Goal: Transaction & Acquisition: Purchase product/service

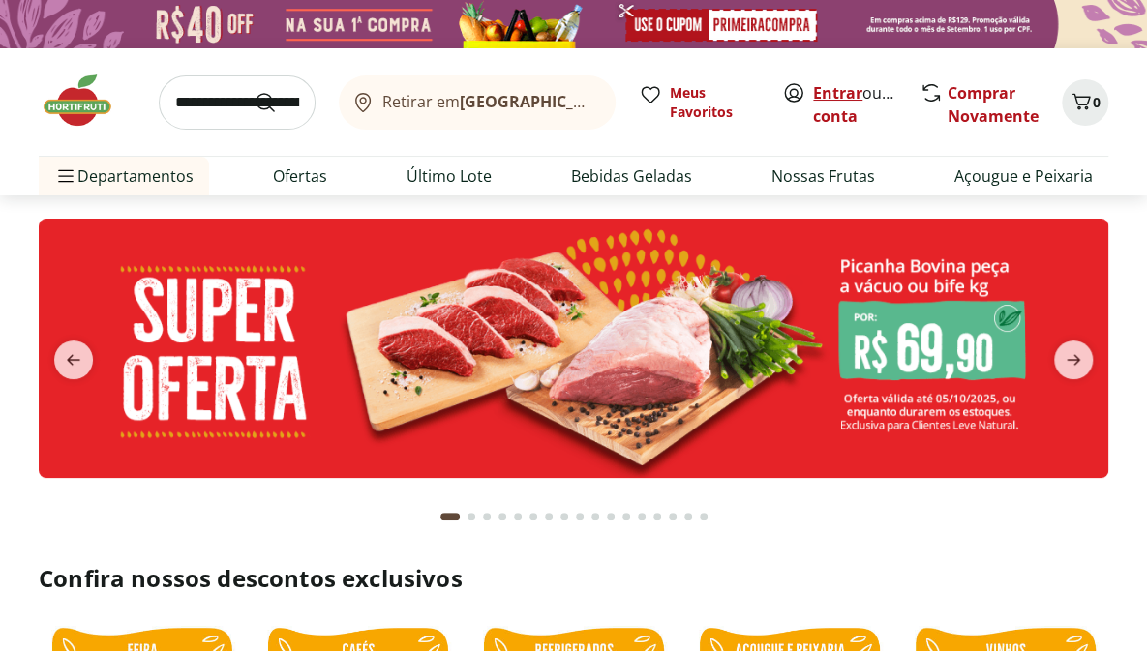
click at [830, 89] on link "Entrar" at bounding box center [837, 92] width 49 height 21
click at [1078, 354] on icon "next" at bounding box center [1073, 359] width 23 height 23
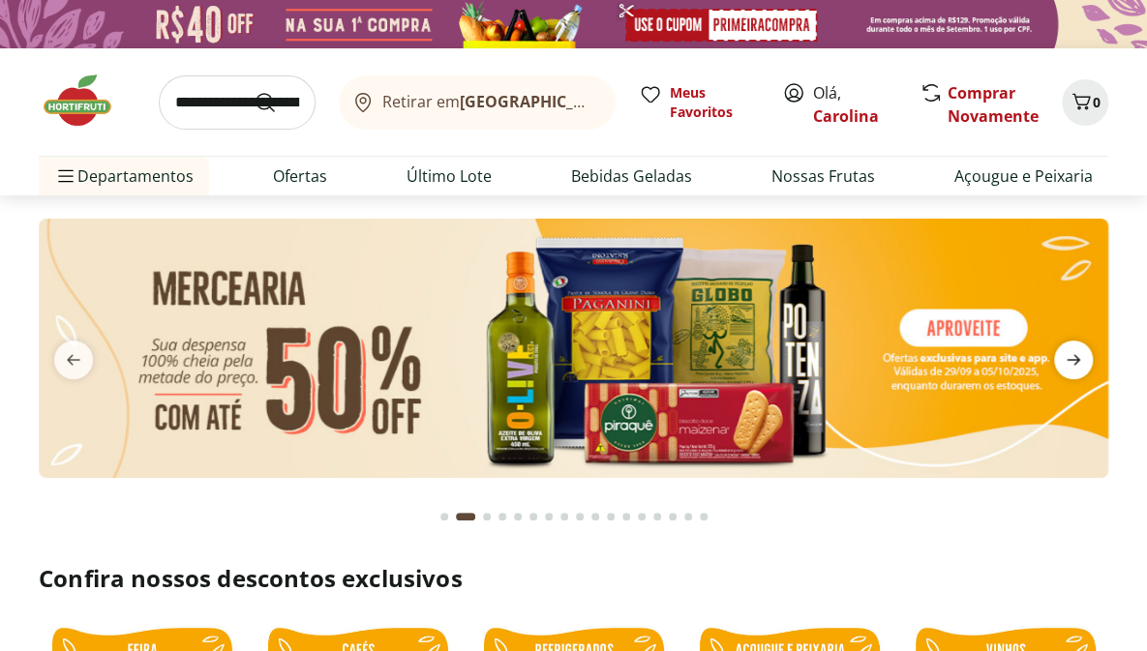
click at [1078, 354] on icon "next" at bounding box center [1073, 359] width 23 height 23
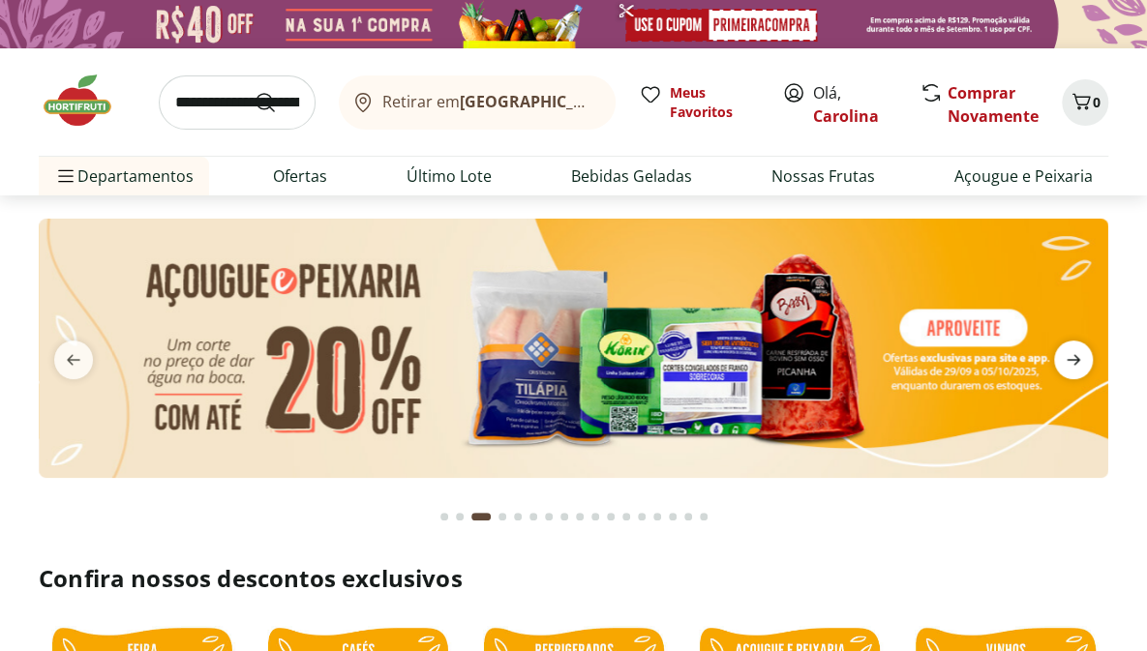
click at [1078, 354] on icon "next" at bounding box center [1073, 359] width 23 height 23
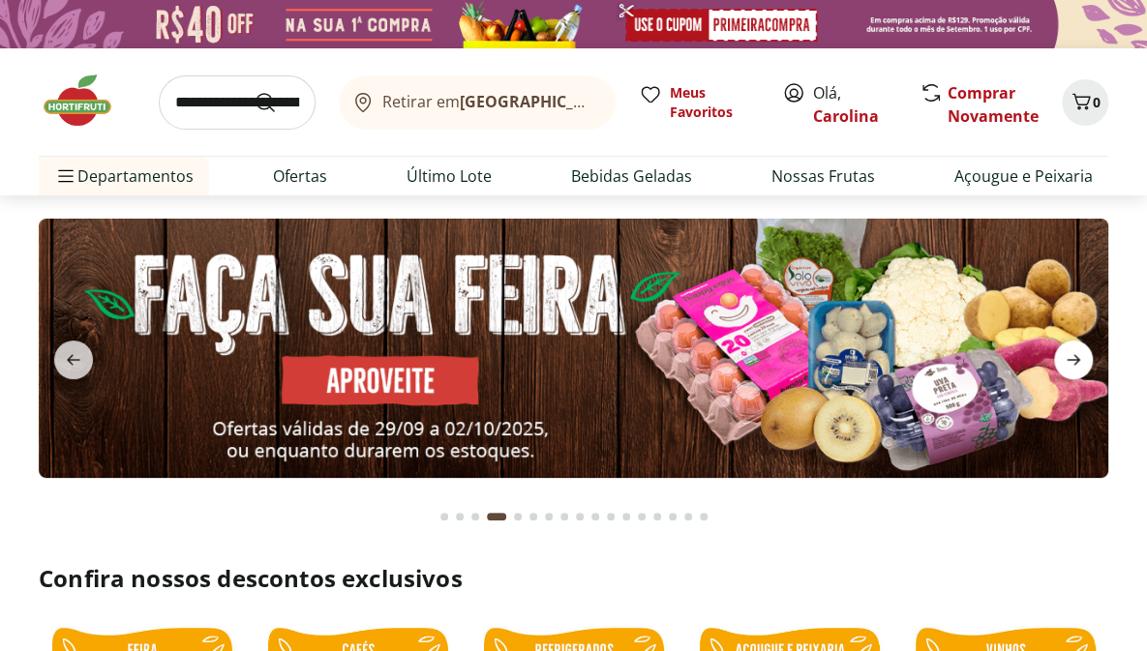
click at [1078, 354] on icon "next" at bounding box center [1073, 359] width 23 height 23
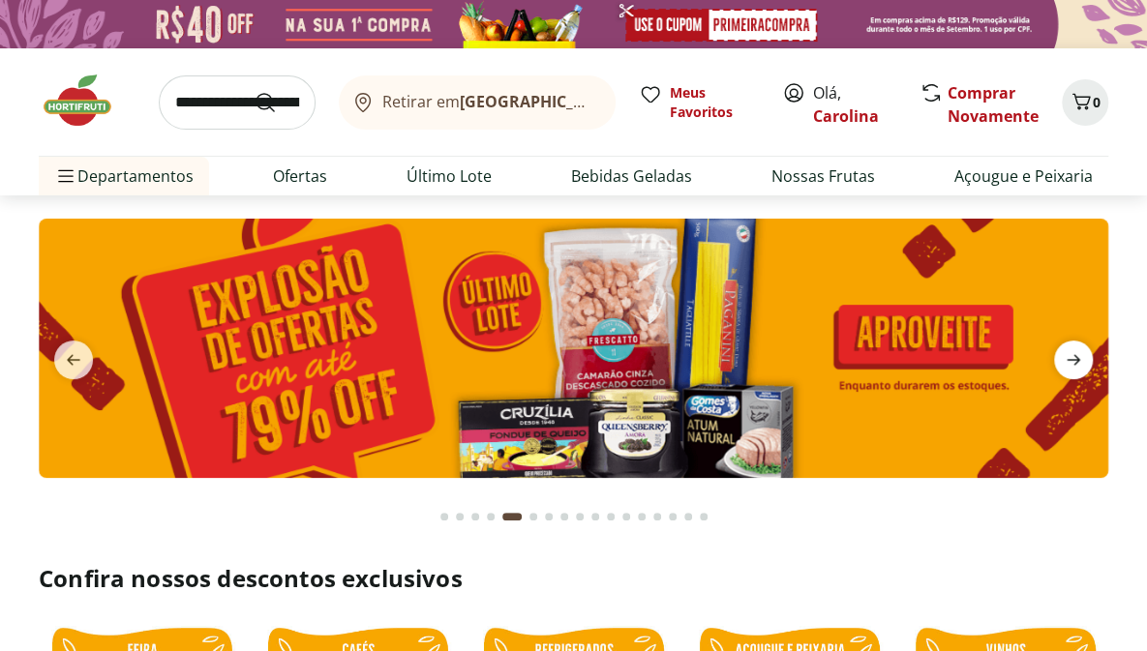
click at [1078, 354] on icon "next" at bounding box center [1073, 359] width 23 height 23
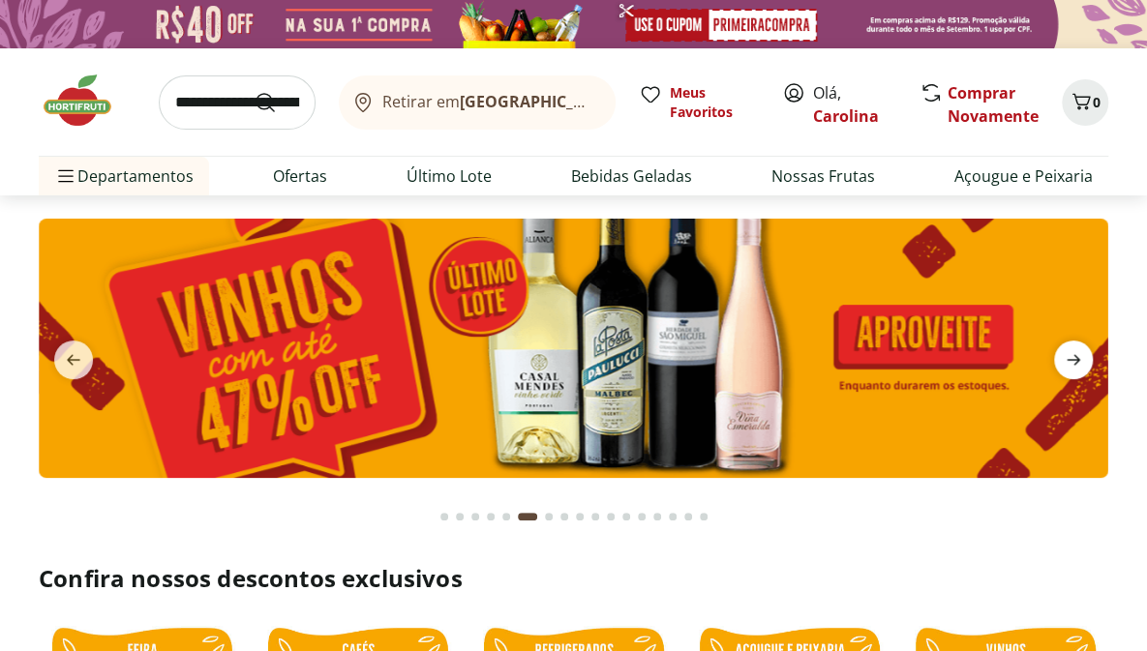
click at [1078, 354] on icon "next" at bounding box center [1073, 359] width 23 height 23
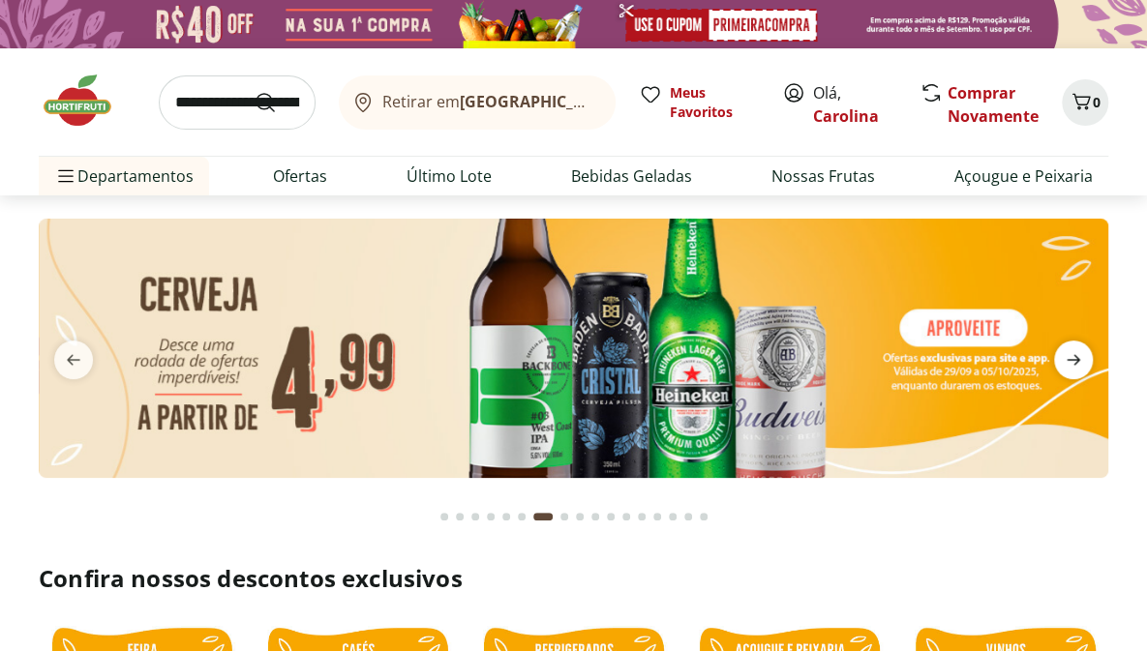
click at [1078, 354] on icon "next" at bounding box center [1073, 359] width 23 height 23
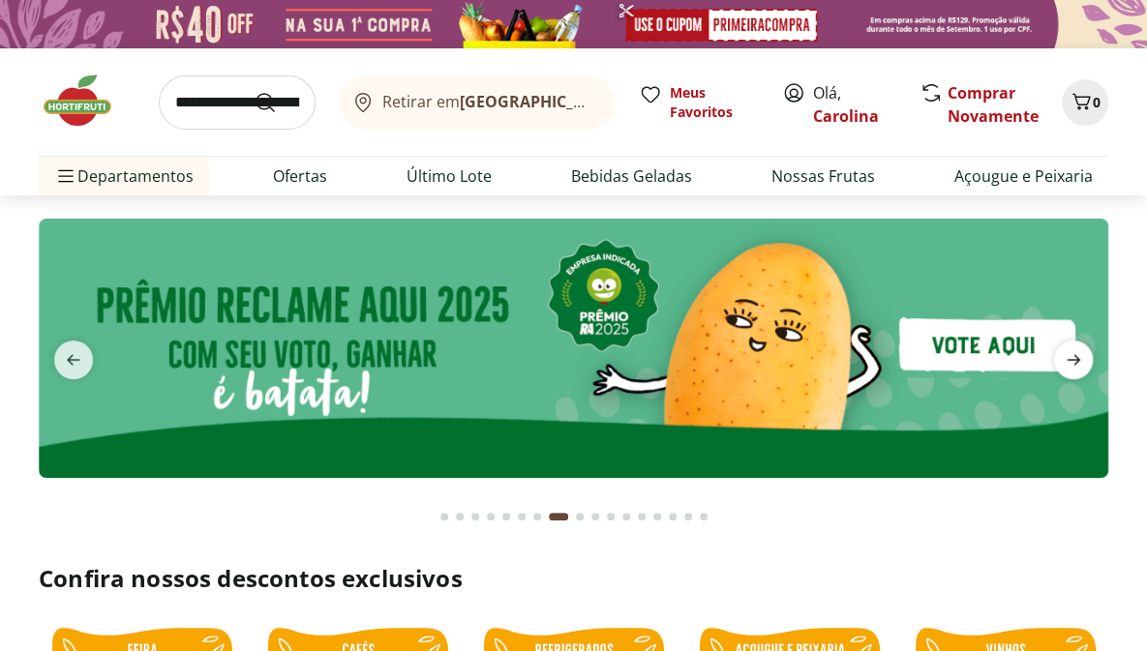
click at [1078, 354] on icon "next" at bounding box center [1073, 359] width 23 height 23
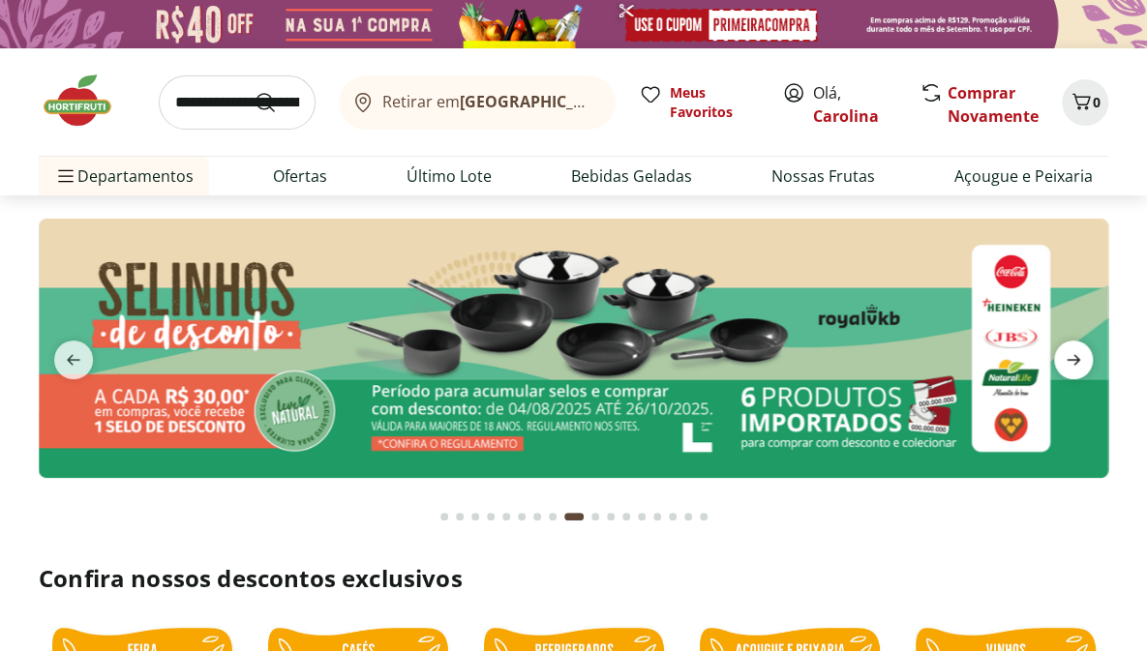
click at [1078, 354] on icon "next" at bounding box center [1073, 359] width 23 height 23
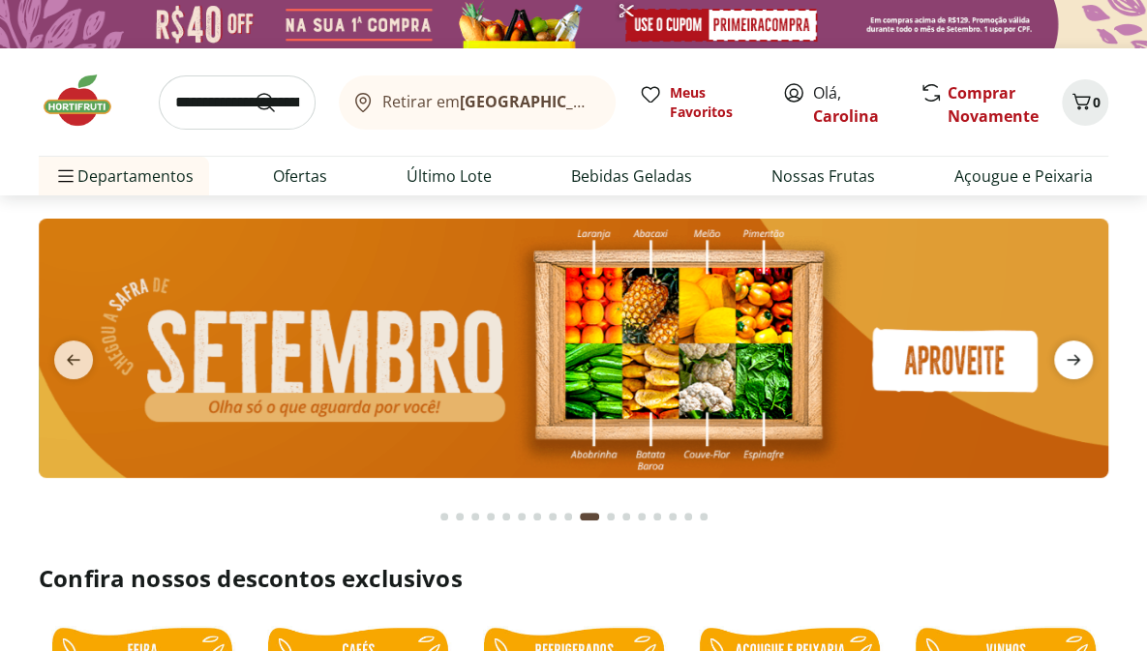
click at [1078, 354] on icon "next" at bounding box center [1073, 359] width 23 height 23
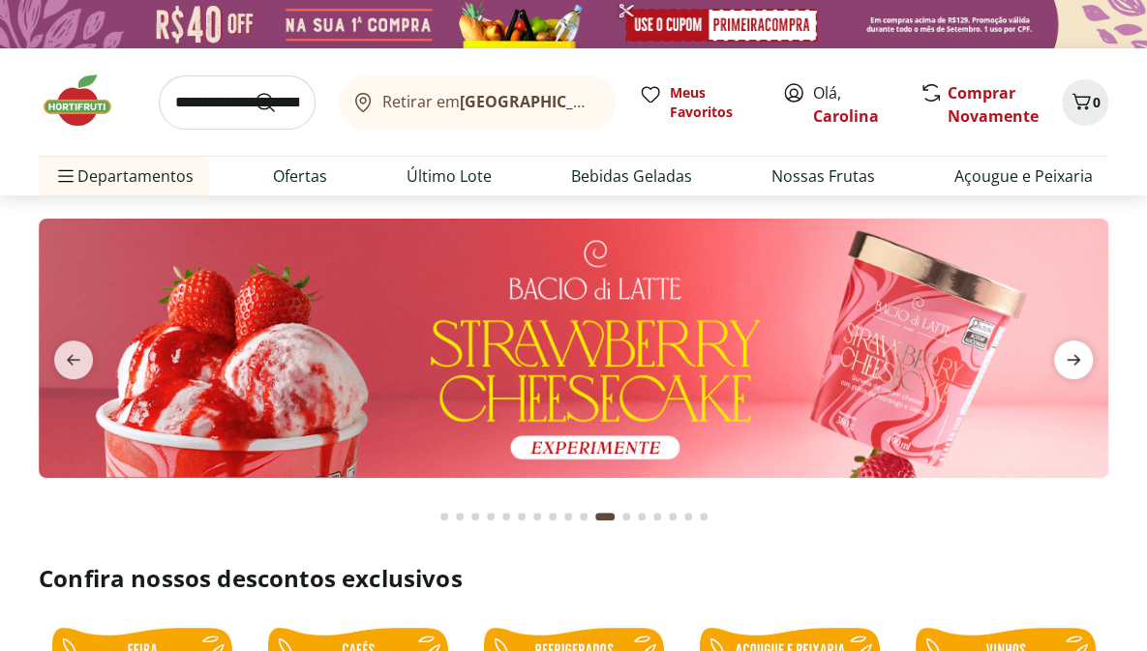
click at [1078, 354] on icon "next" at bounding box center [1073, 359] width 23 height 23
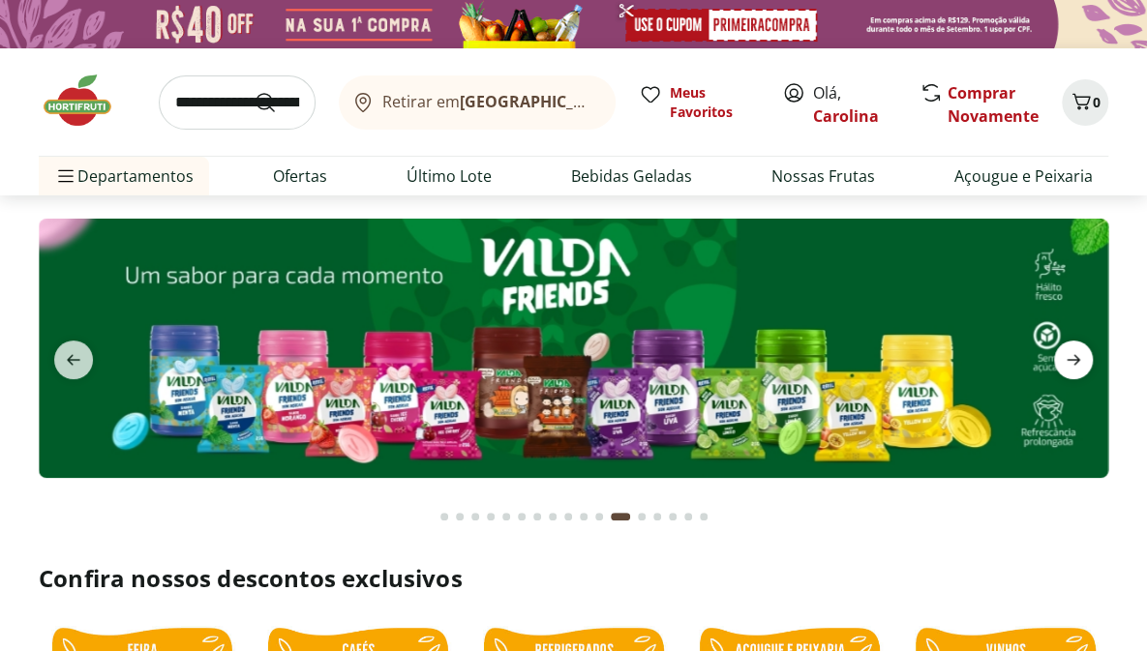
click at [1078, 354] on icon "next" at bounding box center [1073, 359] width 23 height 23
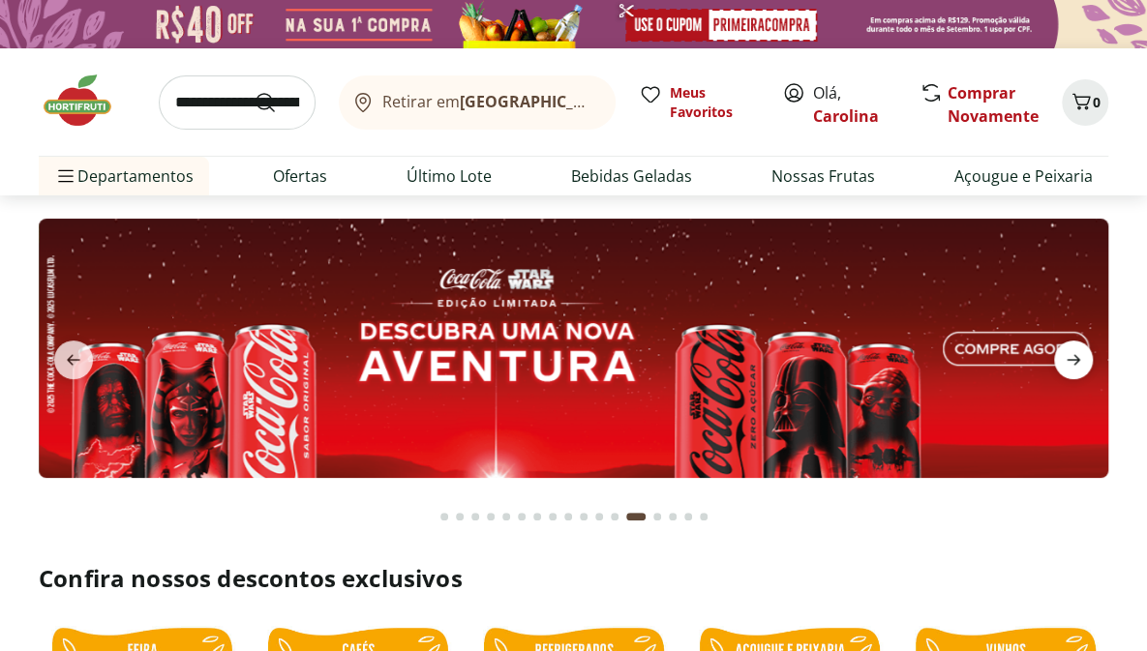
click at [1078, 354] on icon "next" at bounding box center [1073, 359] width 23 height 23
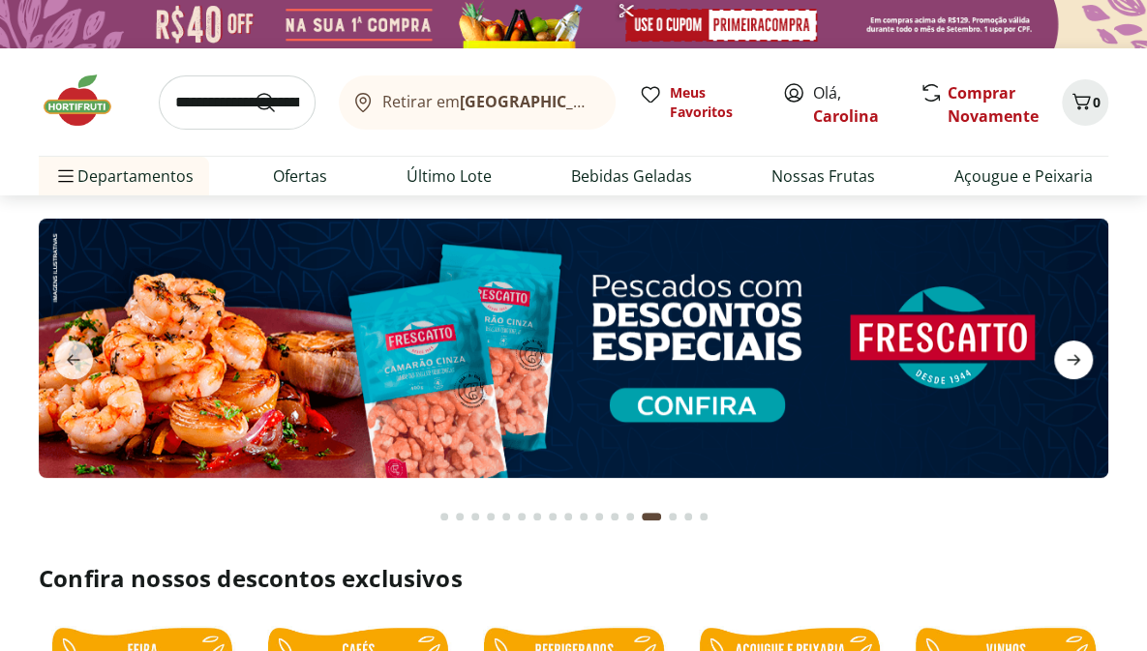
click at [1078, 354] on icon "next" at bounding box center [1073, 359] width 23 height 23
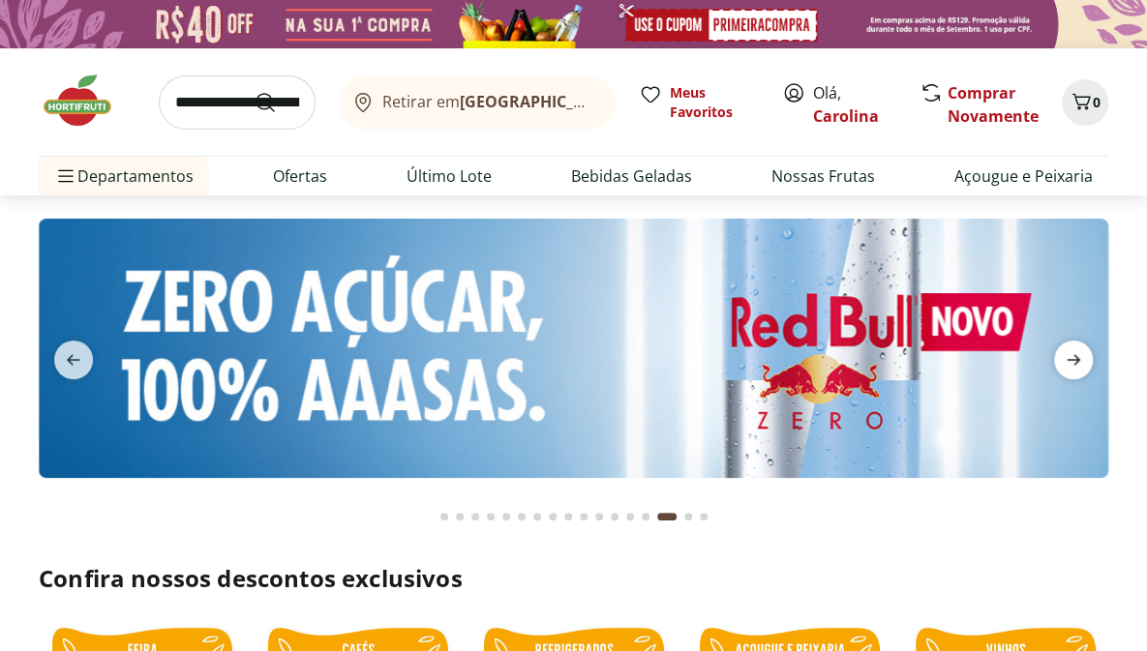
click at [1078, 354] on icon "next" at bounding box center [1073, 359] width 23 height 23
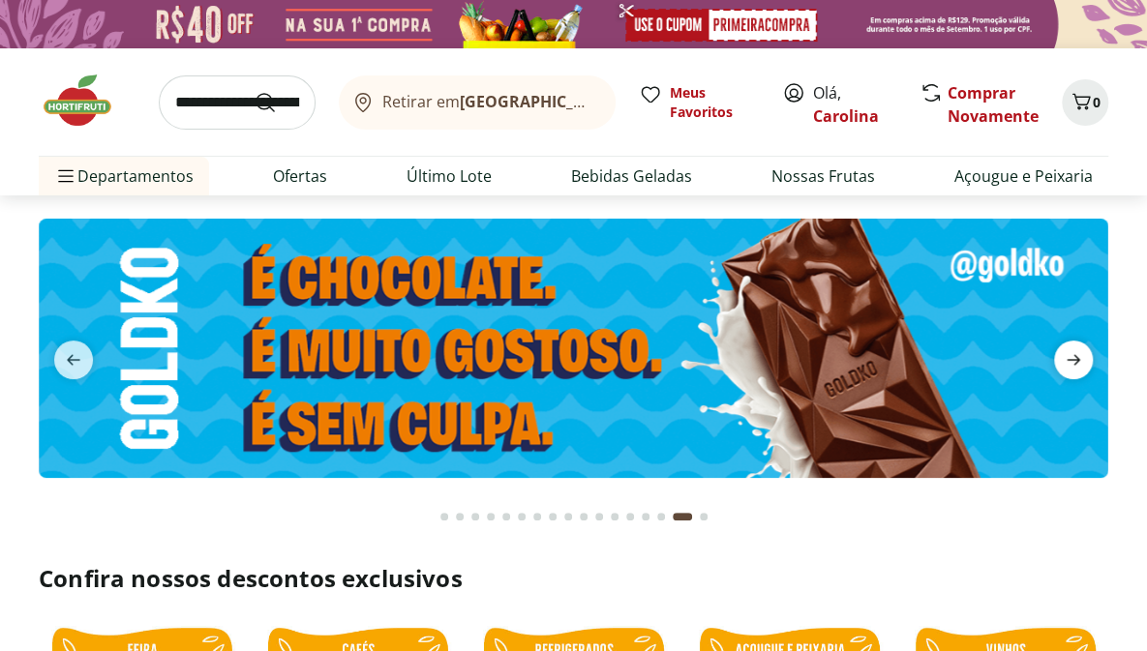
click at [1078, 354] on icon "next" at bounding box center [1073, 359] width 23 height 23
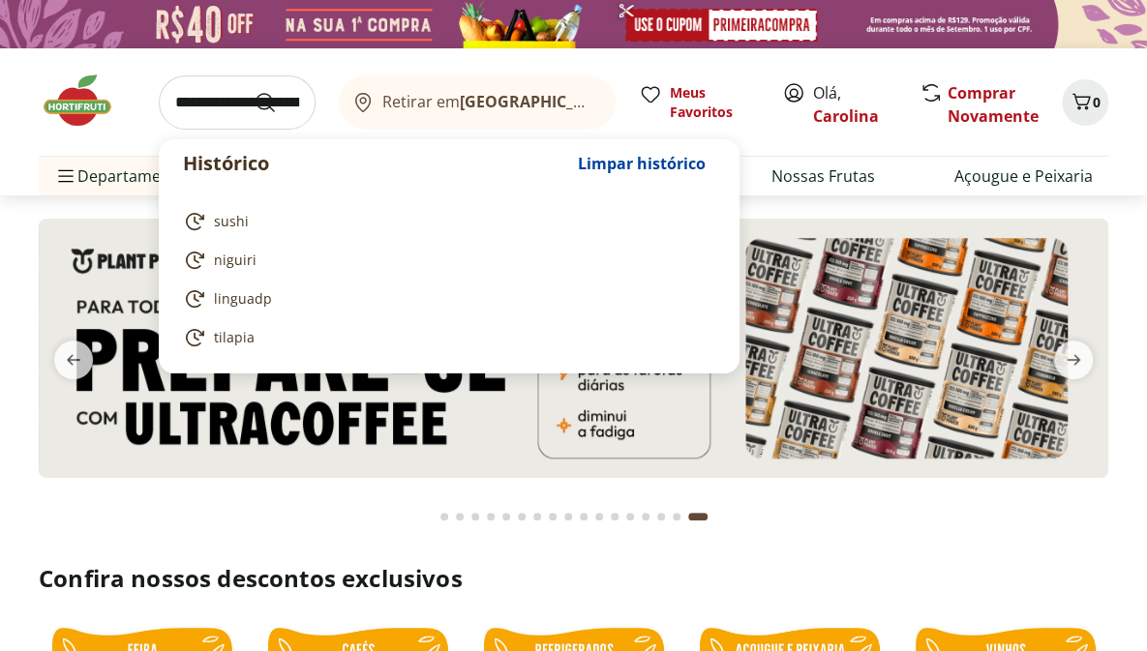
click at [206, 102] on input "search" at bounding box center [237, 102] width 157 height 54
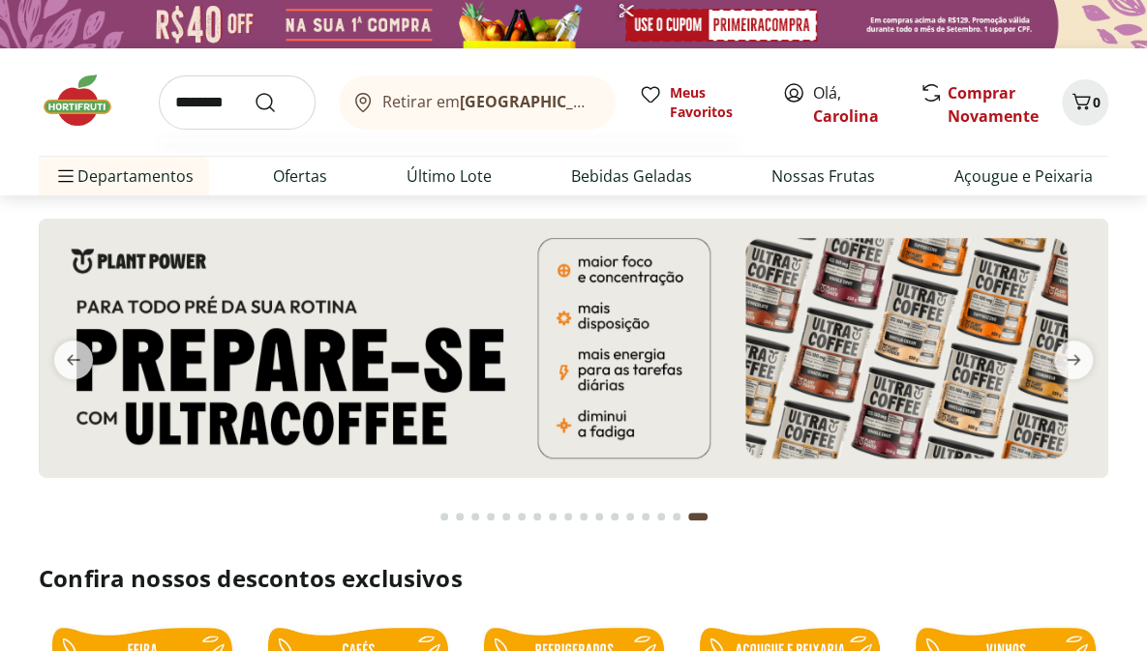
type input "********"
click at [254, 91] on button "Submit Search" at bounding box center [277, 102] width 46 height 23
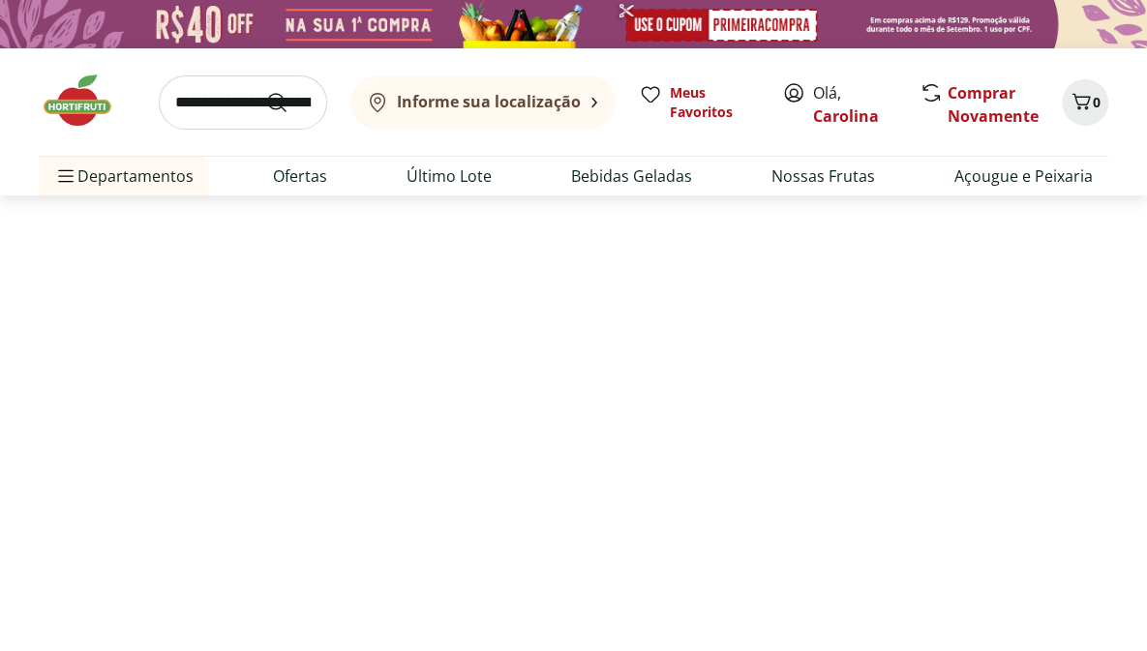
select select "**********"
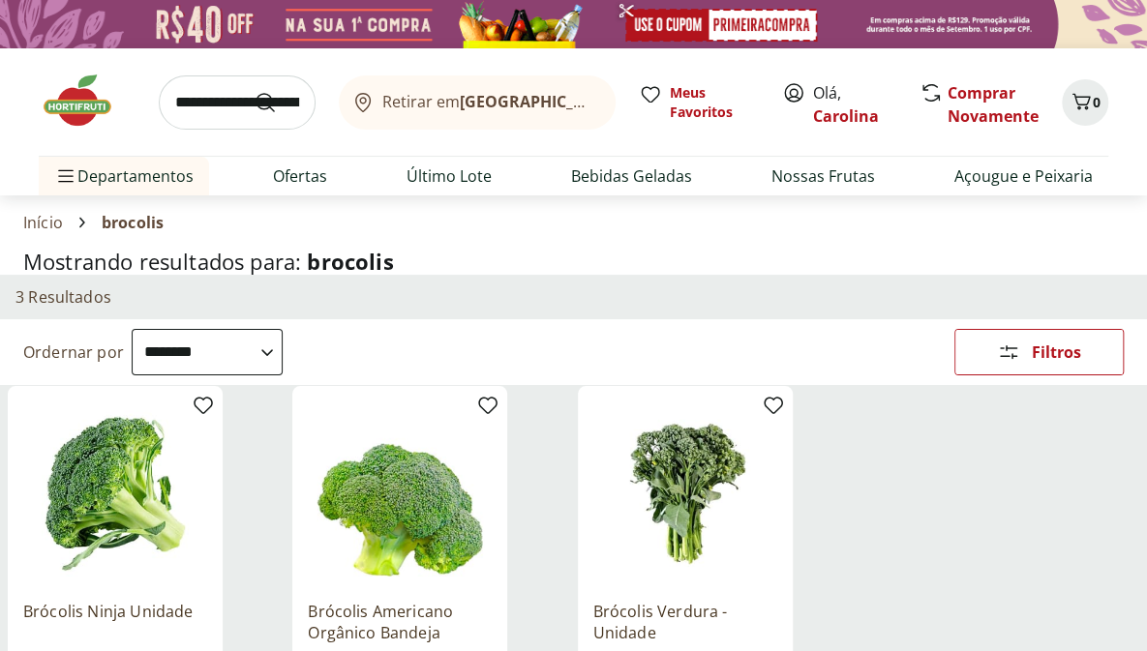
scroll to position [187, 0]
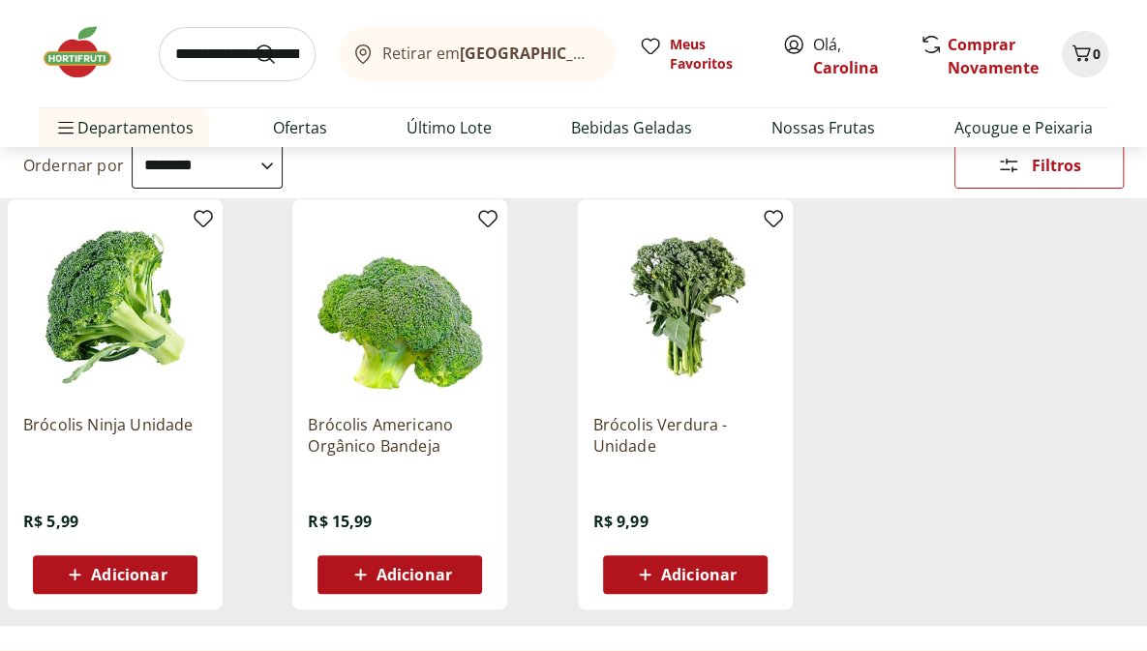
click at [153, 577] on span "Adicionar" at bounding box center [128, 574] width 75 height 15
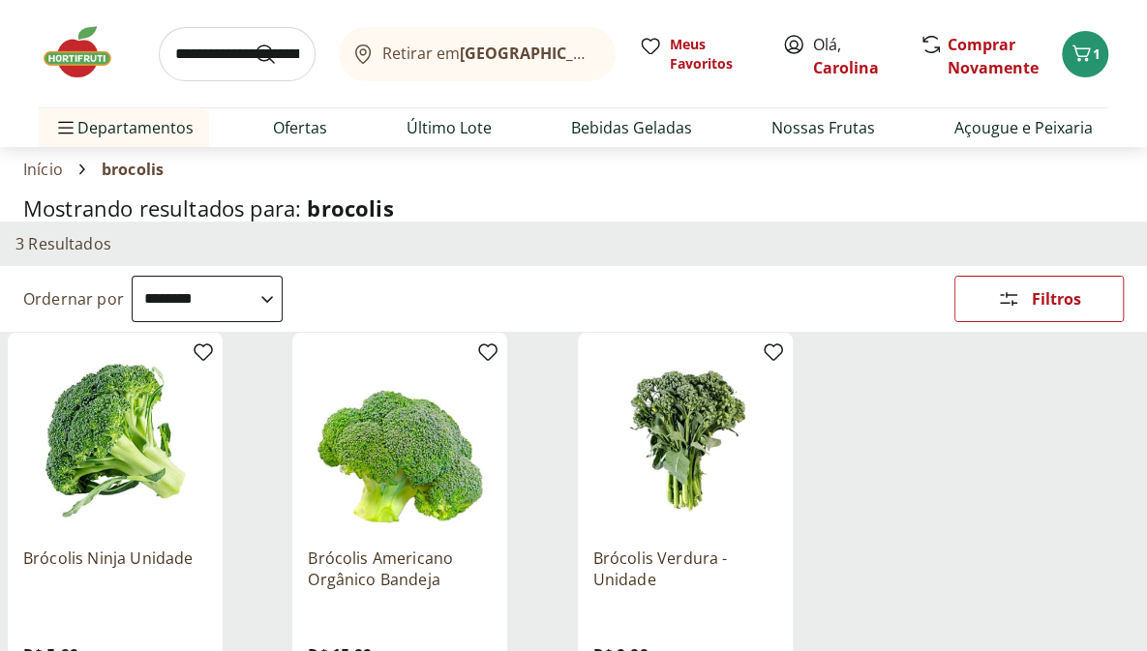
scroll to position [0, 0]
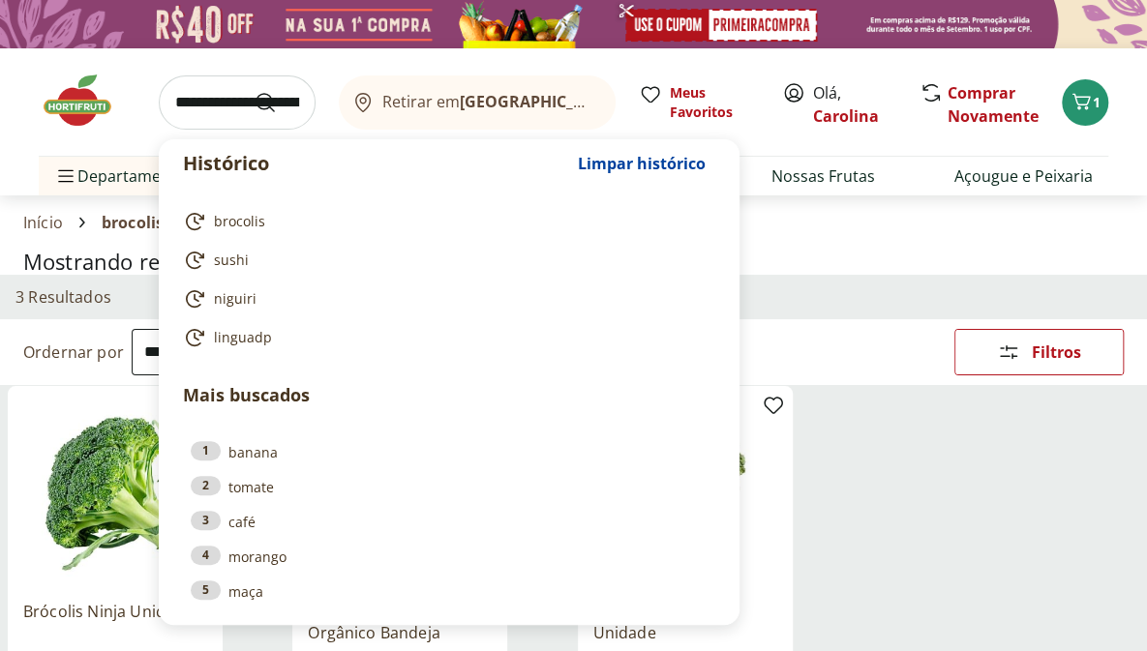
click at [242, 110] on input "search" at bounding box center [237, 102] width 157 height 54
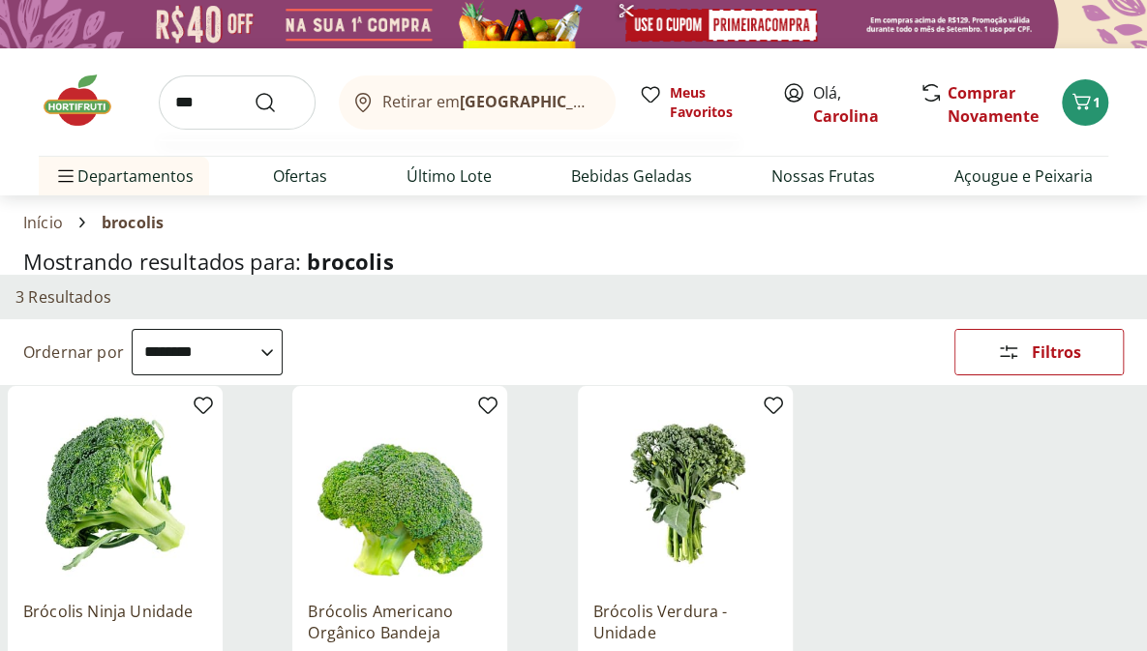
type input "***"
click at [254, 91] on button "Submit Search" at bounding box center [277, 102] width 46 height 23
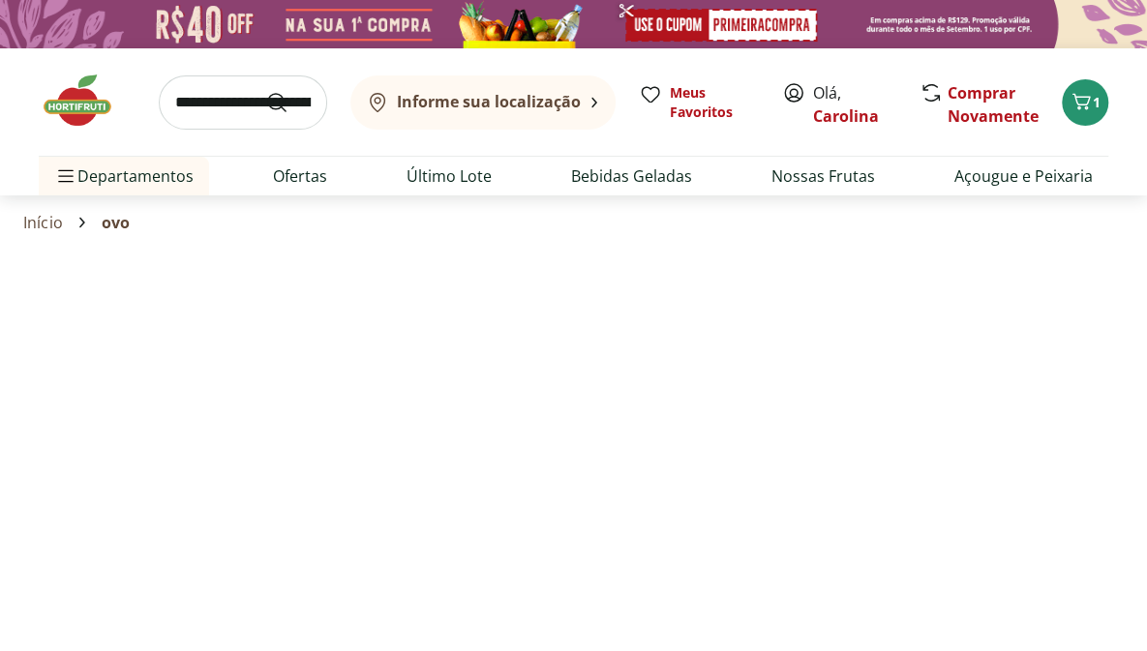
select select "**********"
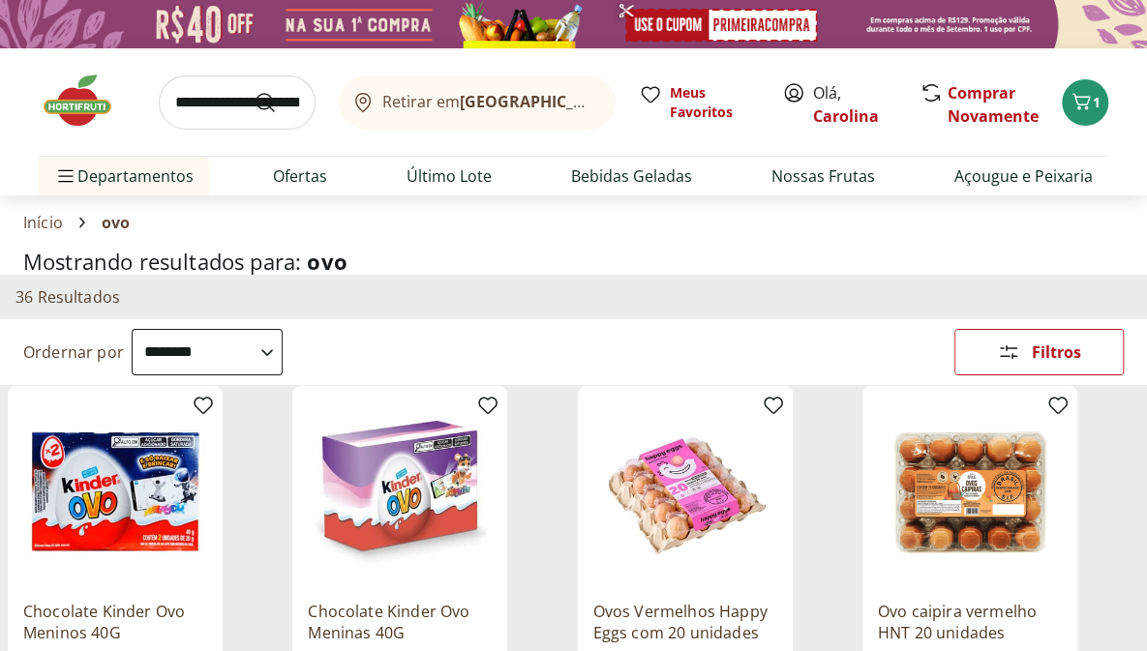
scroll to position [160, 0]
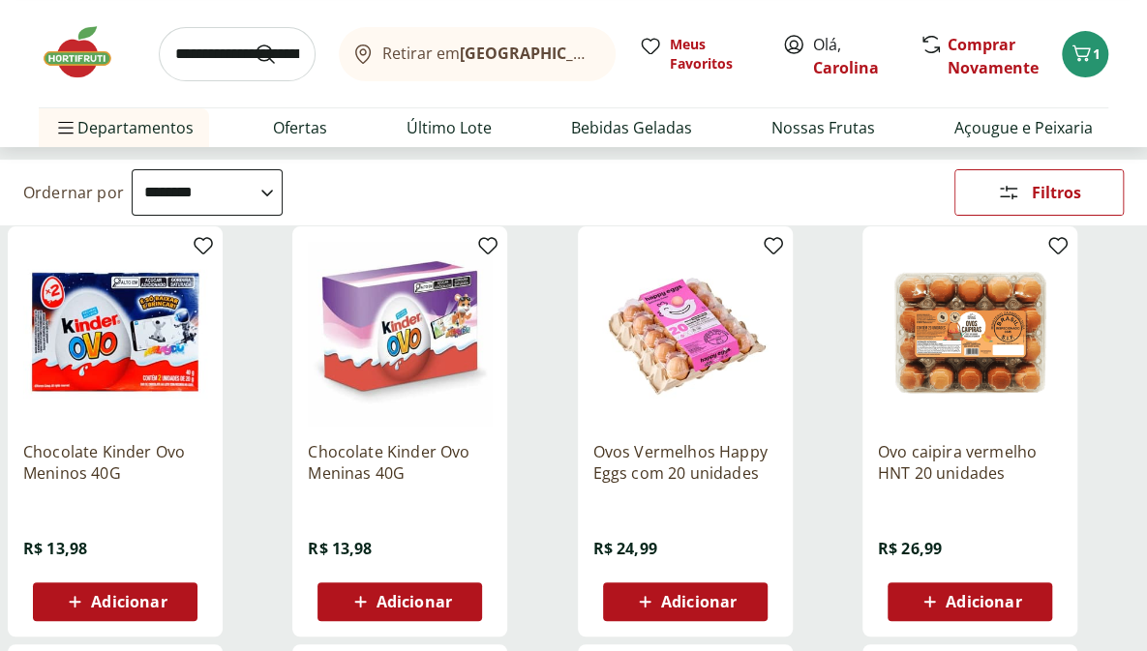
click at [658, 586] on div "Adicionar" at bounding box center [685, 602] width 134 height 35
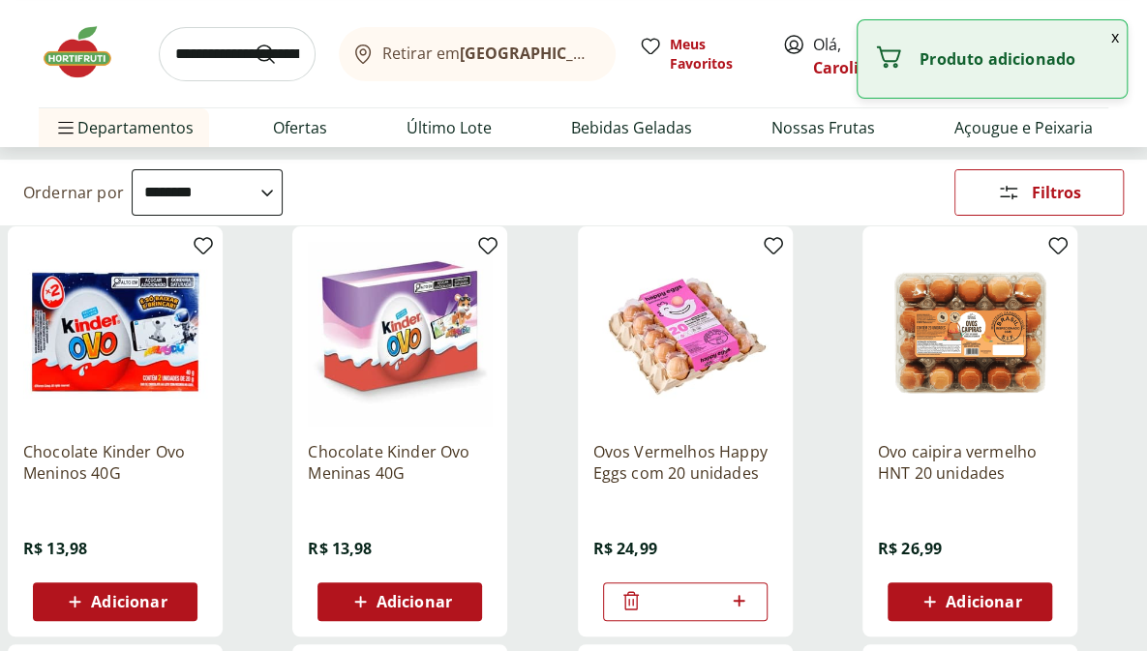
scroll to position [0, 0]
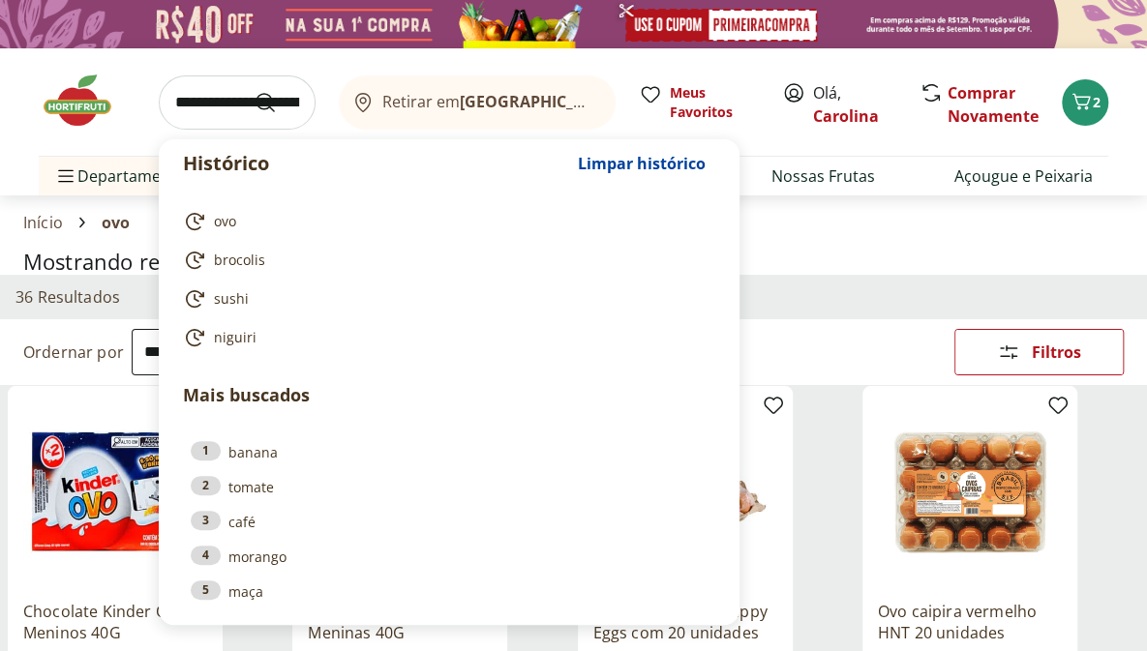
click at [218, 106] on input "search" at bounding box center [237, 102] width 157 height 54
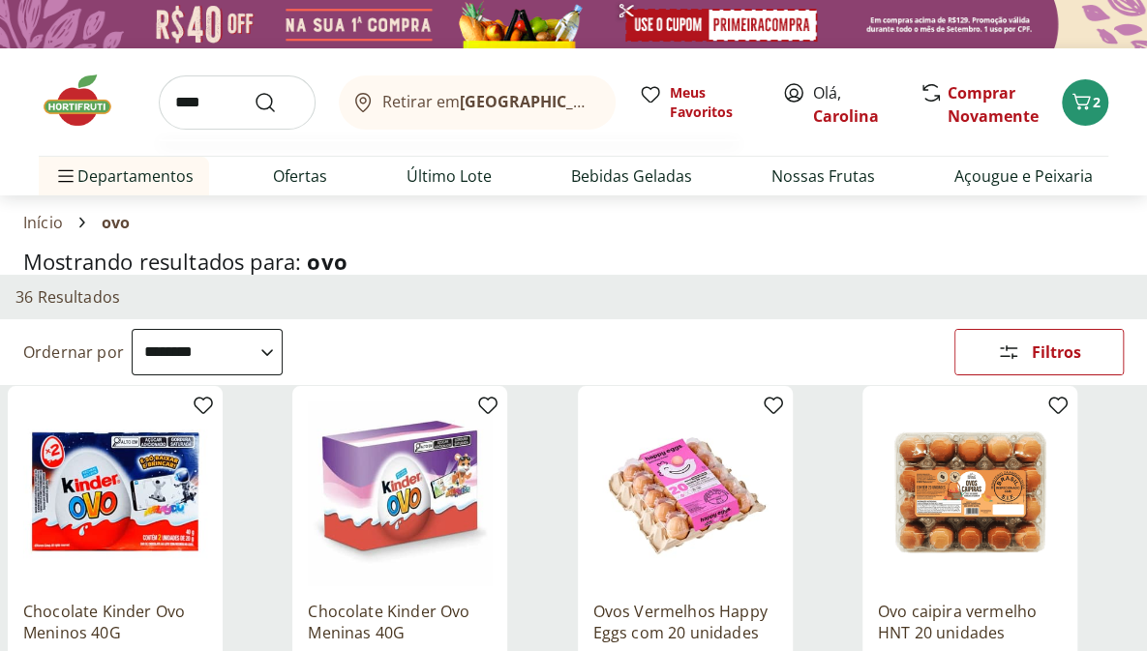
type input "****"
click at [254, 91] on button "Submit Search" at bounding box center [277, 102] width 46 height 23
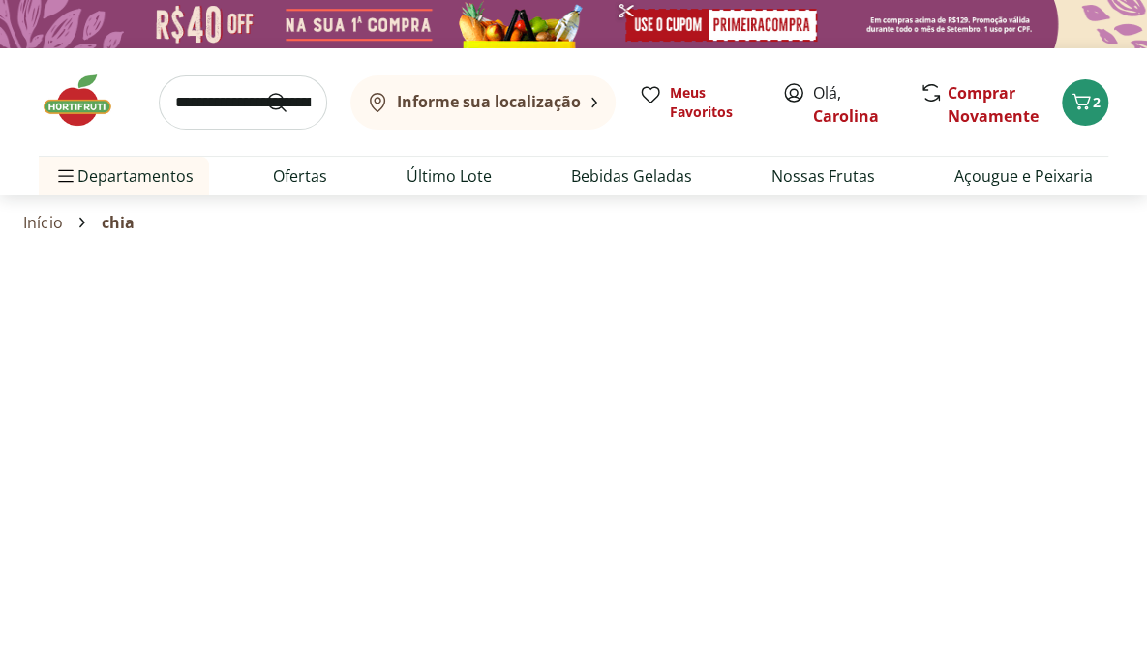
select select "**********"
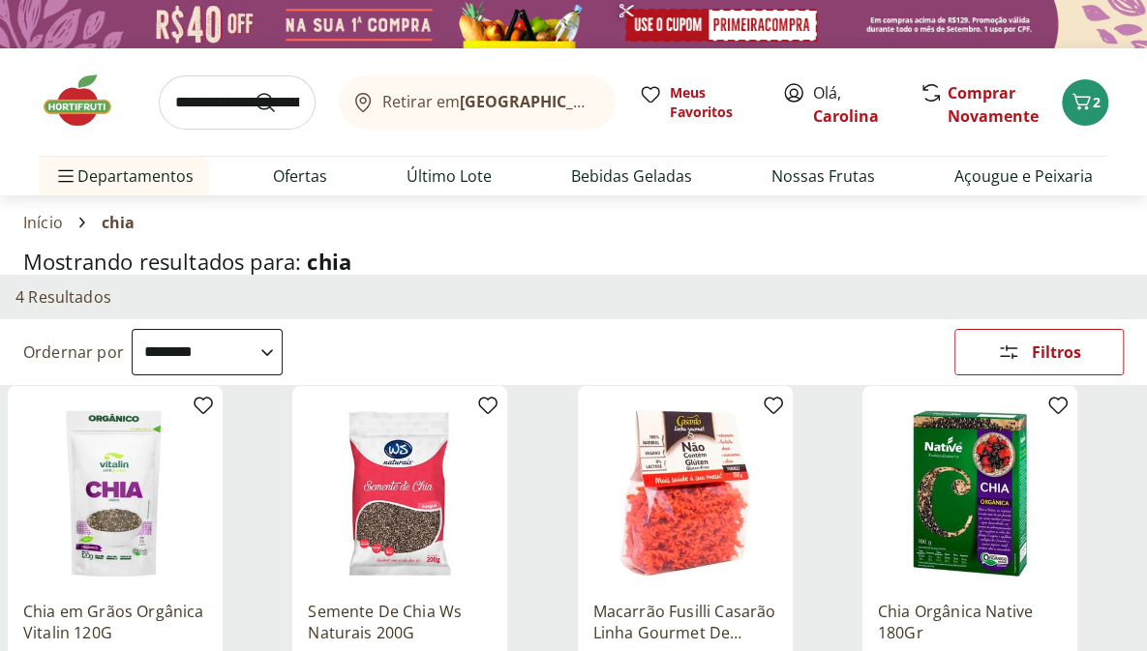
scroll to position [200, 0]
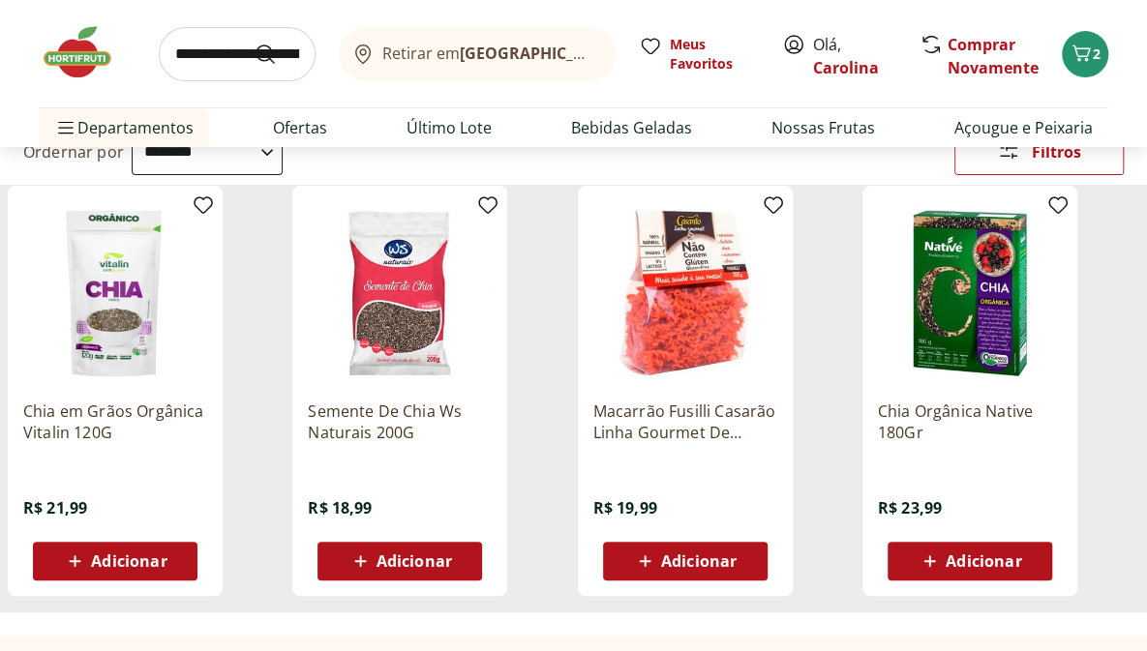
click at [379, 556] on span "Adicionar" at bounding box center [413, 561] width 75 height 15
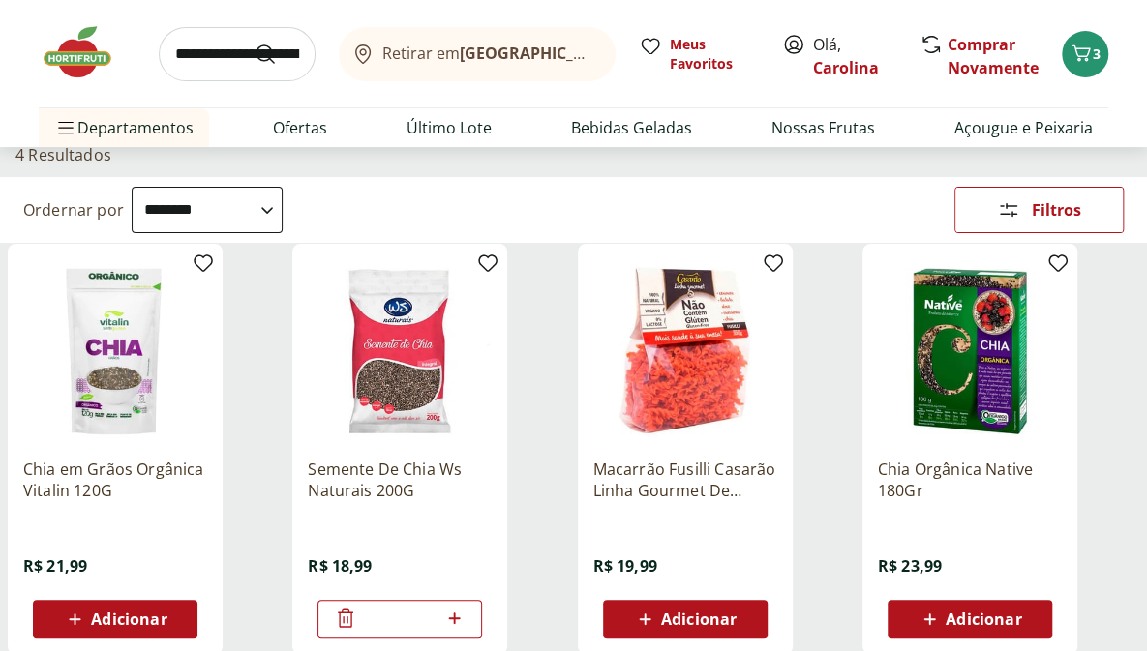
scroll to position [0, 0]
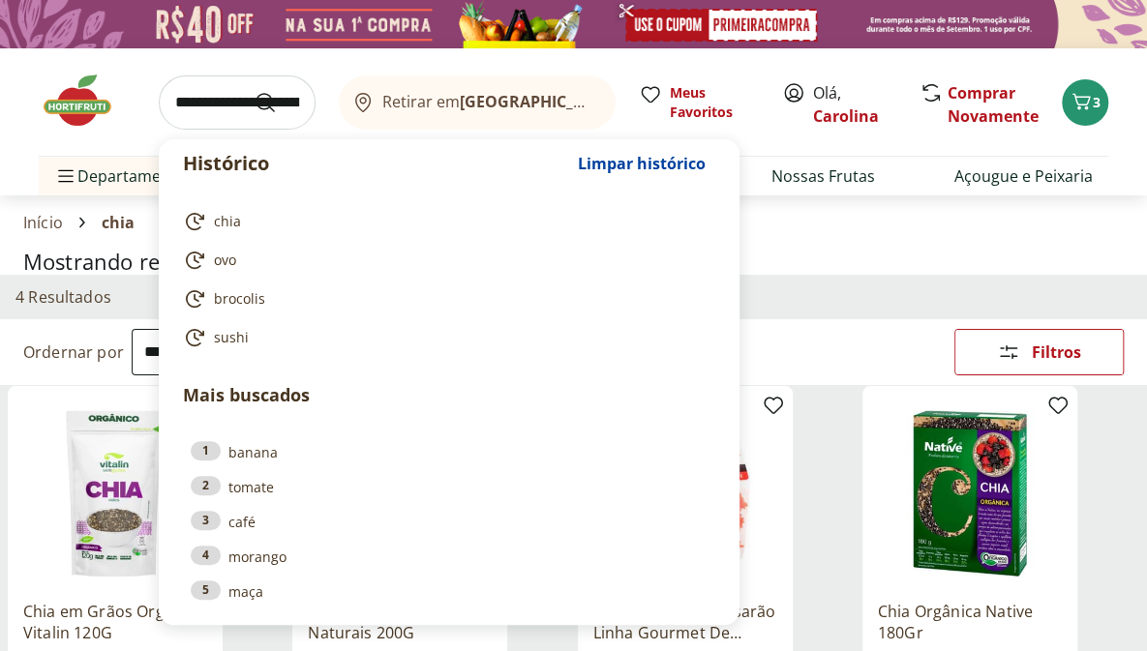
click at [228, 108] on input "search" at bounding box center [237, 102] width 157 height 54
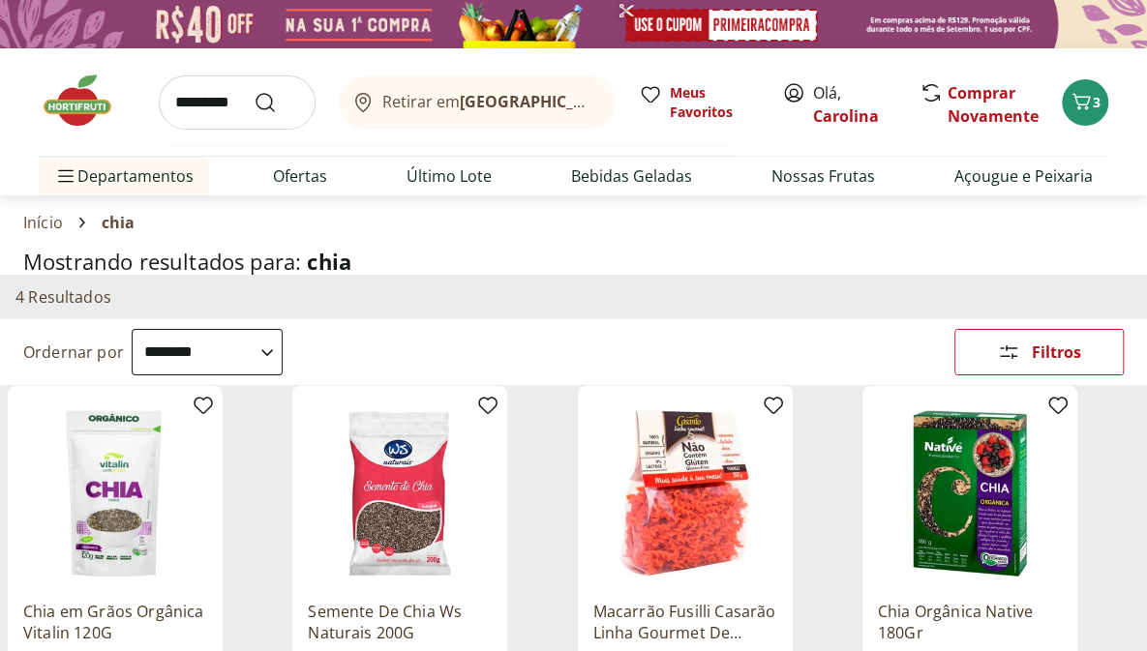
type input "*********"
click at [254, 91] on button "Submit Search" at bounding box center [277, 102] width 46 height 23
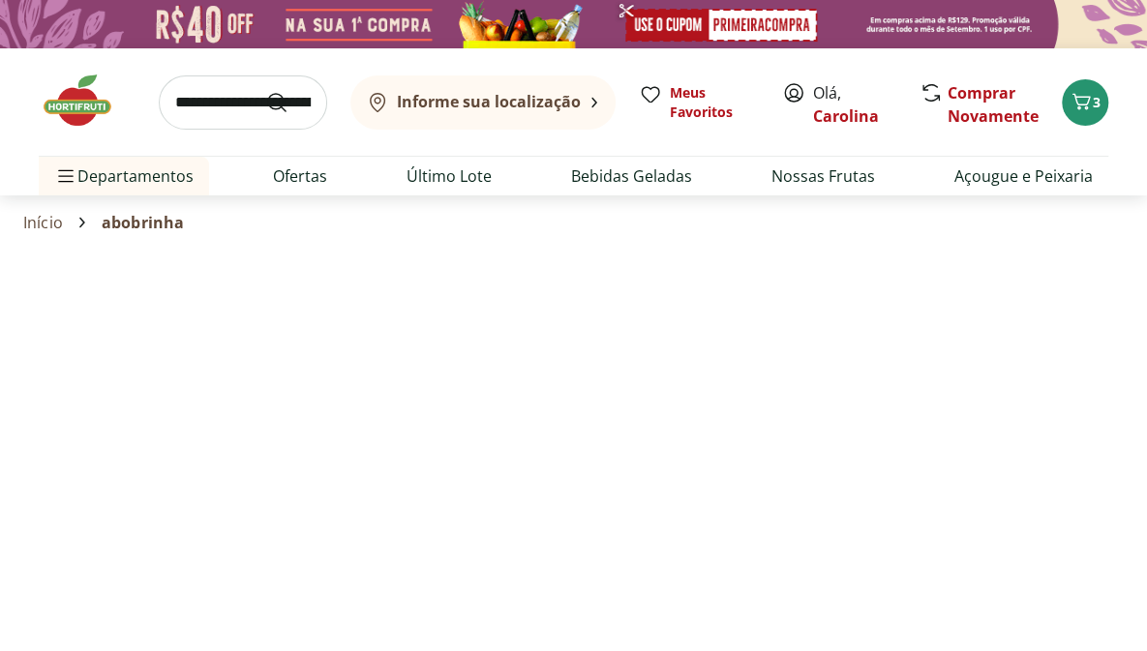
select select "**********"
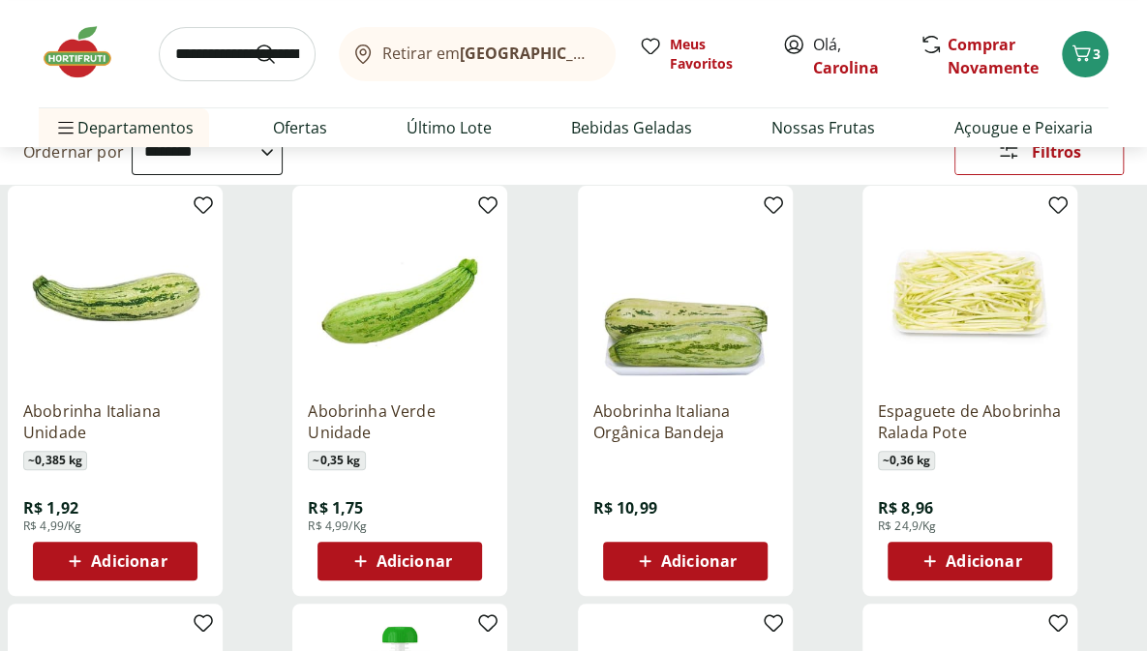
scroll to position [201, 0]
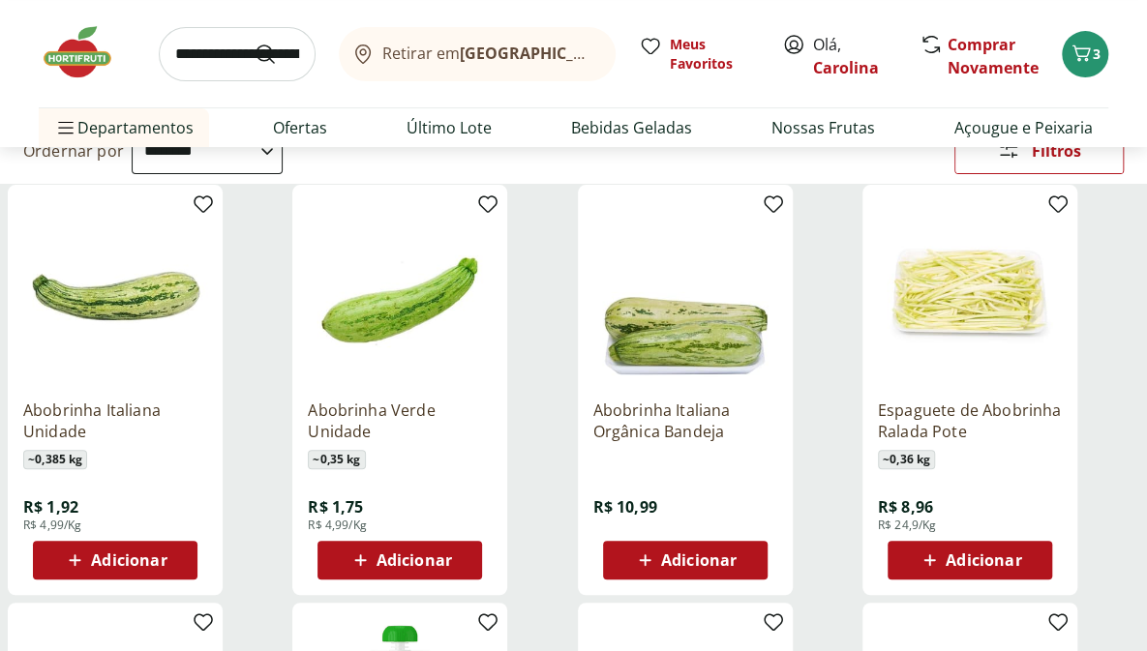
click at [155, 558] on span "Adicionar" at bounding box center [128, 560] width 75 height 15
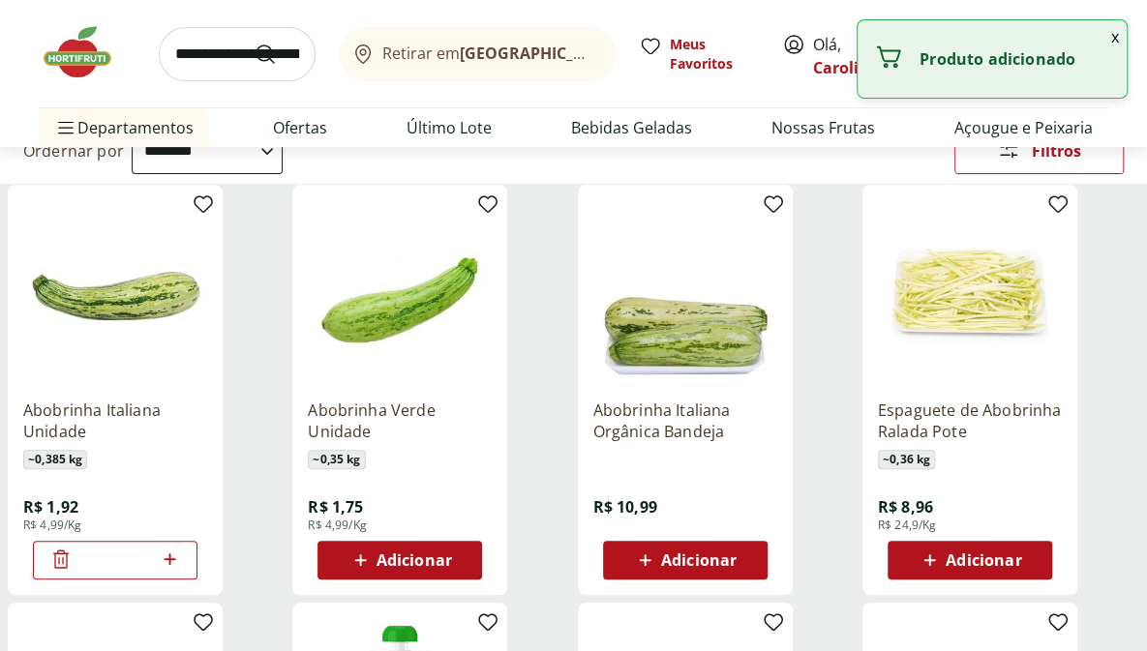
click at [170, 555] on icon at bounding box center [170, 560] width 12 height 12
type input "*"
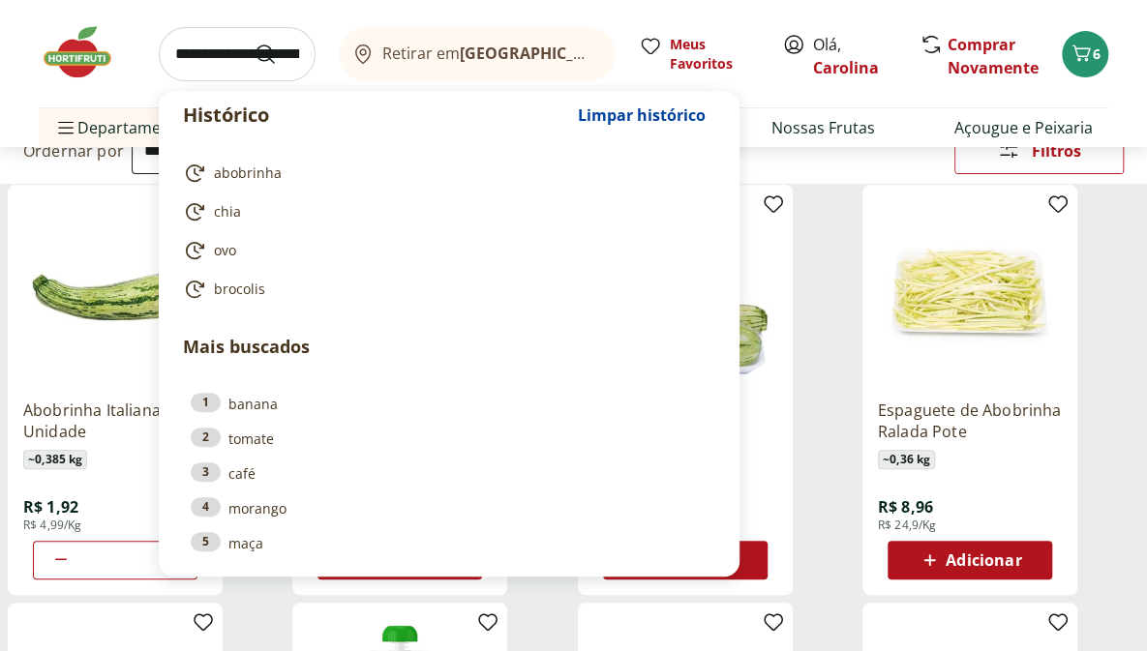
click at [229, 53] on input "search" at bounding box center [237, 54] width 157 height 54
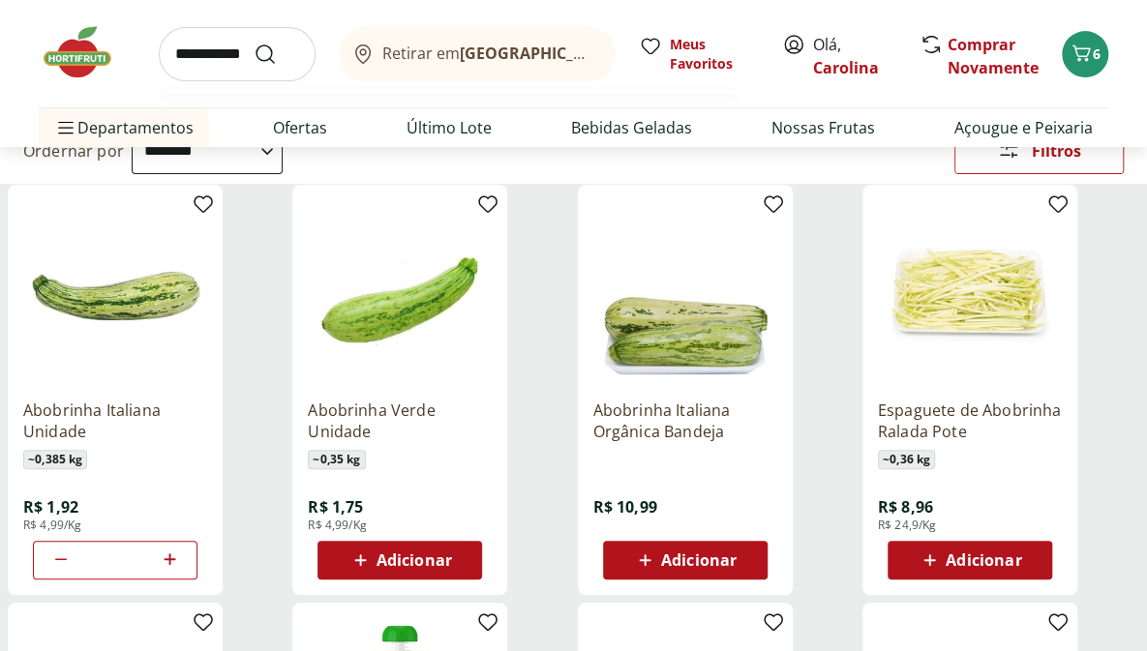
type input "**********"
click at [254, 43] on button "Submit Search" at bounding box center [277, 54] width 46 height 23
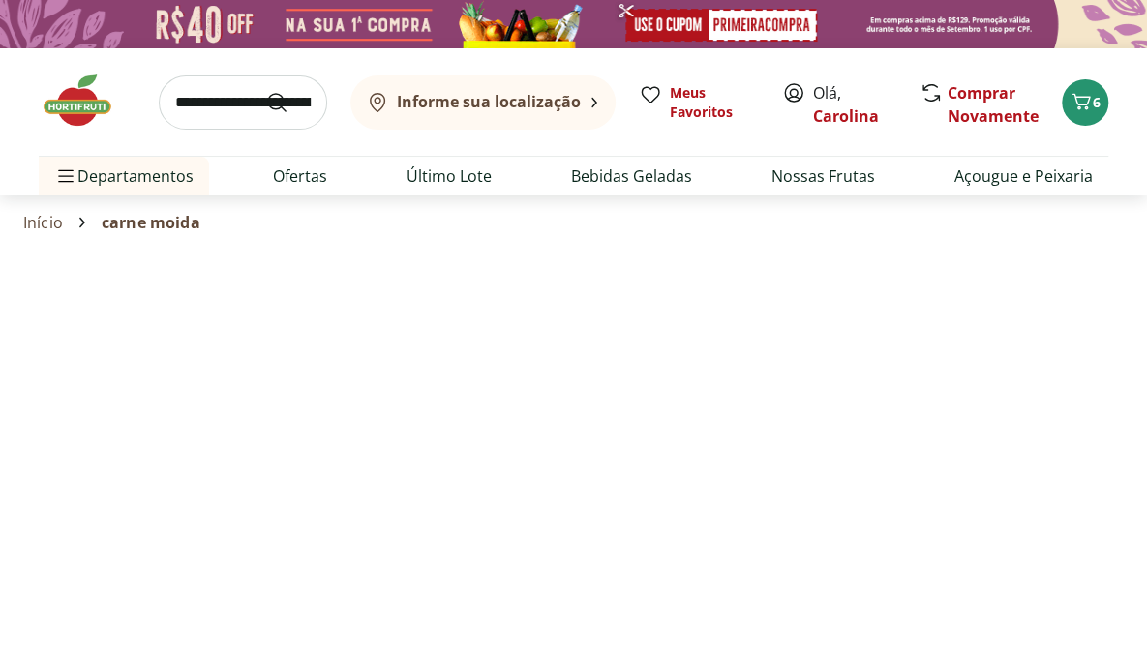
select select "**********"
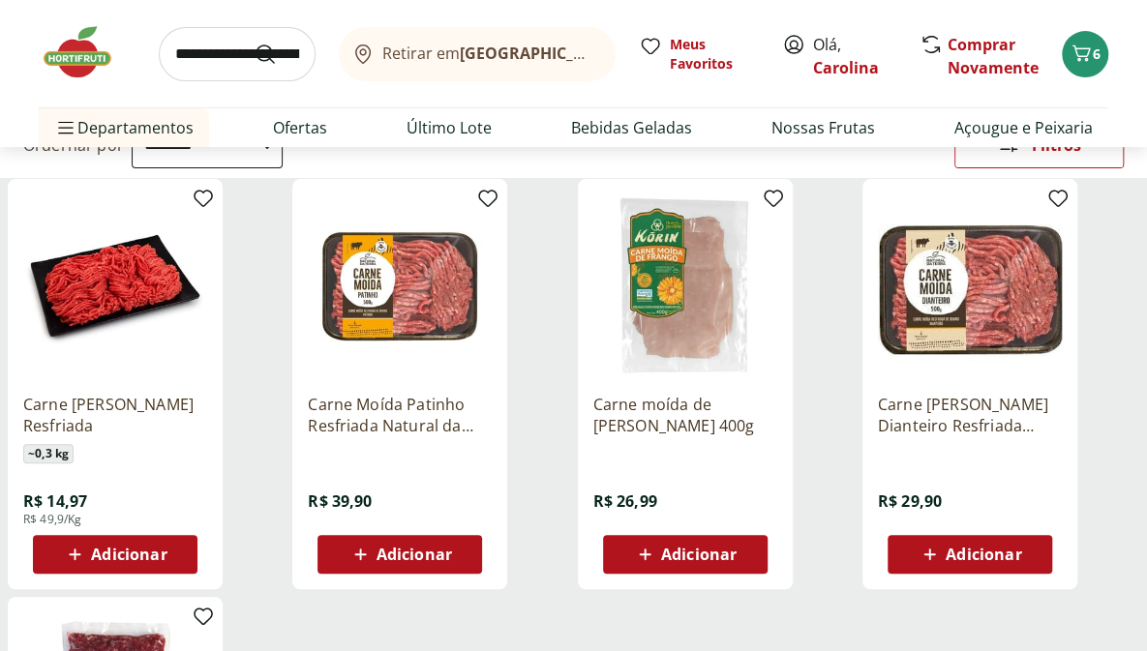
scroll to position [201, 0]
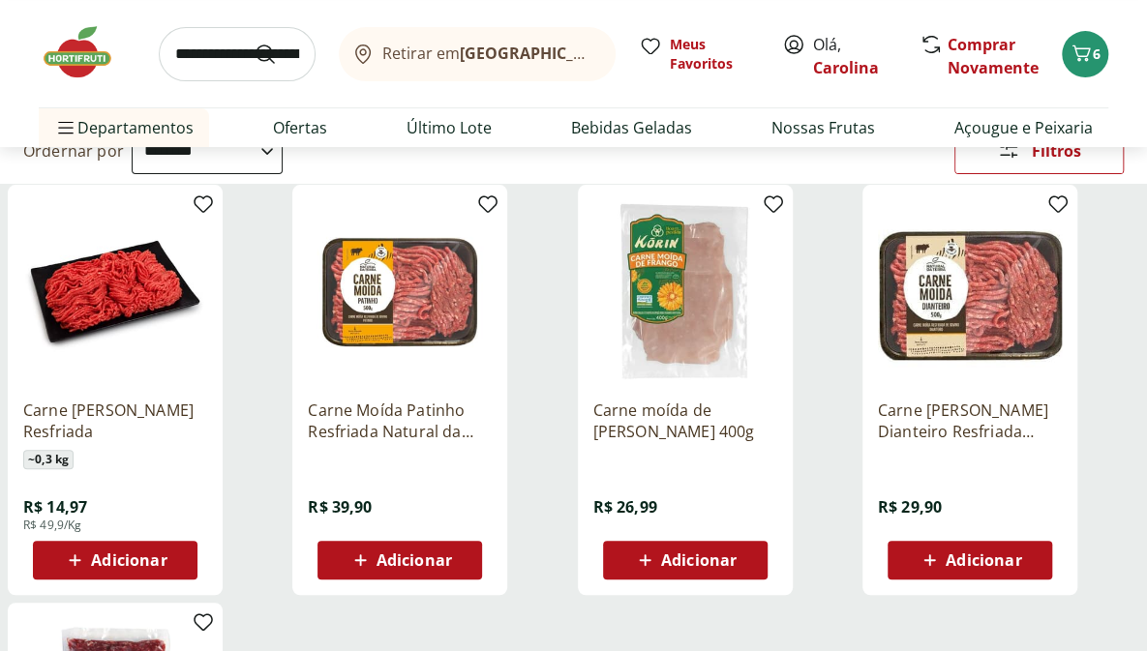
click at [395, 553] on span "Adicionar" at bounding box center [413, 560] width 75 height 15
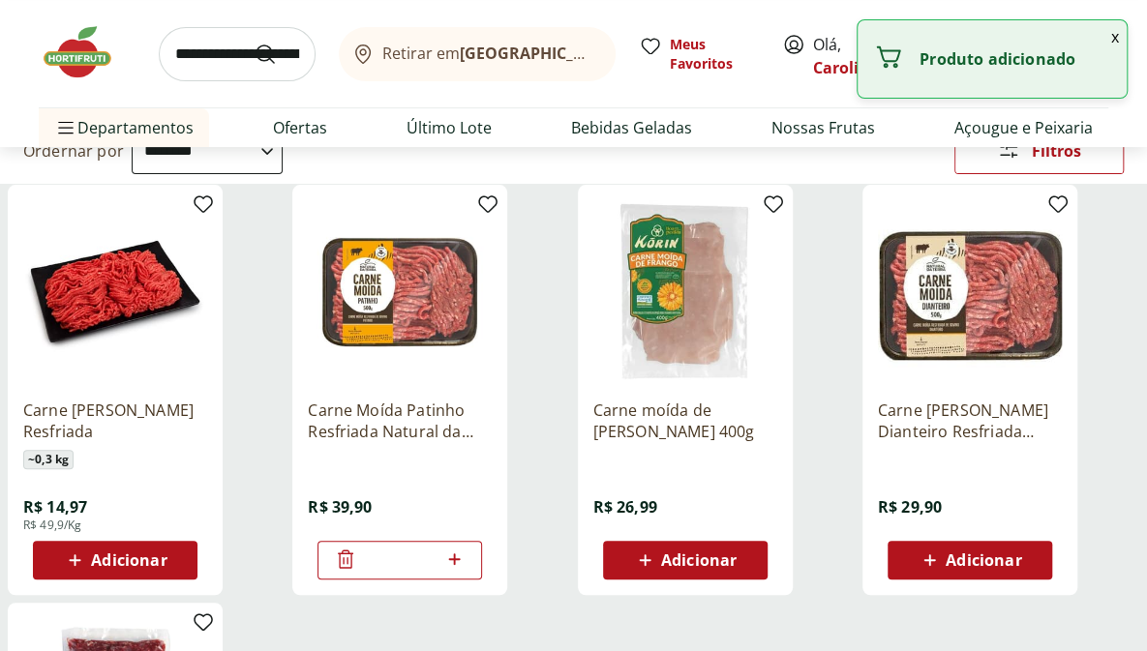
scroll to position [0, 0]
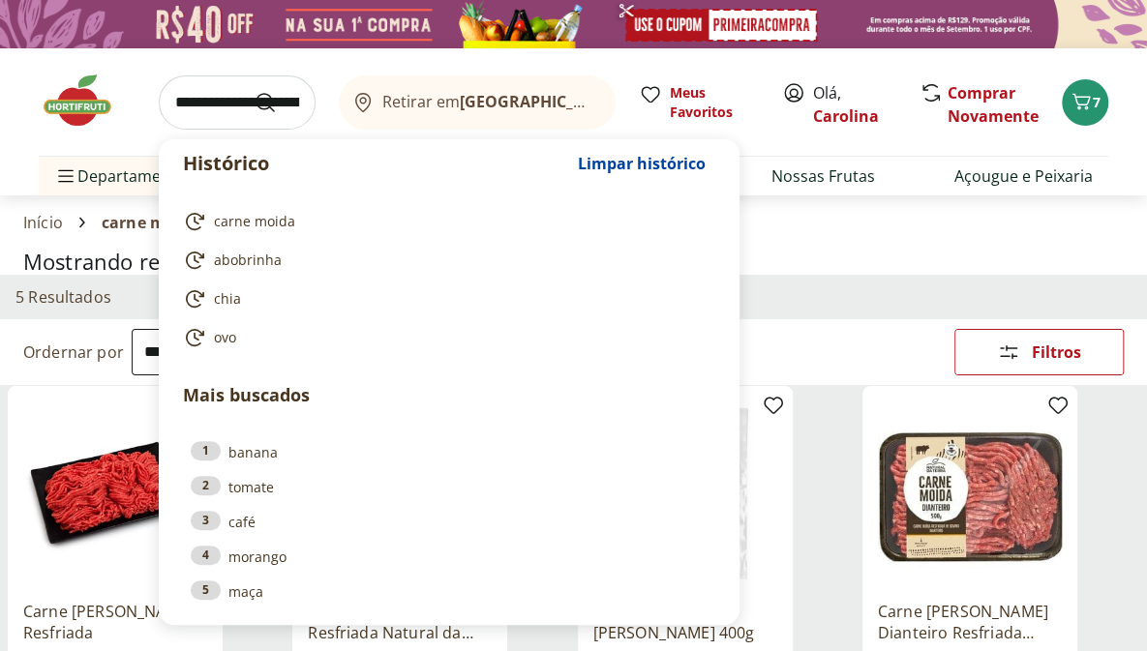
click at [238, 97] on input "search" at bounding box center [237, 102] width 157 height 54
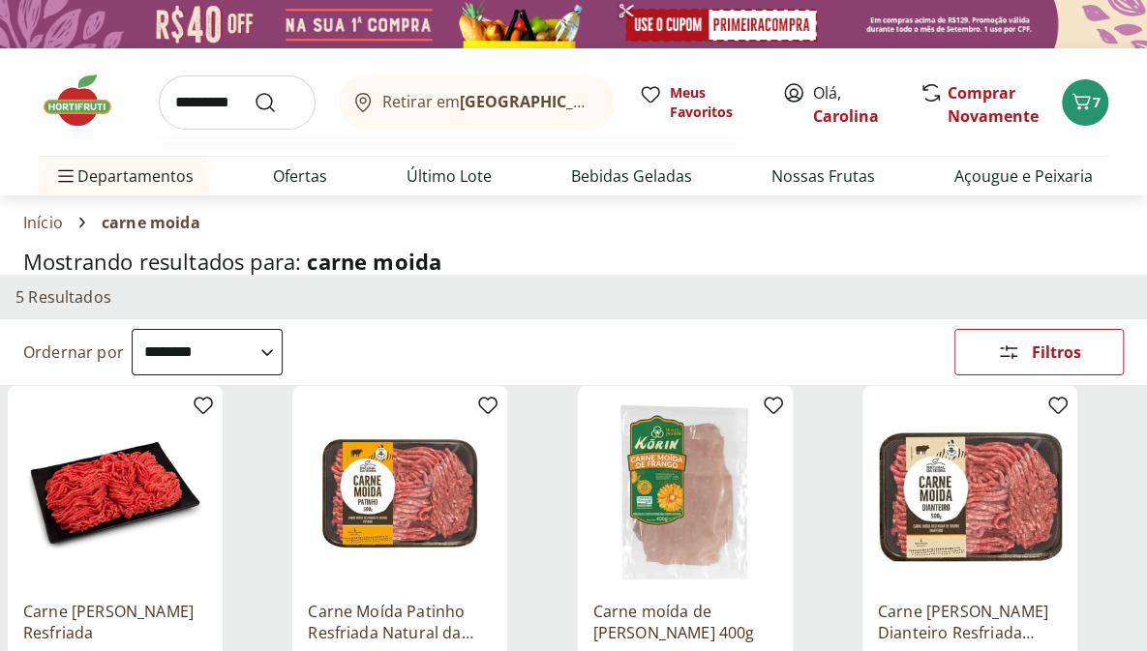
type input "*********"
click at [254, 91] on button "Submit Search" at bounding box center [277, 102] width 46 height 23
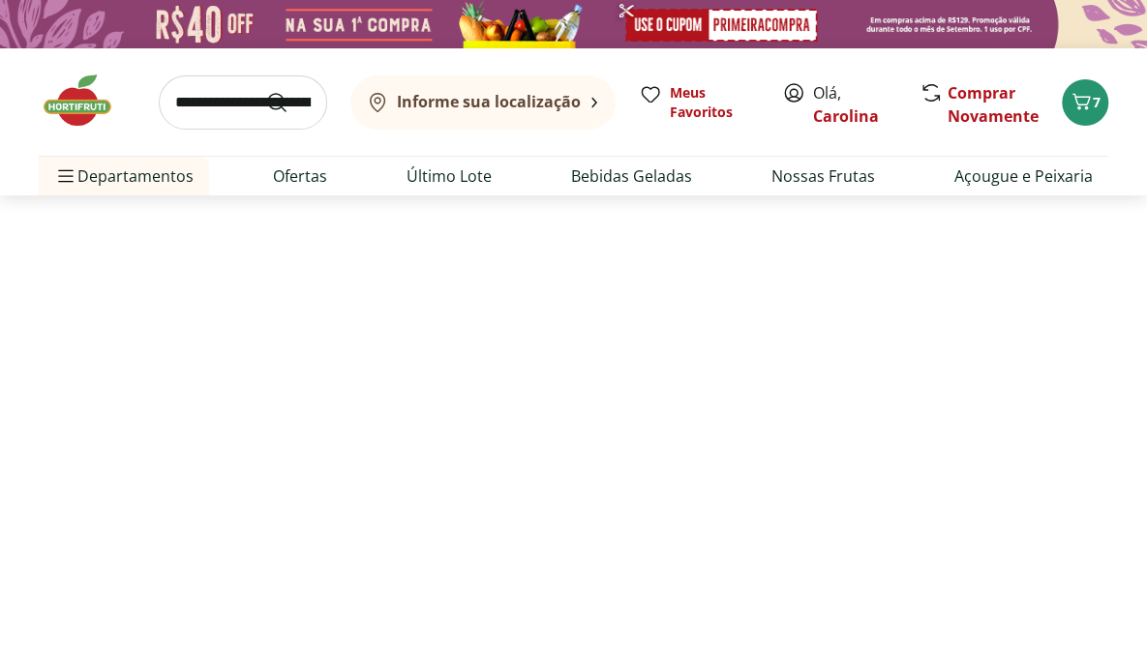
select select "**********"
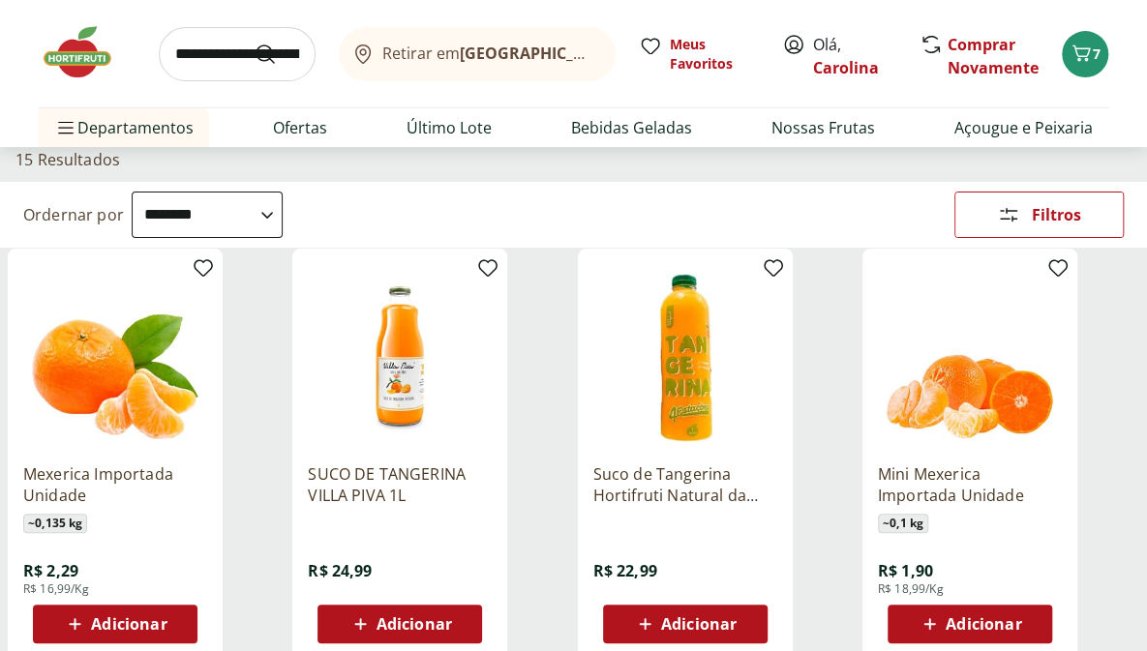
scroll to position [180, 0]
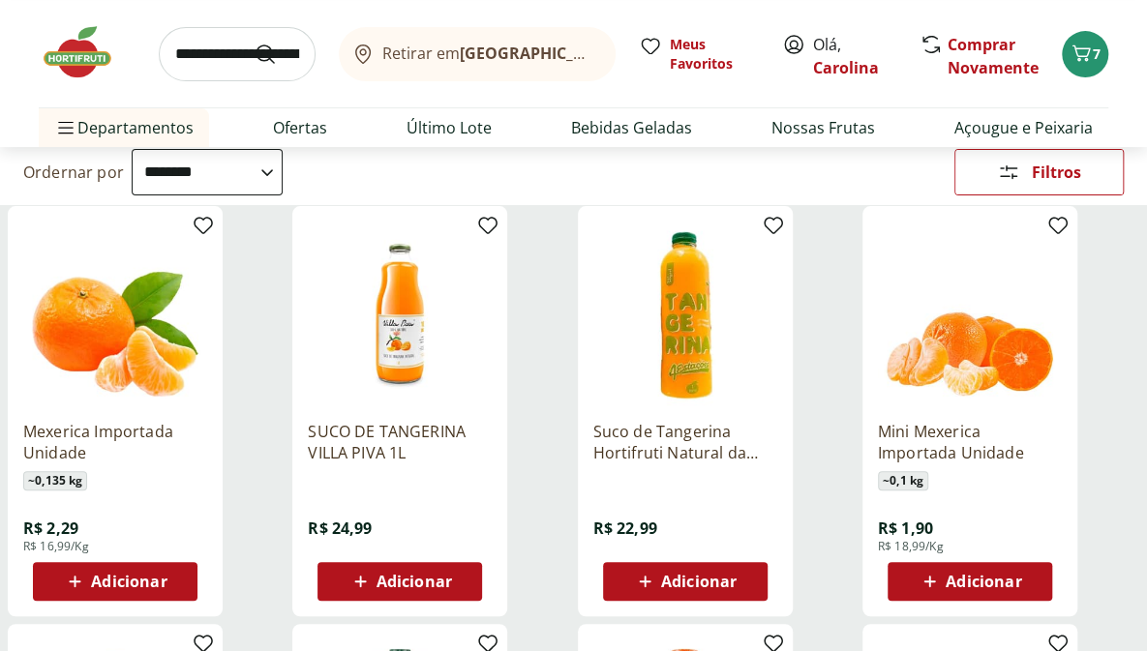
click at [145, 574] on span "Adicionar" at bounding box center [128, 581] width 75 height 15
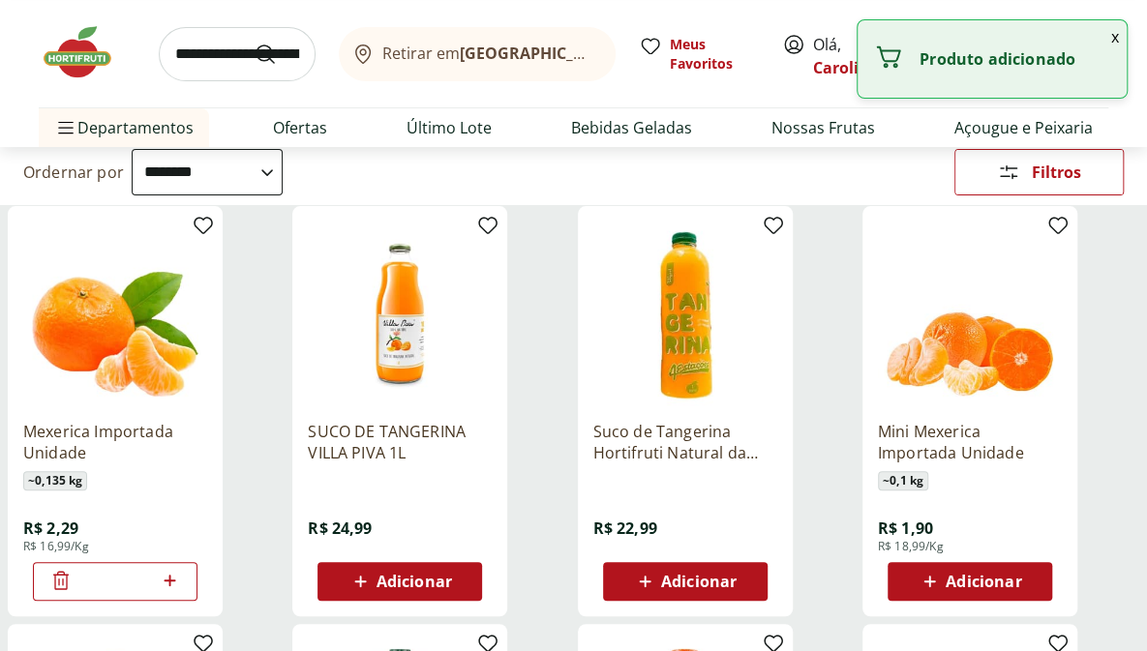
click at [165, 575] on icon at bounding box center [170, 580] width 24 height 23
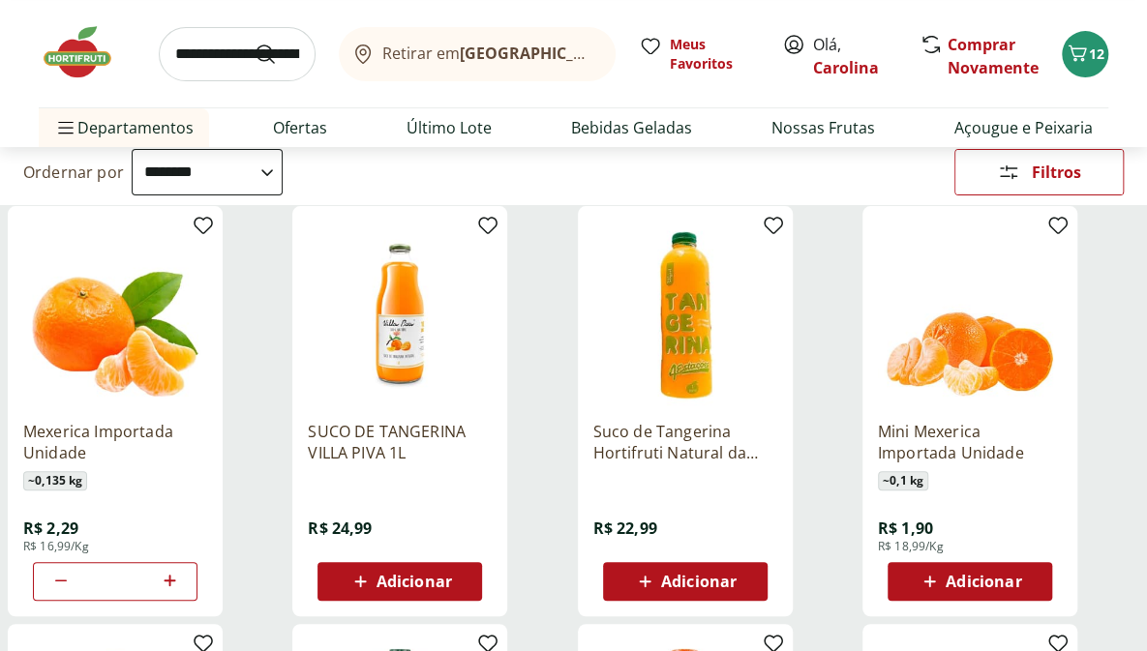
click at [173, 574] on icon at bounding box center [170, 580] width 24 height 23
type input "*"
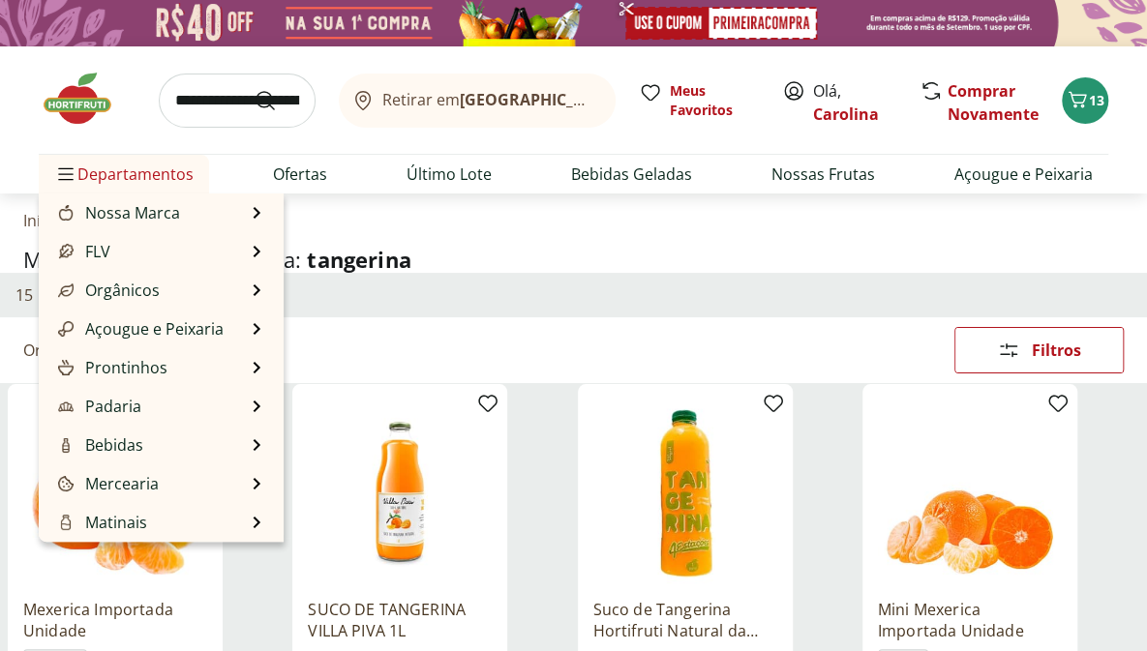
scroll to position [0, 0]
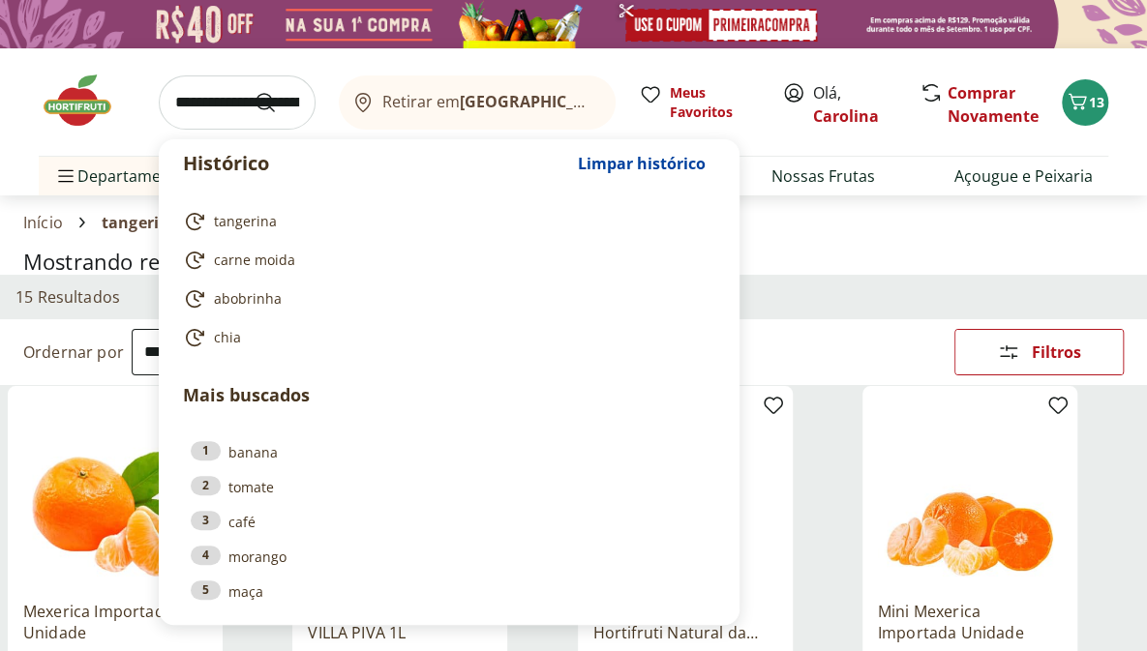
click at [212, 101] on input "search" at bounding box center [237, 102] width 157 height 54
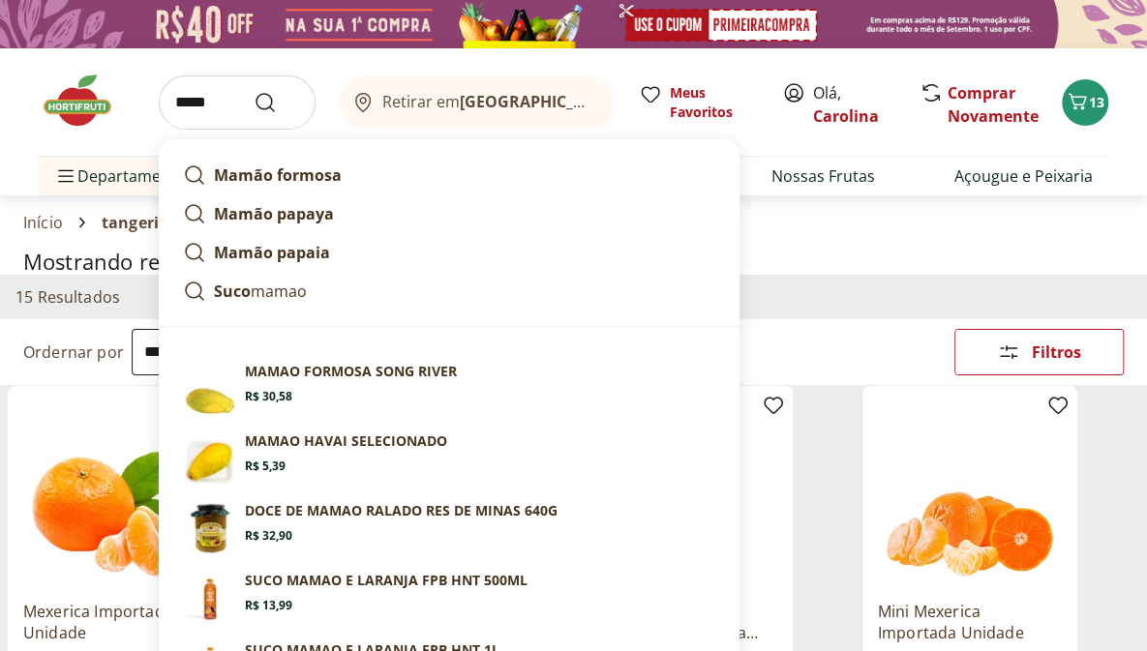
type input "*****"
click at [254, 91] on button "Submit Search" at bounding box center [277, 102] width 46 height 23
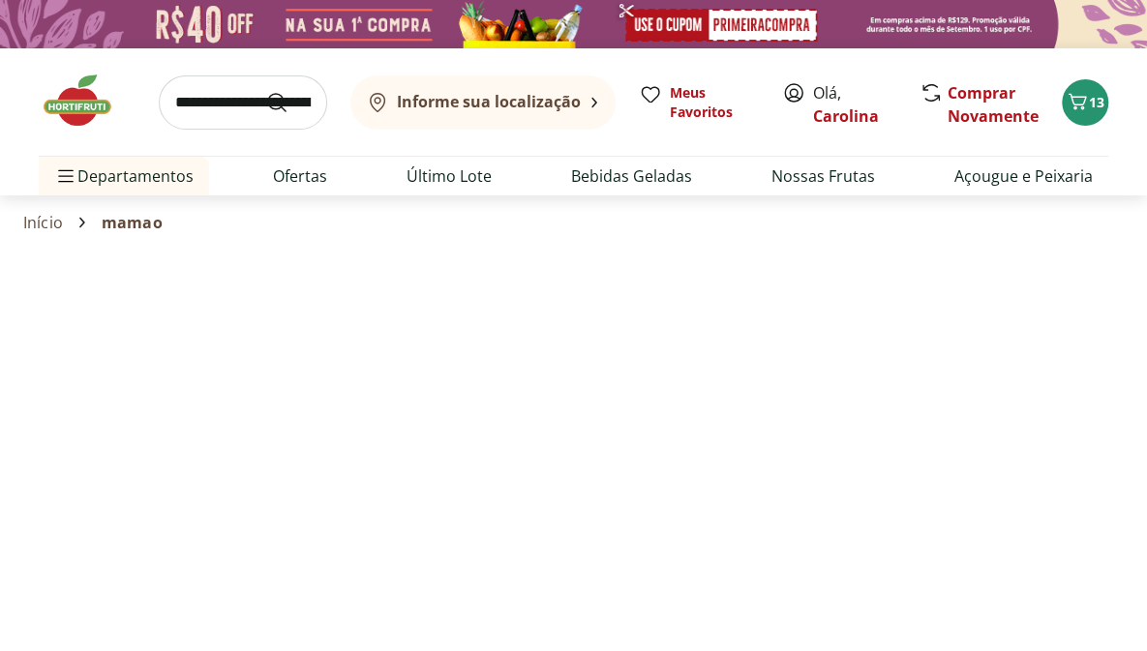
select select "**********"
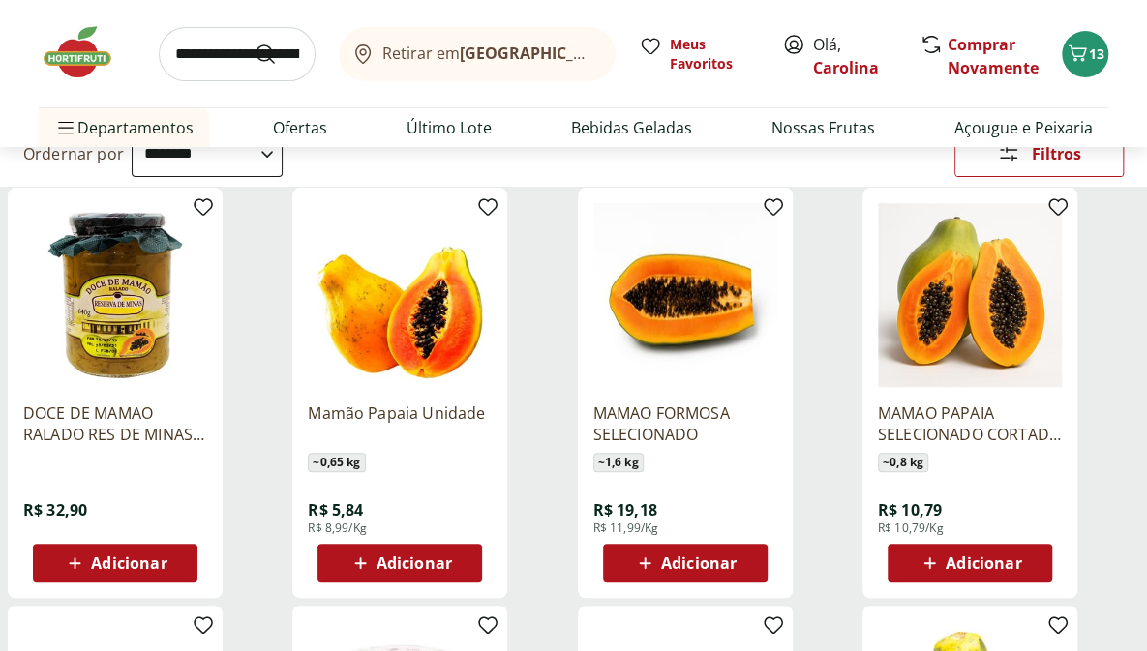
scroll to position [196, 0]
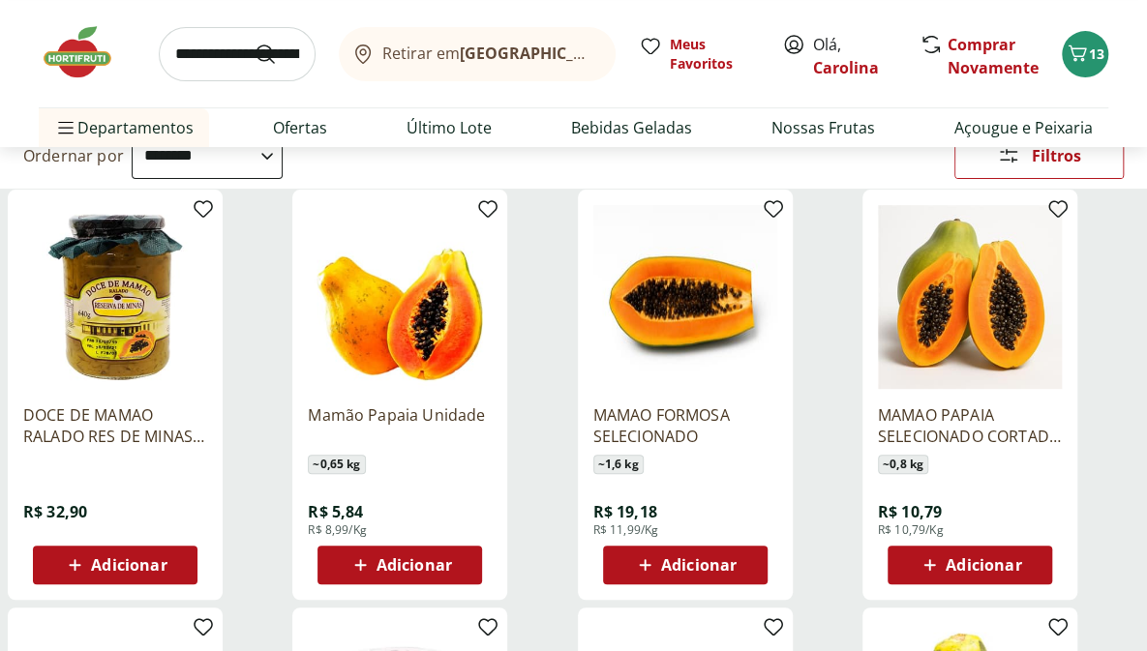
click at [447, 559] on span "Adicionar" at bounding box center [413, 564] width 75 height 15
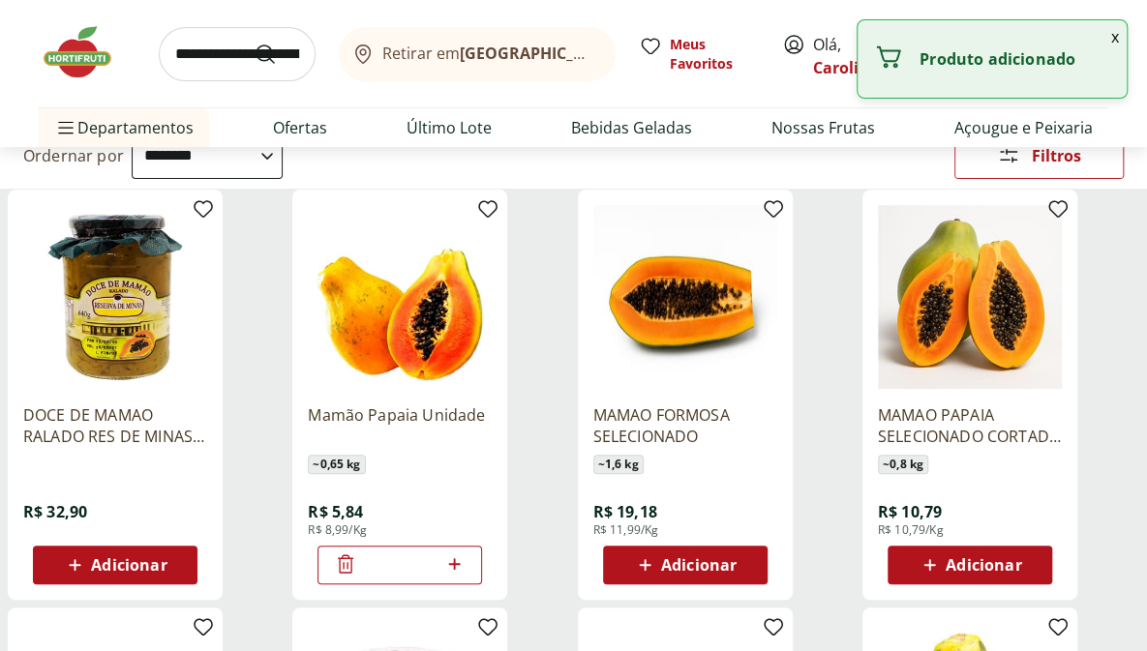
click at [459, 558] on icon at bounding box center [454, 564] width 24 height 23
type input "*"
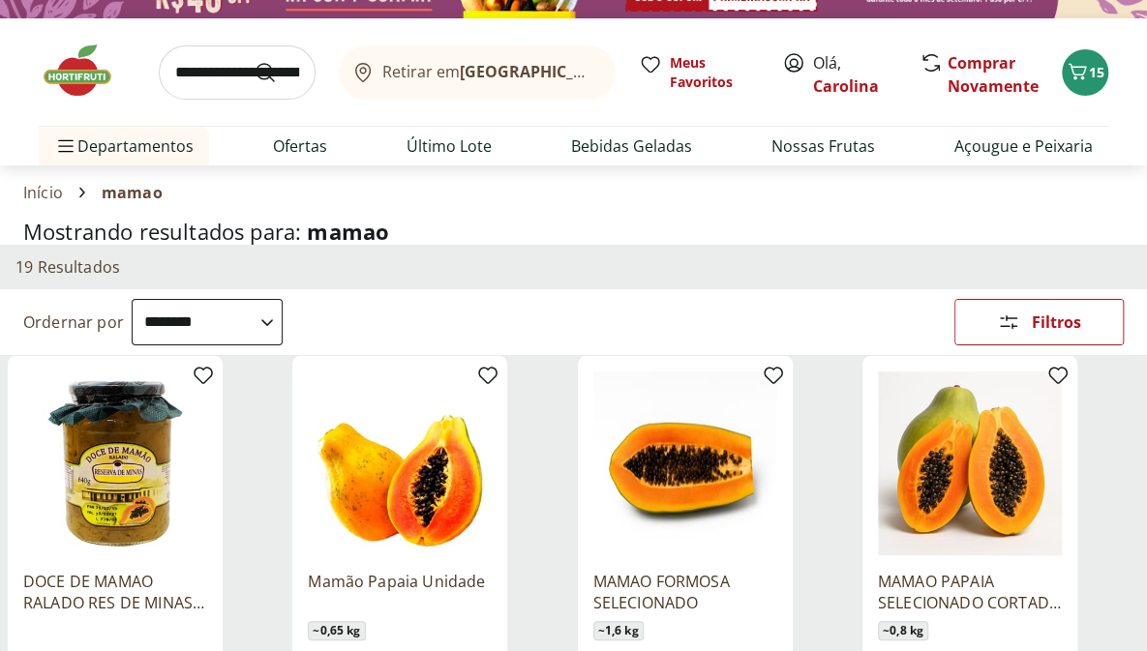
scroll to position [0, 0]
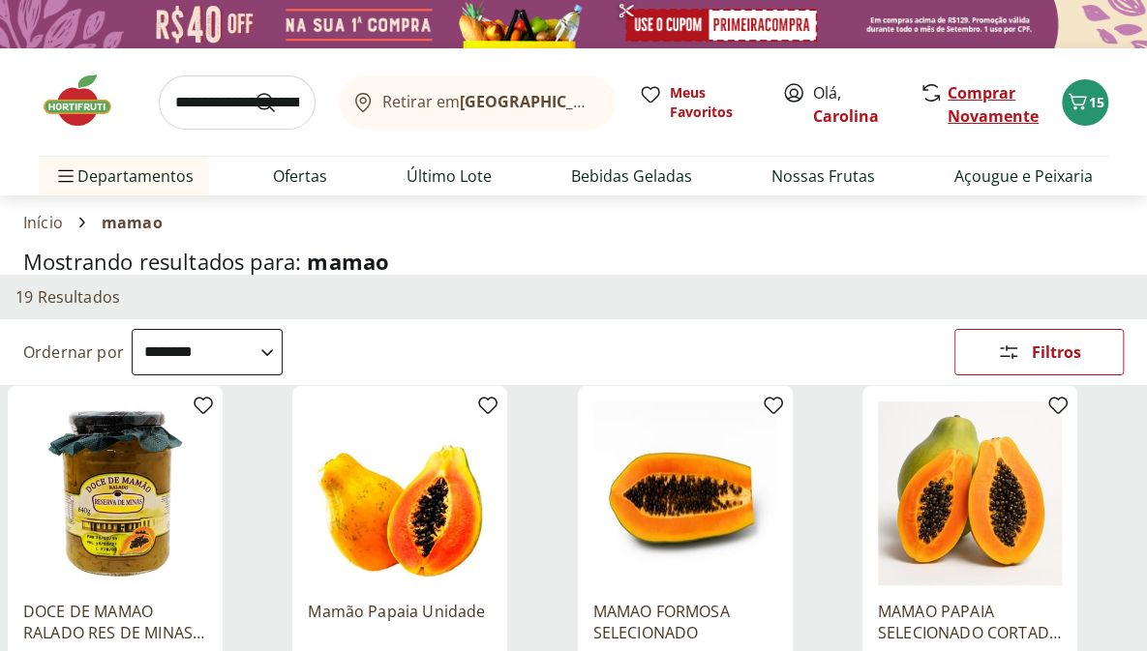
click at [978, 105] on link "Comprar Novamente" at bounding box center [992, 104] width 91 height 45
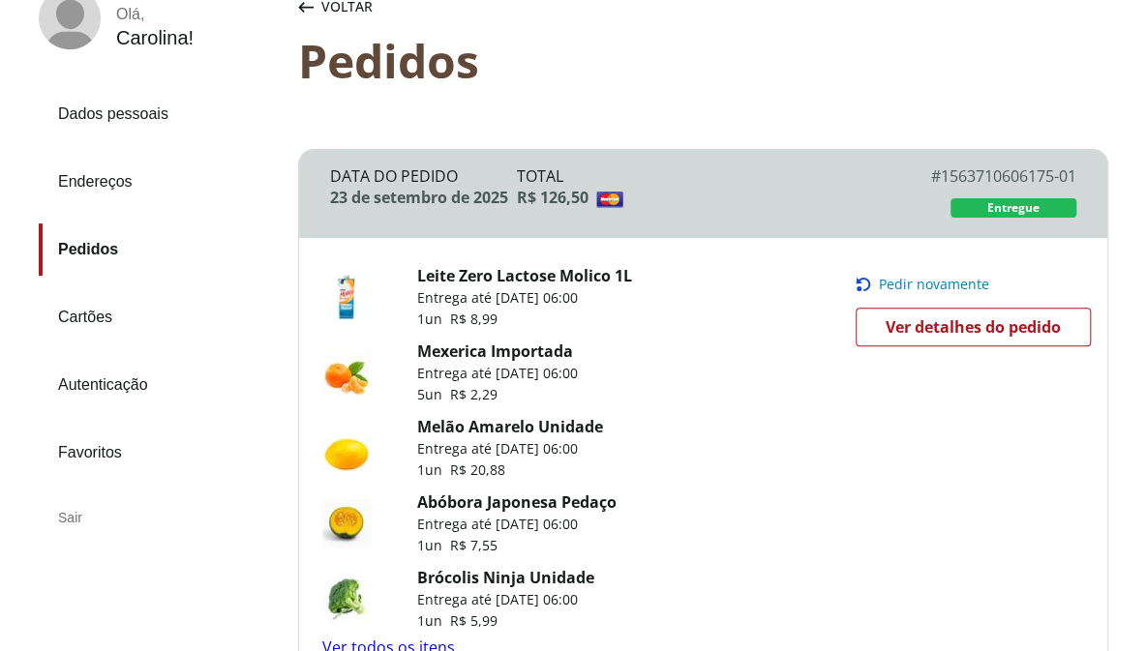
scroll to position [320, 0]
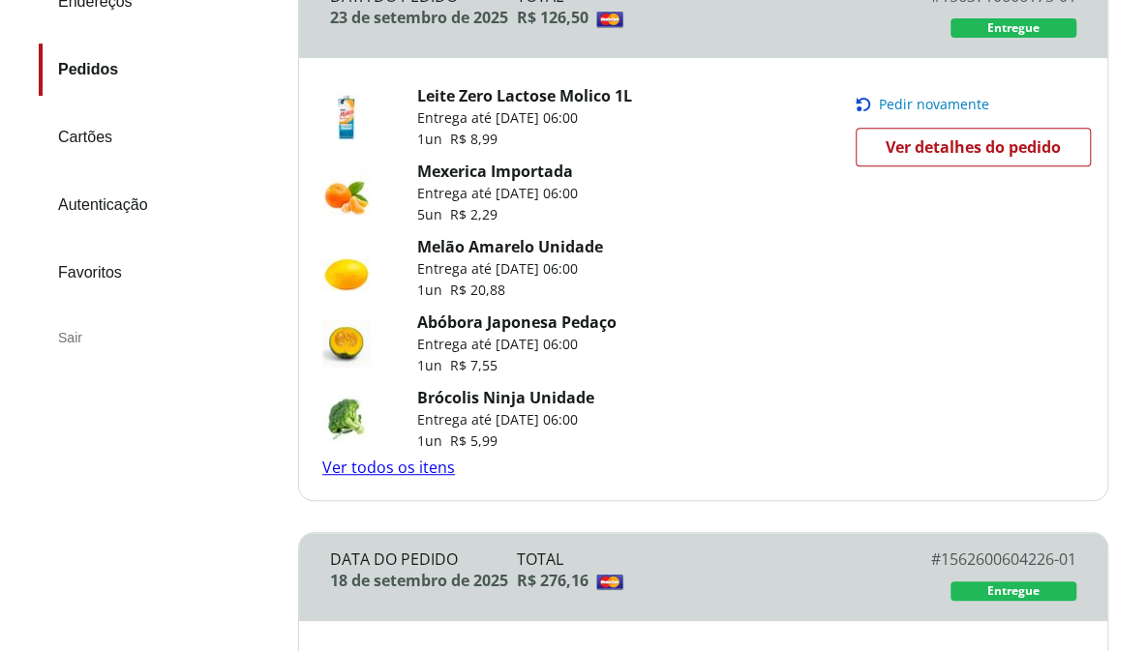
click at [420, 476] on link "Ver todos os itens" at bounding box center [388, 467] width 133 height 21
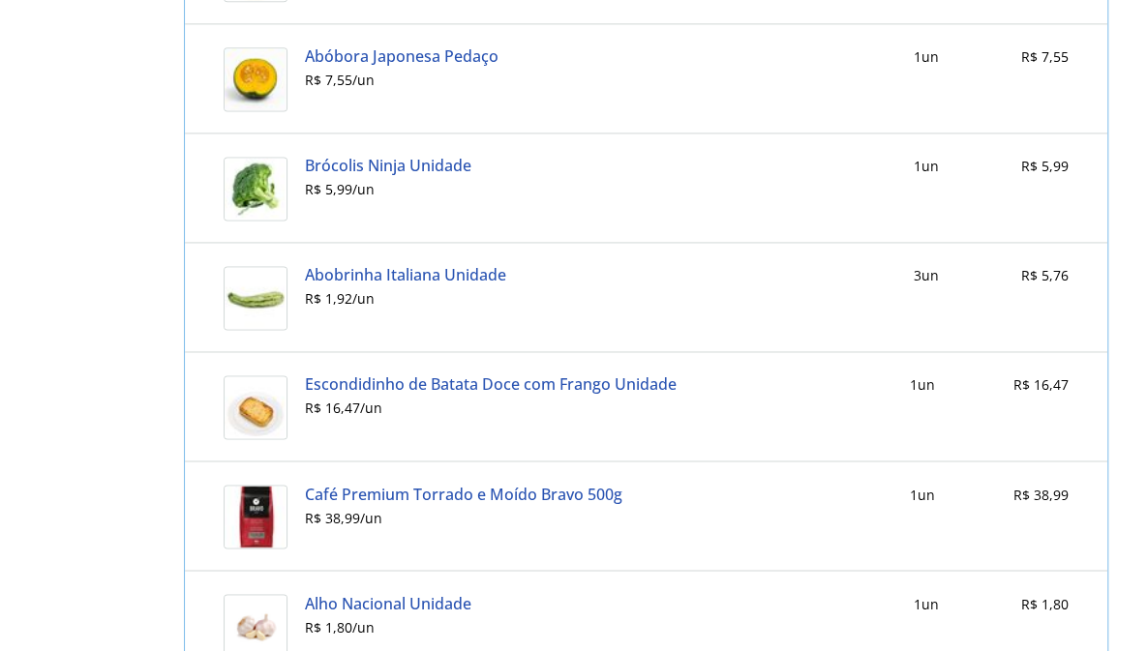
scroll to position [544, 0]
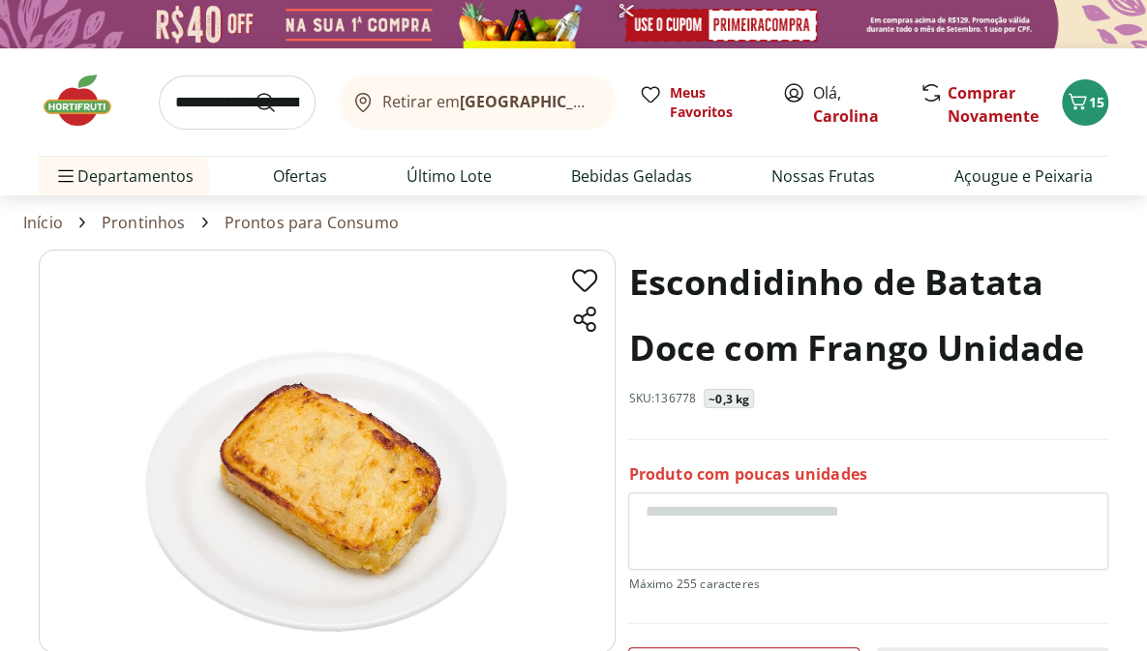
click at [303, 225] on link "Prontos para Consumo" at bounding box center [312, 222] width 174 height 17
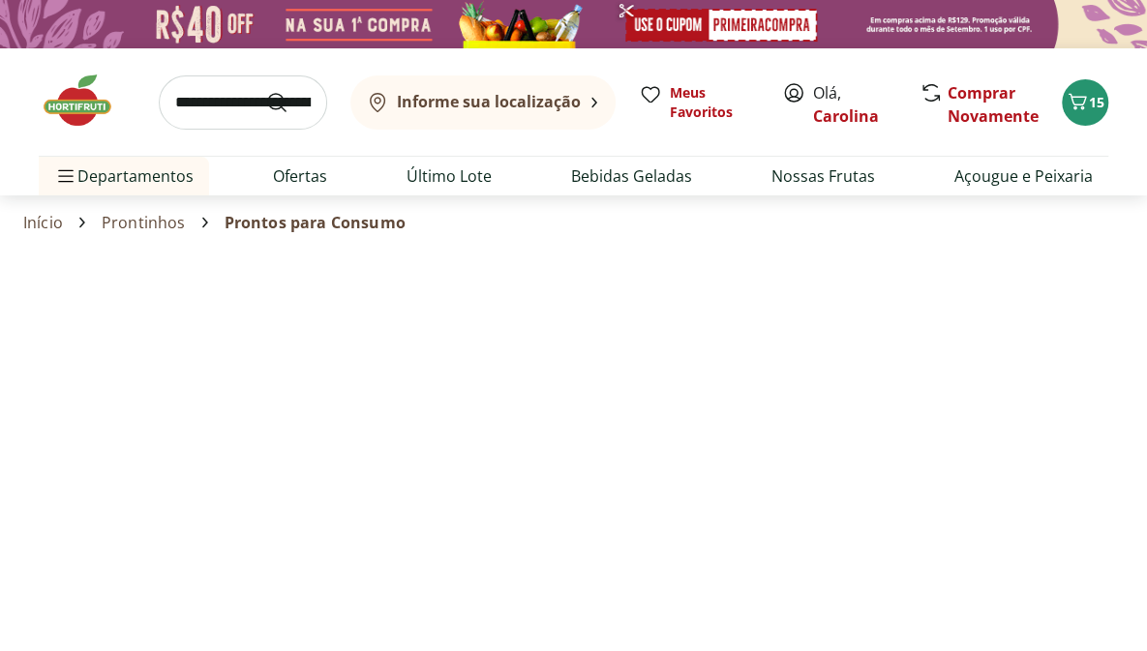
select select "**********"
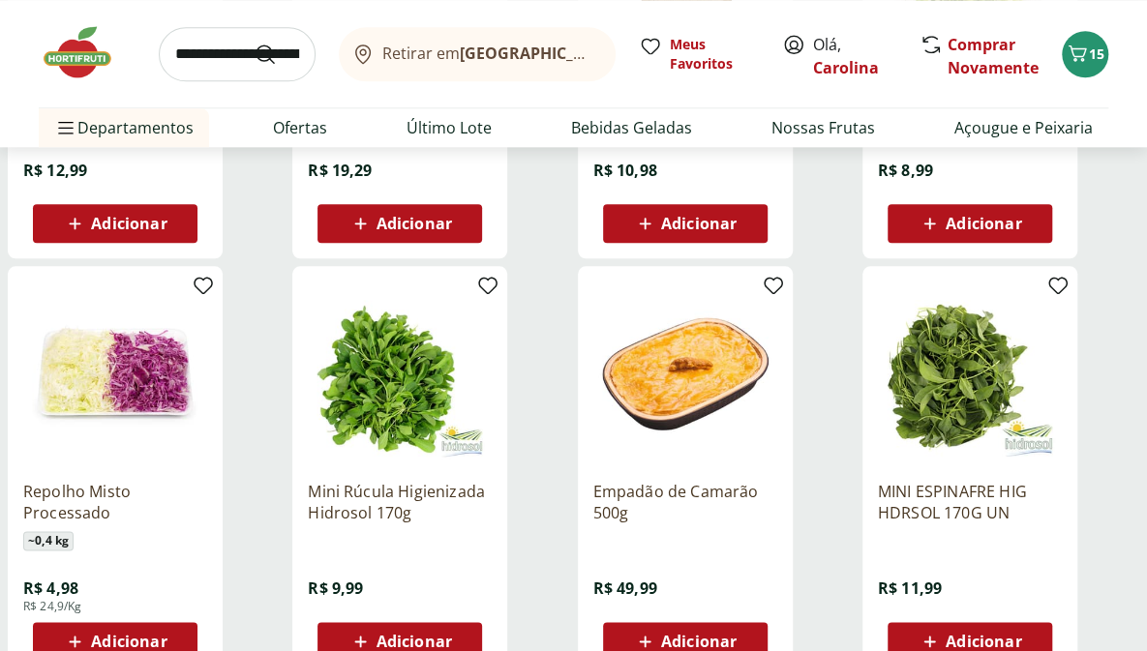
scroll to position [1331, 0]
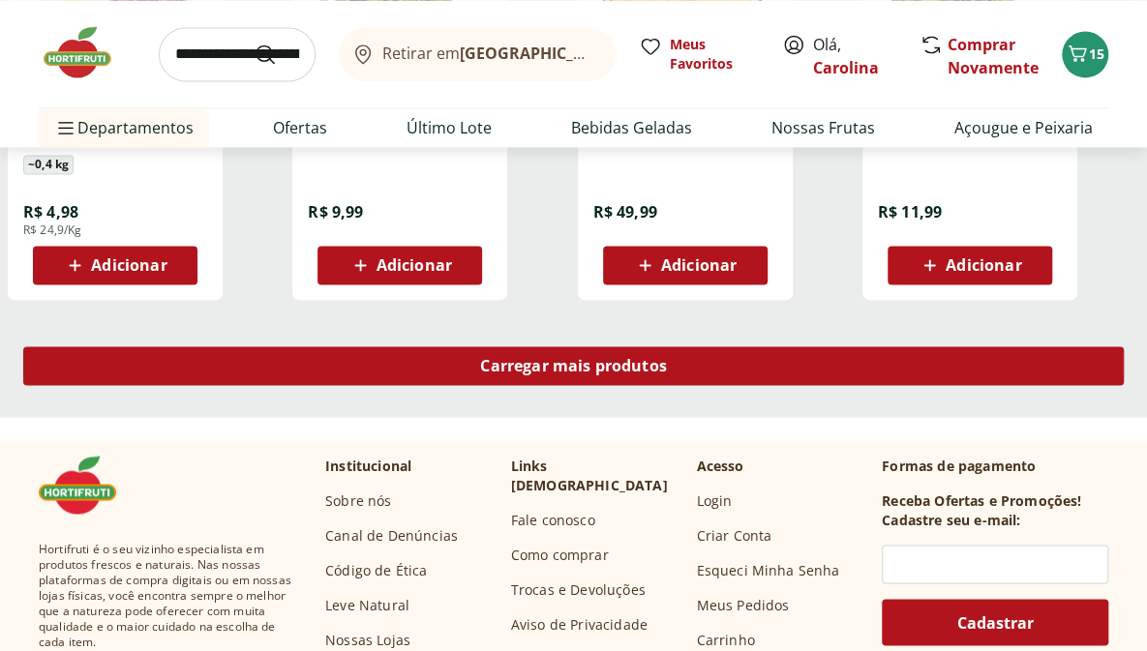
click at [294, 368] on div "Carregar mais produtos" at bounding box center [573, 365] width 1100 height 39
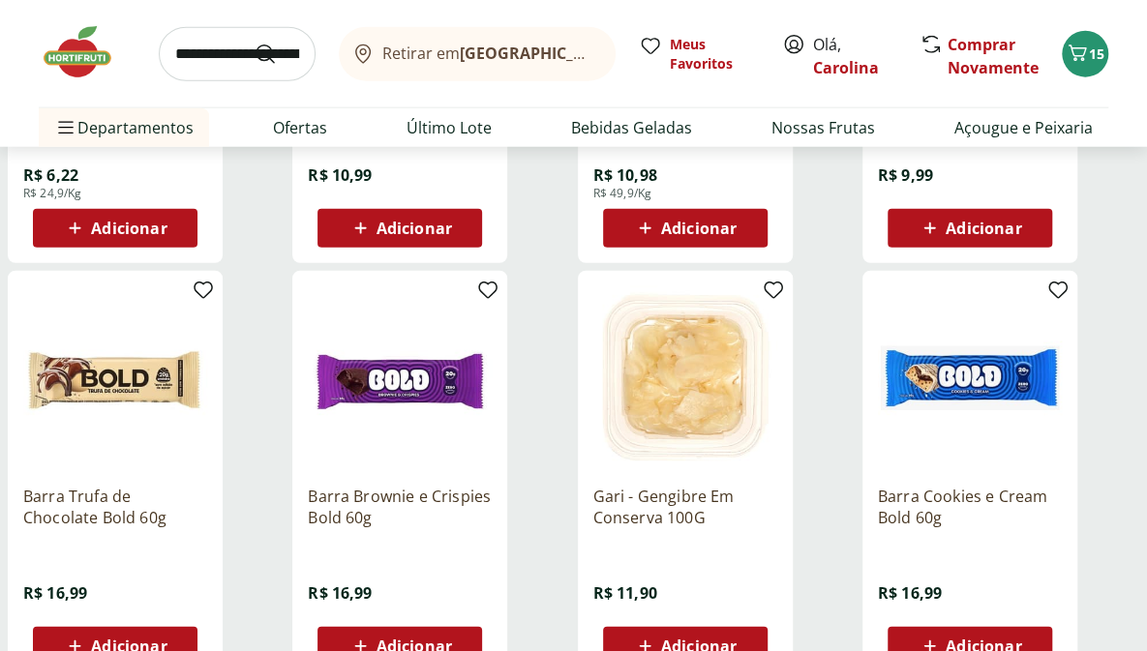
scroll to position [2544, 0]
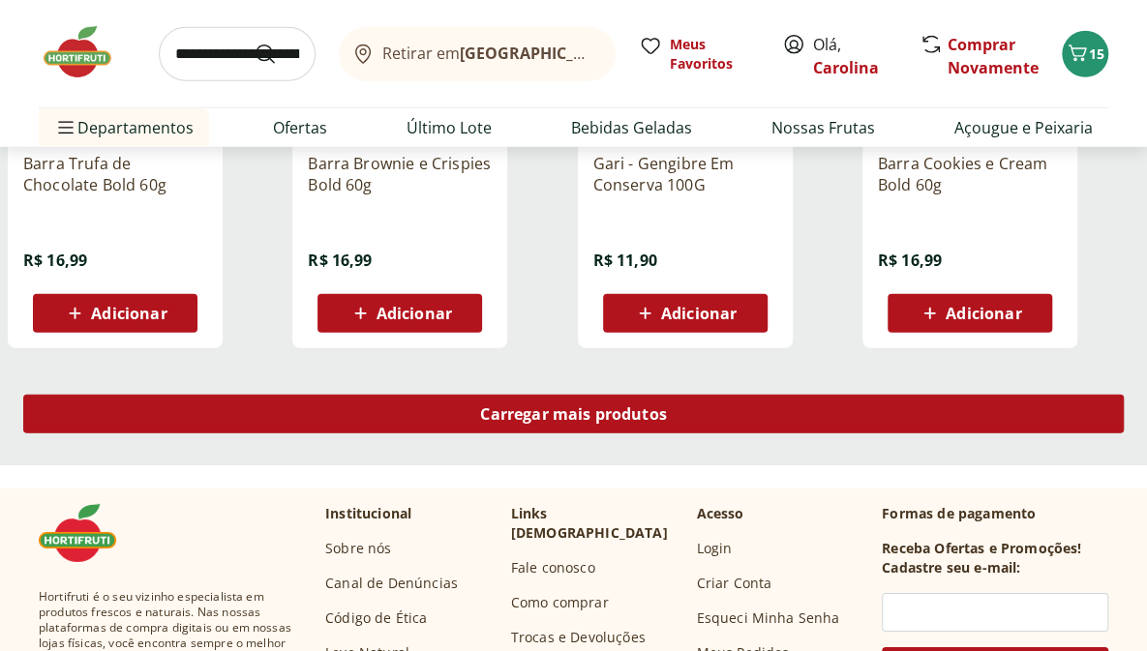
click at [260, 398] on div "Carregar mais produtos" at bounding box center [573, 414] width 1100 height 39
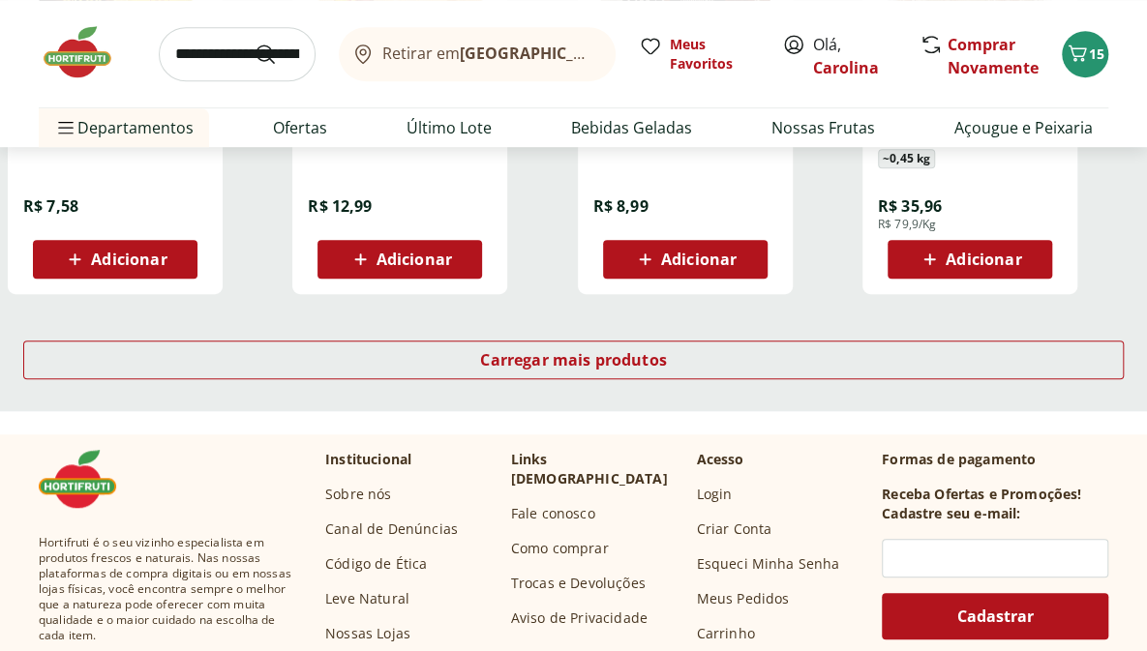
scroll to position [3860, 0]
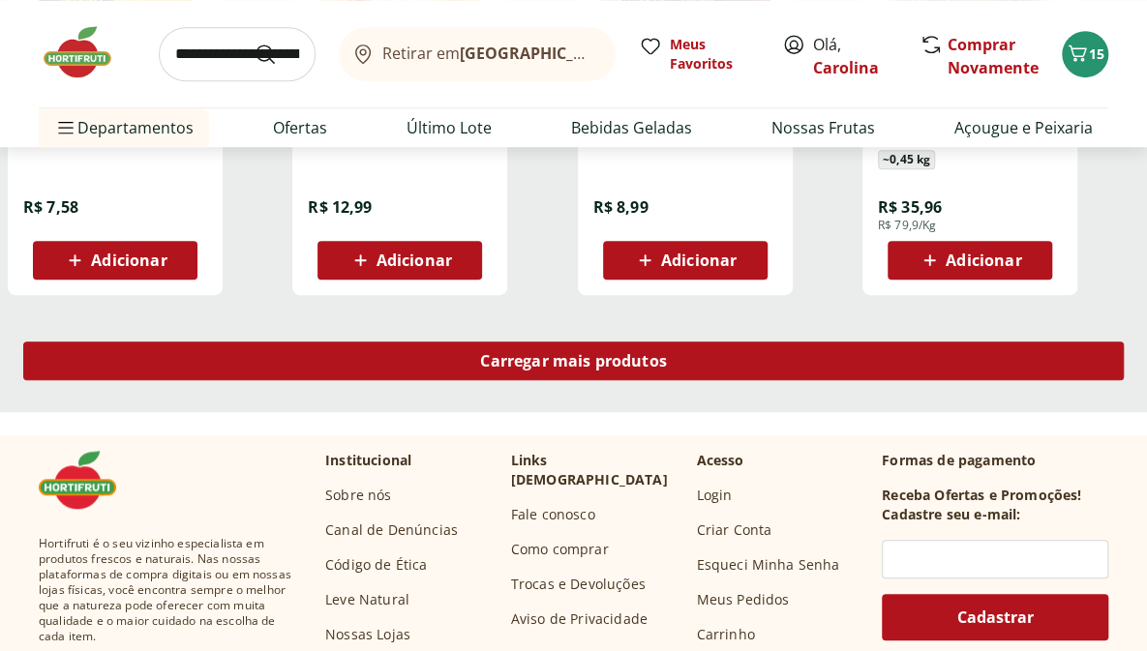
click at [755, 363] on div "Carregar mais produtos" at bounding box center [573, 361] width 1100 height 39
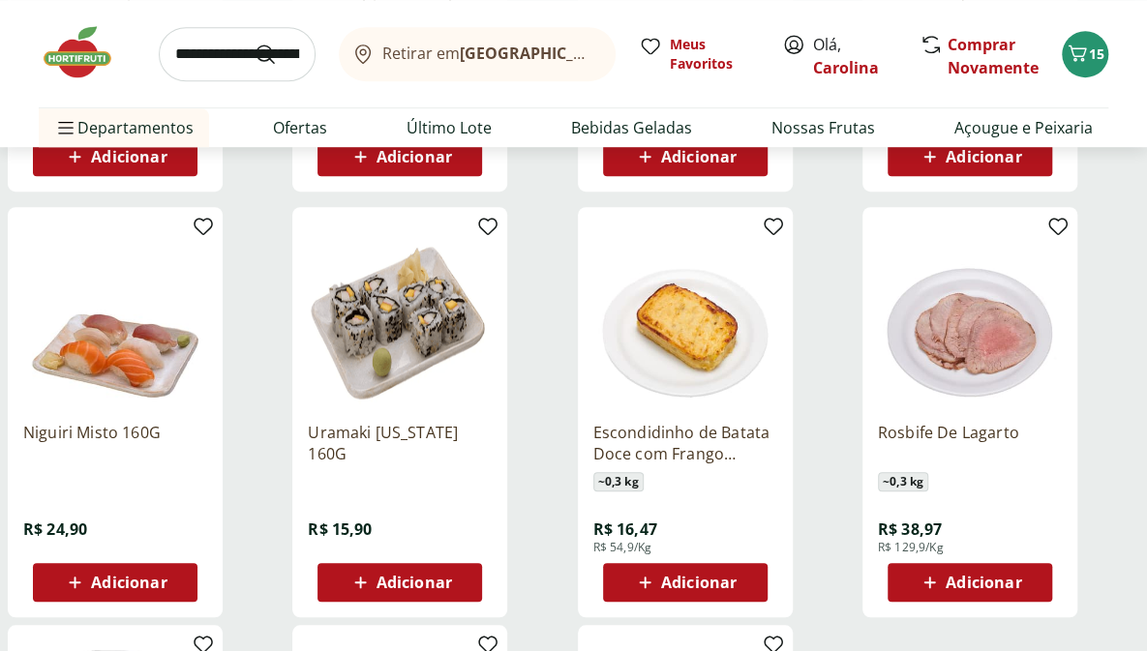
scroll to position [3962, 0]
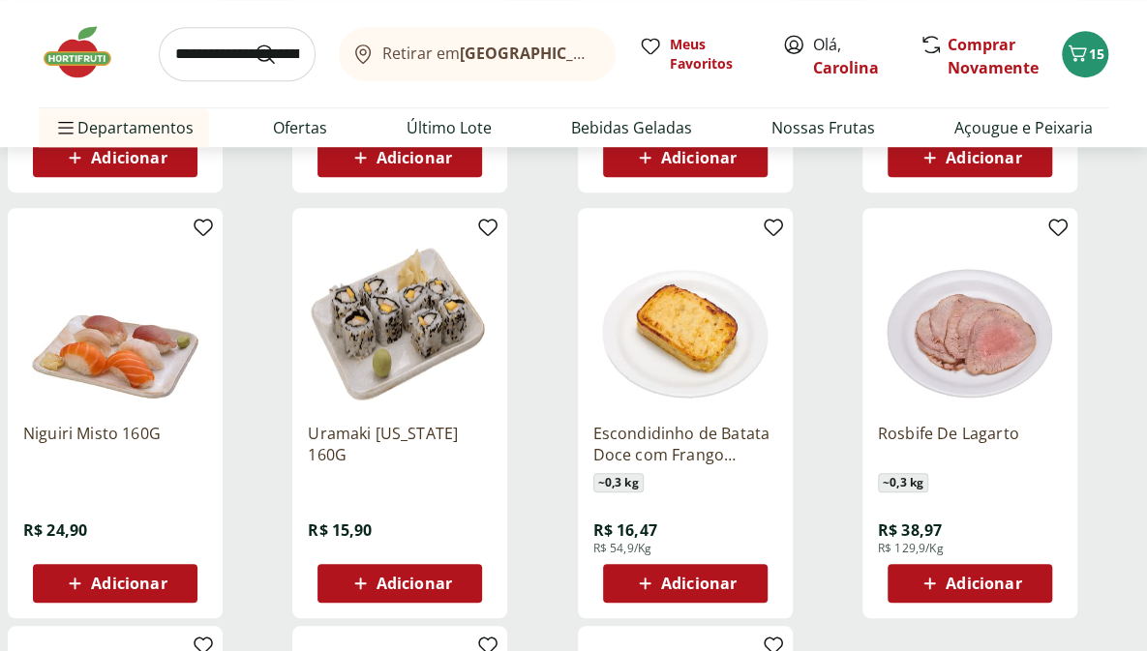
click at [647, 586] on icon at bounding box center [645, 583] width 24 height 23
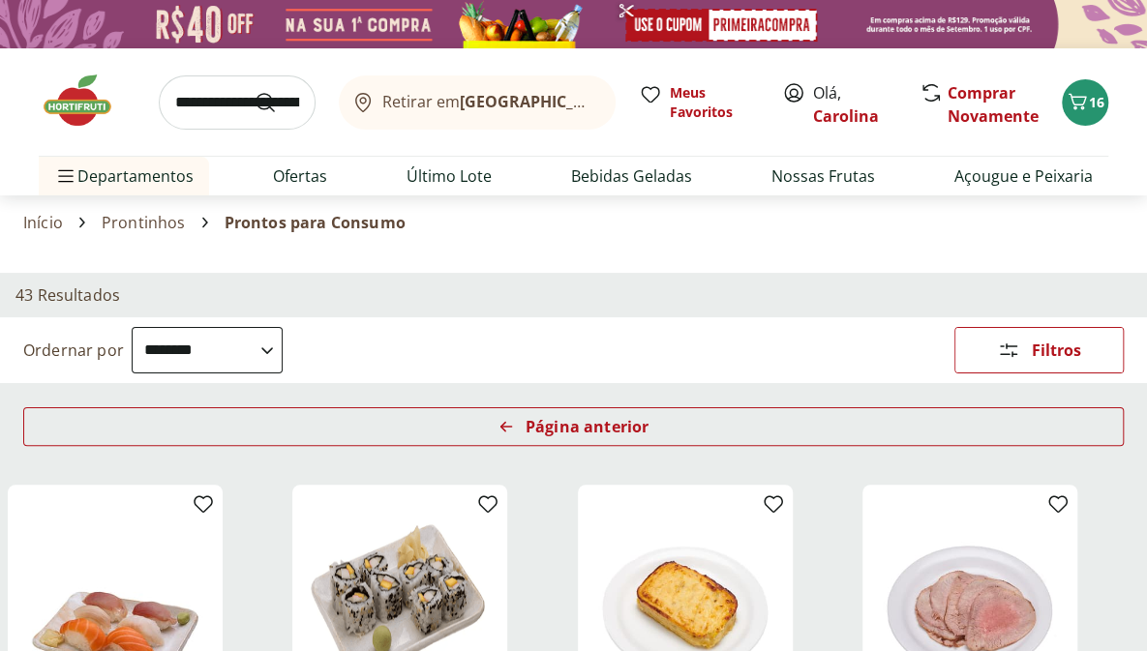
click at [74, 105] on img at bounding box center [87, 101] width 97 height 58
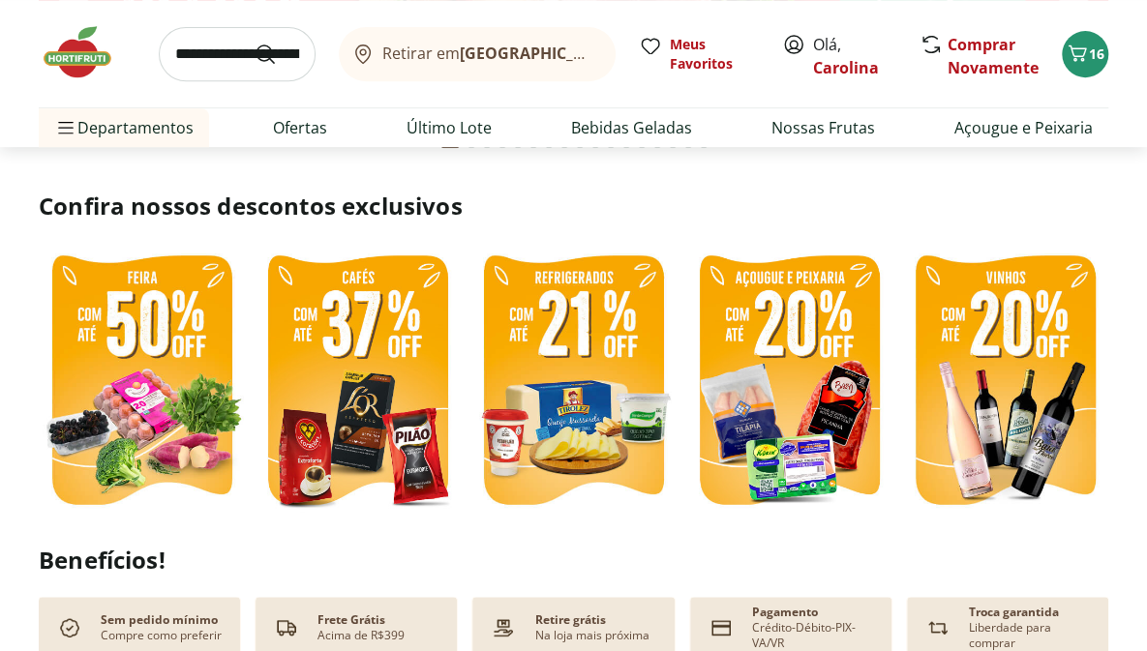
scroll to position [372, 0]
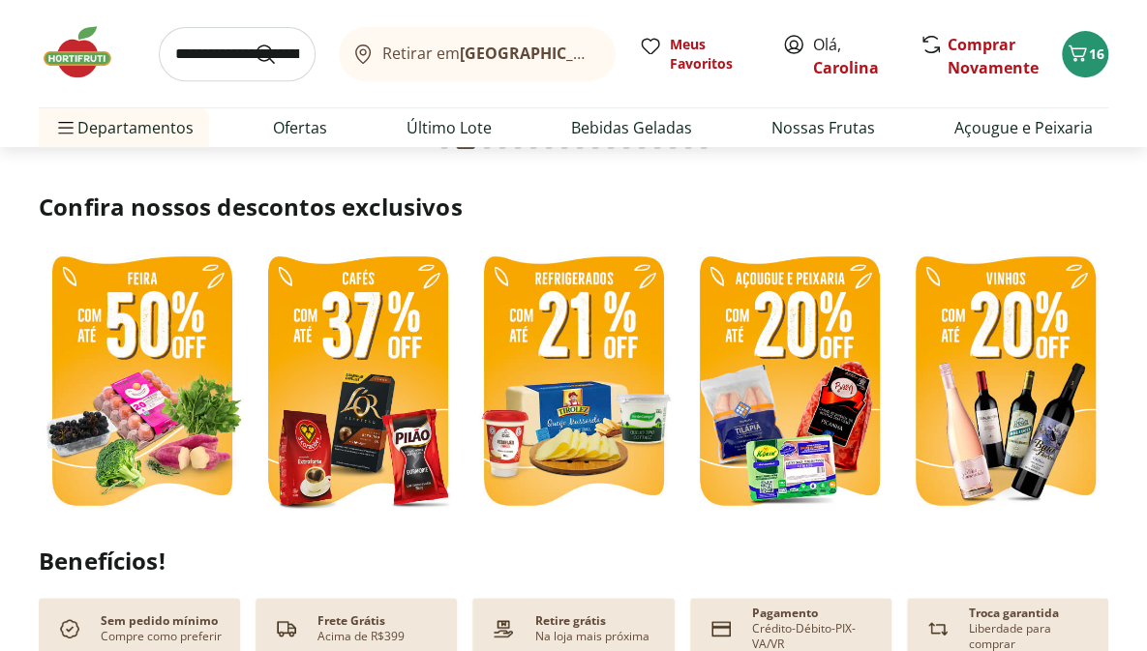
click at [84, 425] on img at bounding box center [142, 383] width 206 height 275
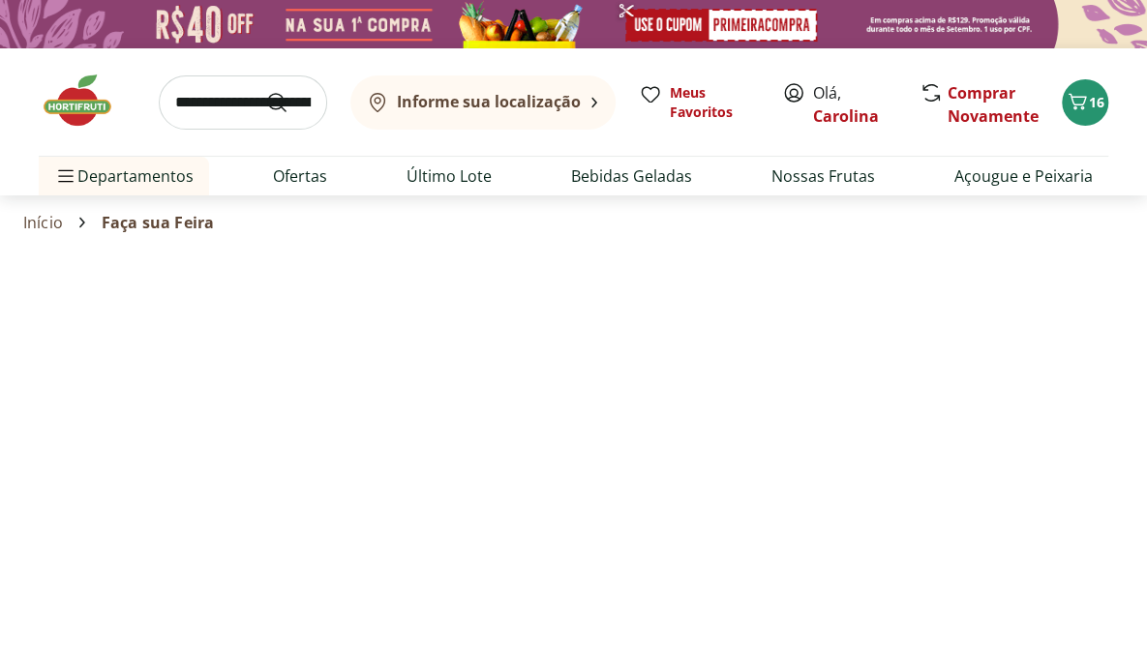
select select "**********"
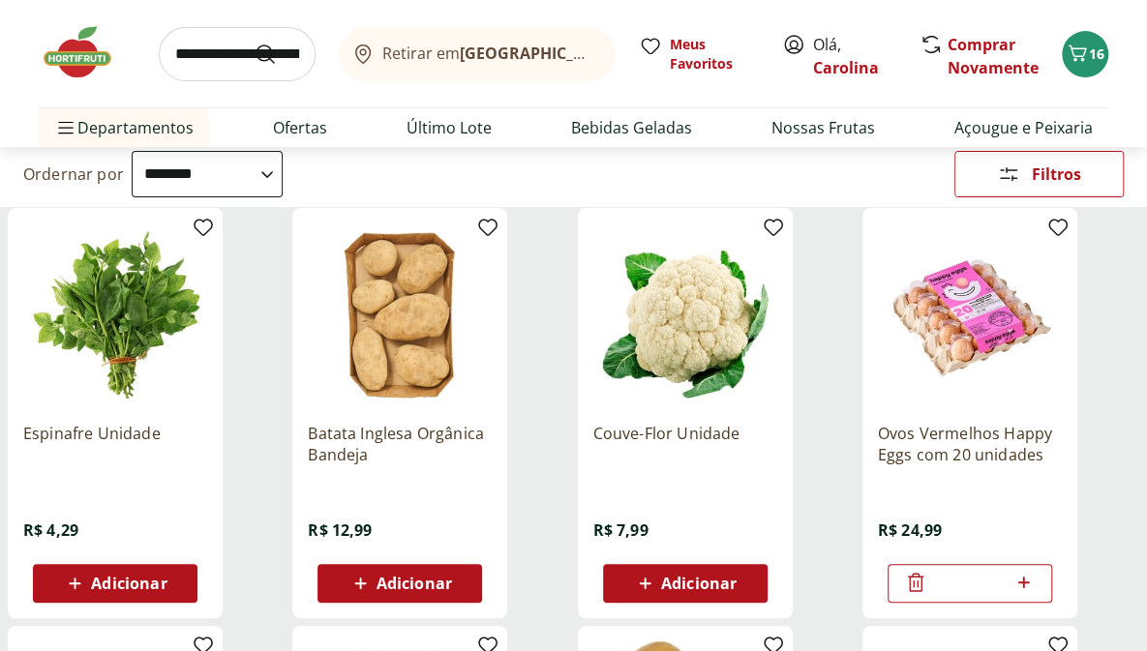
scroll to position [175, 0]
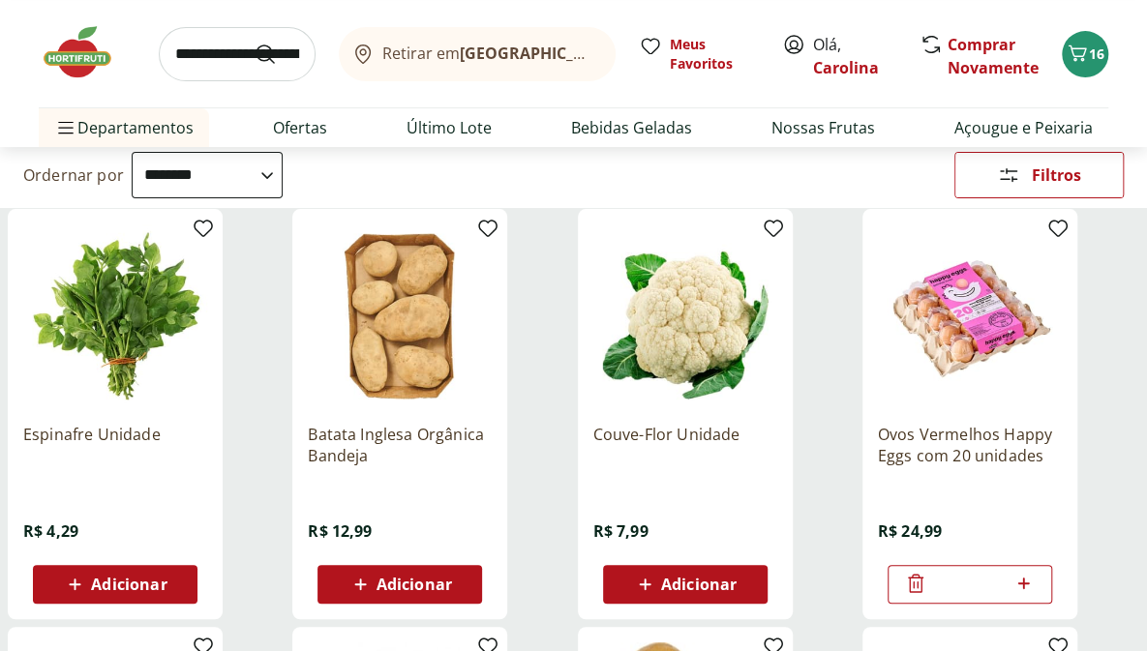
click at [149, 578] on span "Adicionar" at bounding box center [128, 584] width 75 height 15
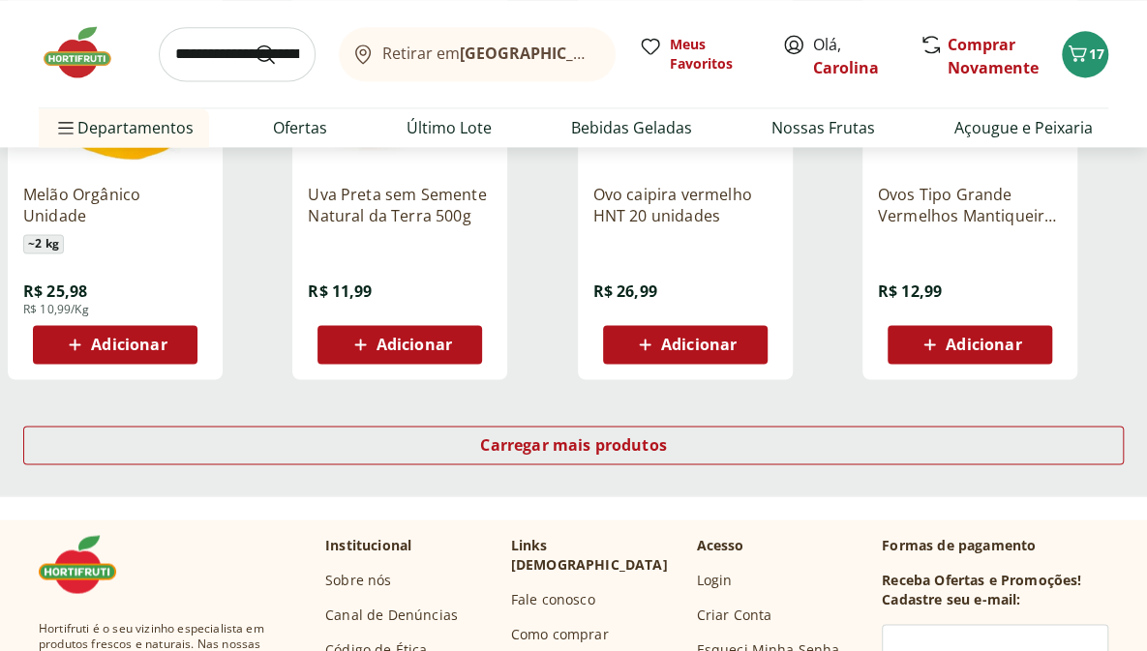
scroll to position [1250, 0]
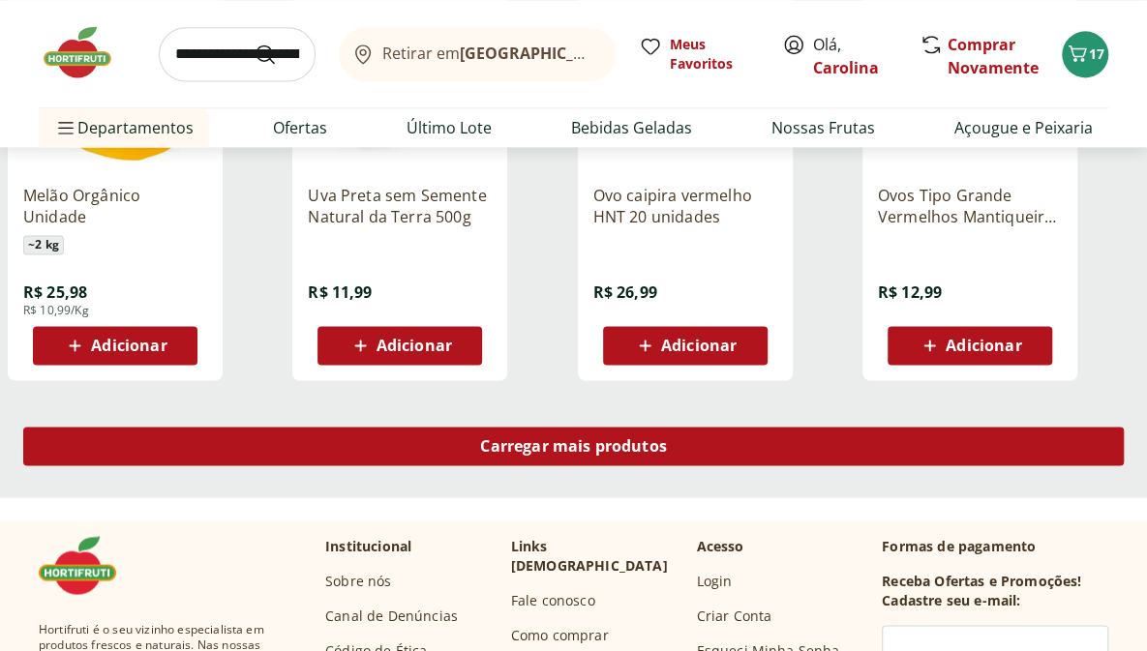
click at [250, 457] on div "Carregar mais produtos" at bounding box center [573, 446] width 1100 height 39
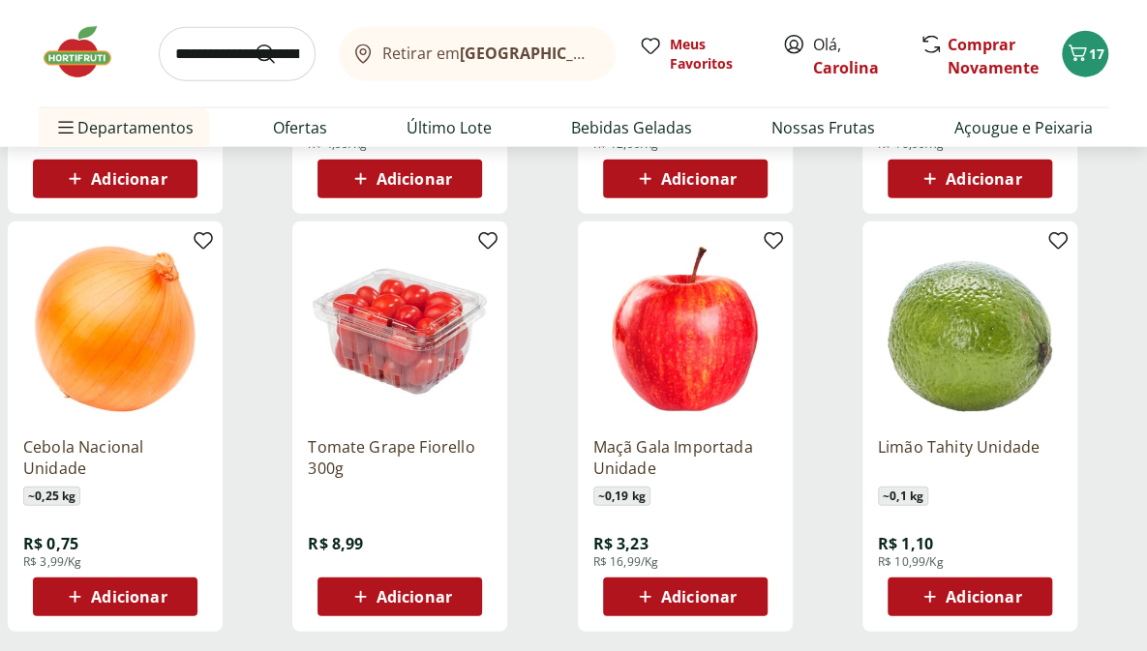
scroll to position [2262, 0]
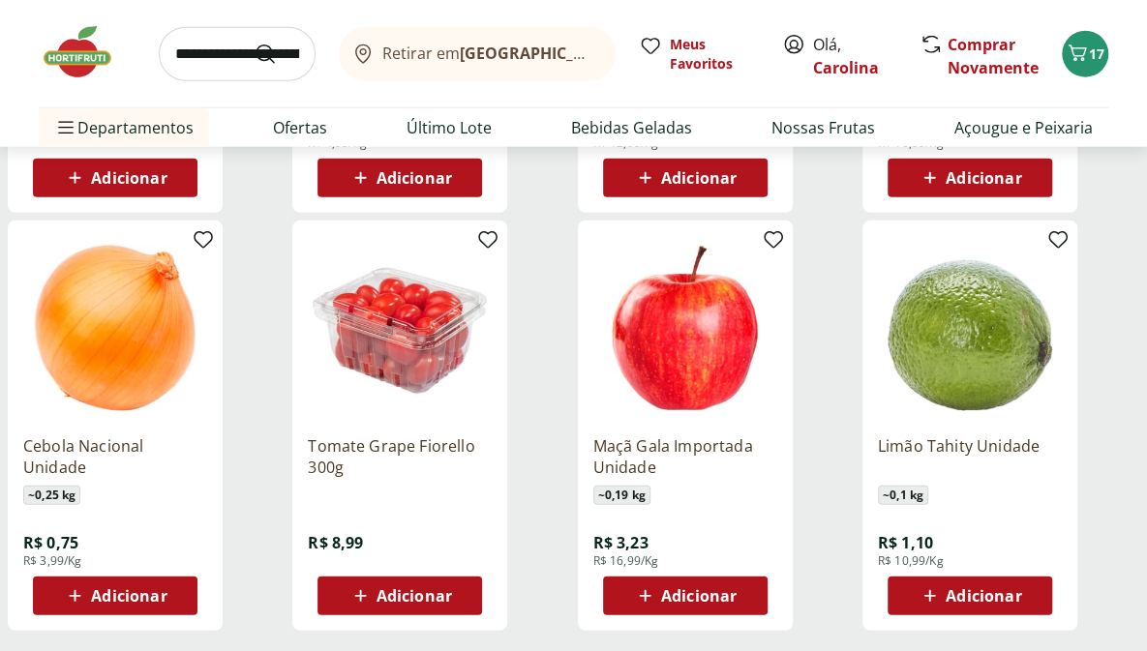
click at [147, 594] on span "Adicionar" at bounding box center [128, 595] width 75 height 15
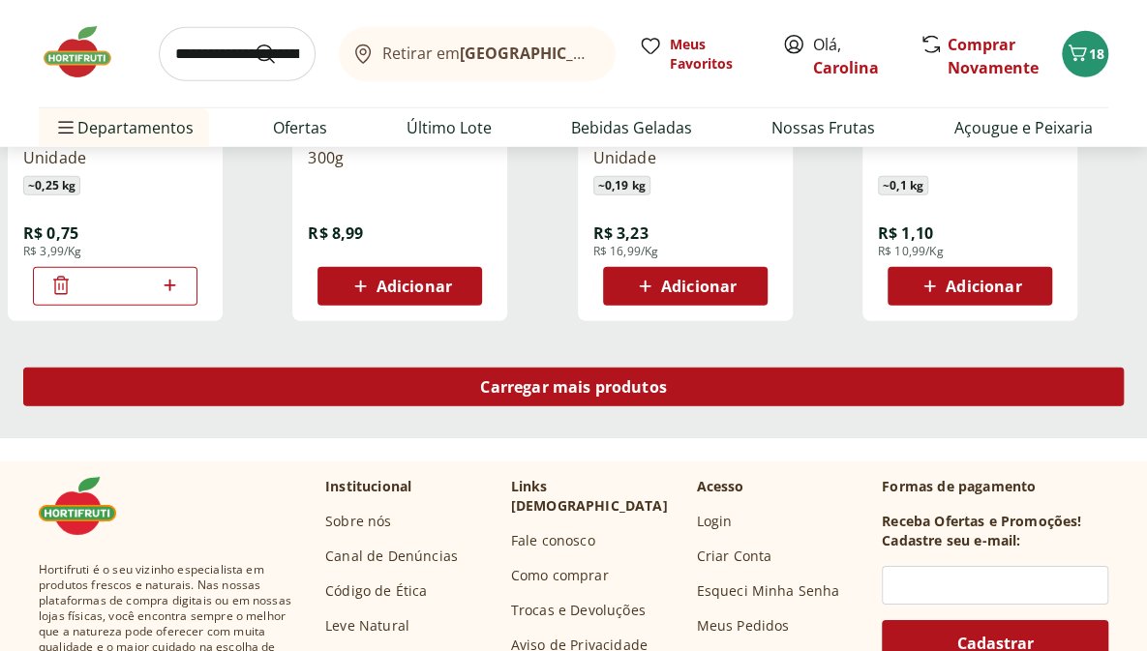
click at [275, 388] on div "Carregar mais produtos" at bounding box center [573, 387] width 1100 height 39
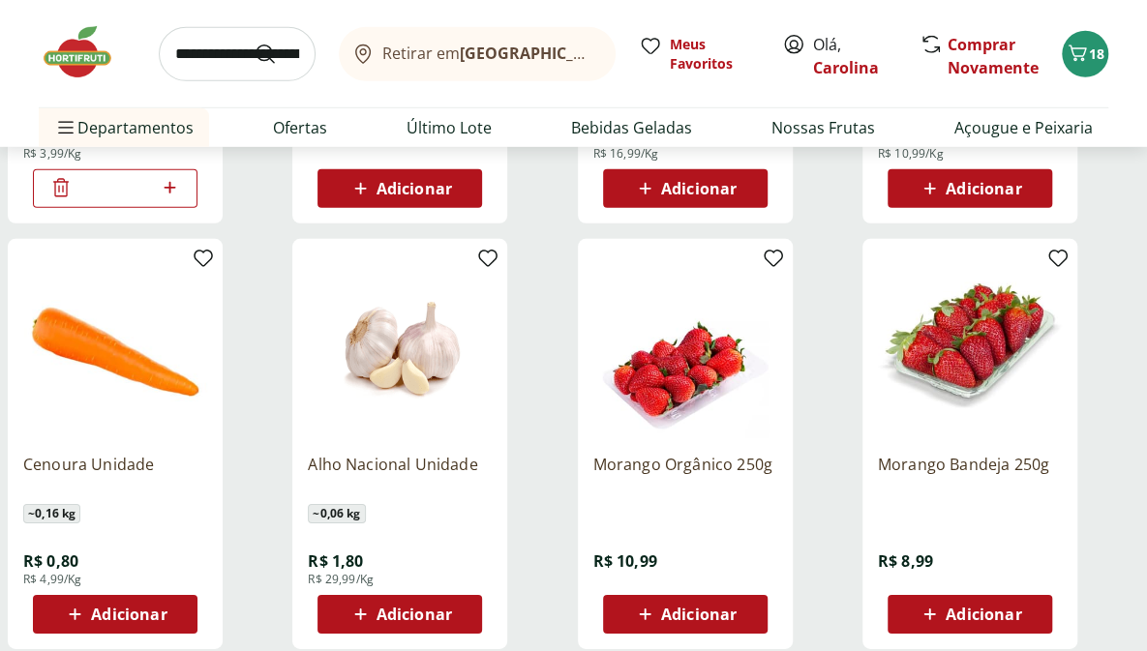
scroll to position [2668, 0]
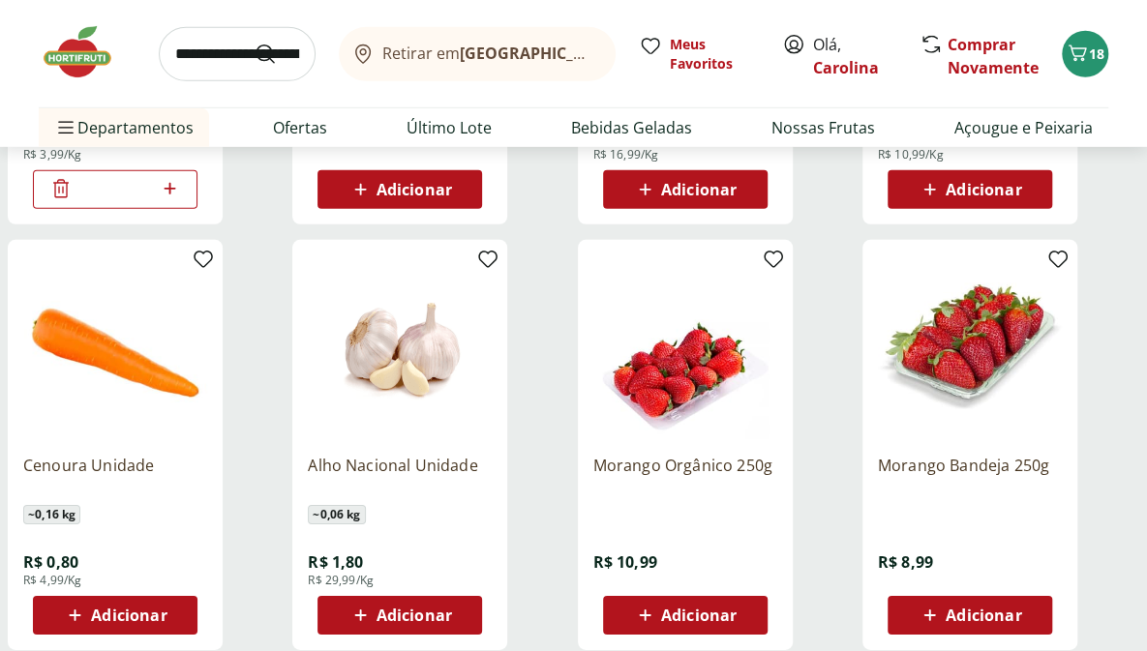
click at [363, 617] on icon at bounding box center [360, 615] width 24 height 23
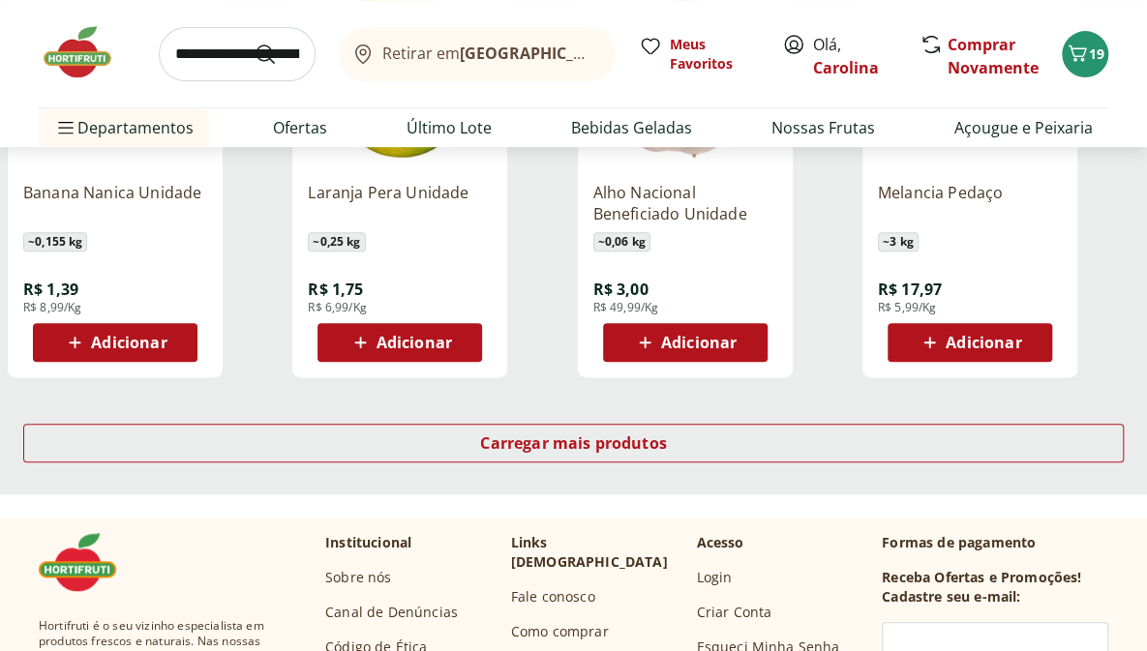
scroll to position [3776, 0]
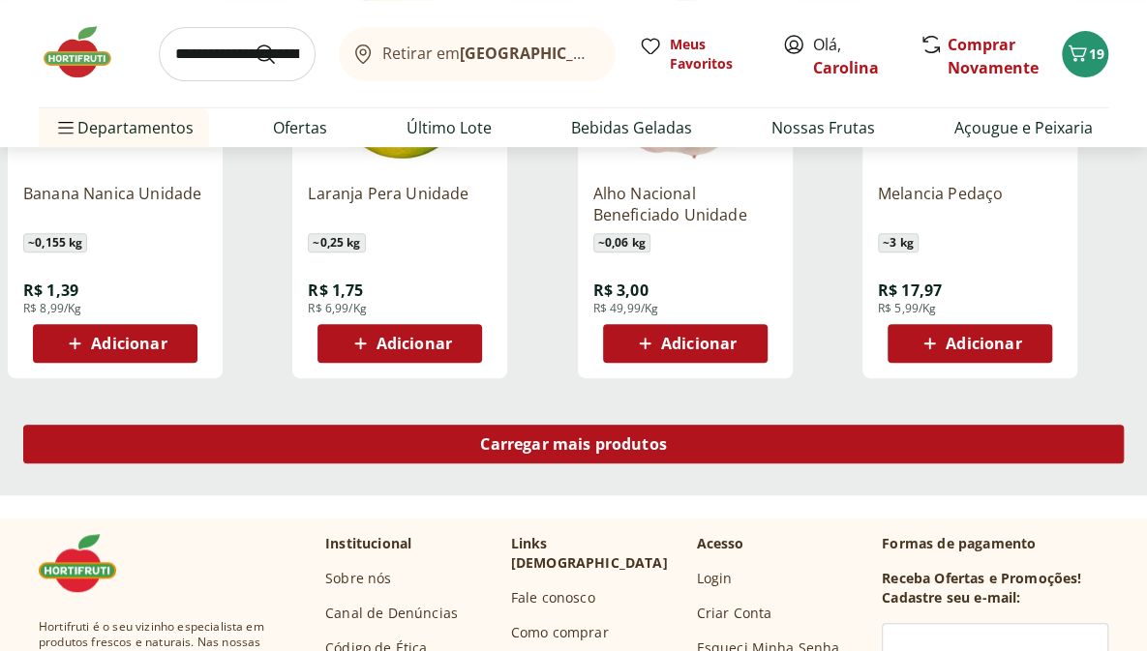
click at [258, 448] on div "Carregar mais produtos" at bounding box center [573, 444] width 1100 height 39
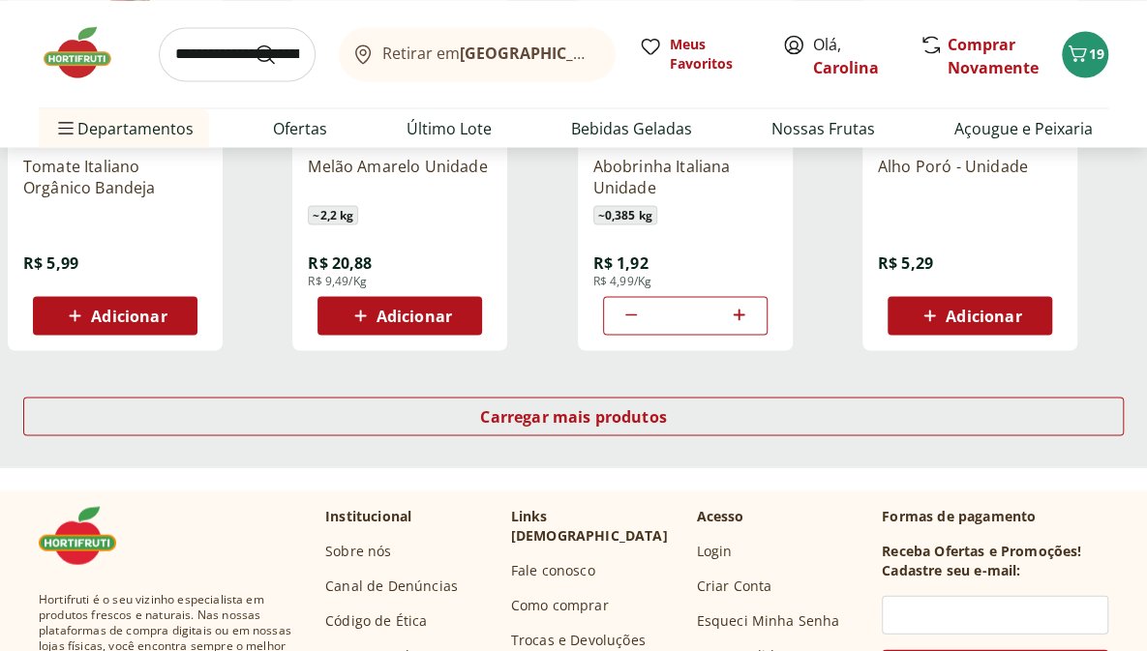
scroll to position [5066, 0]
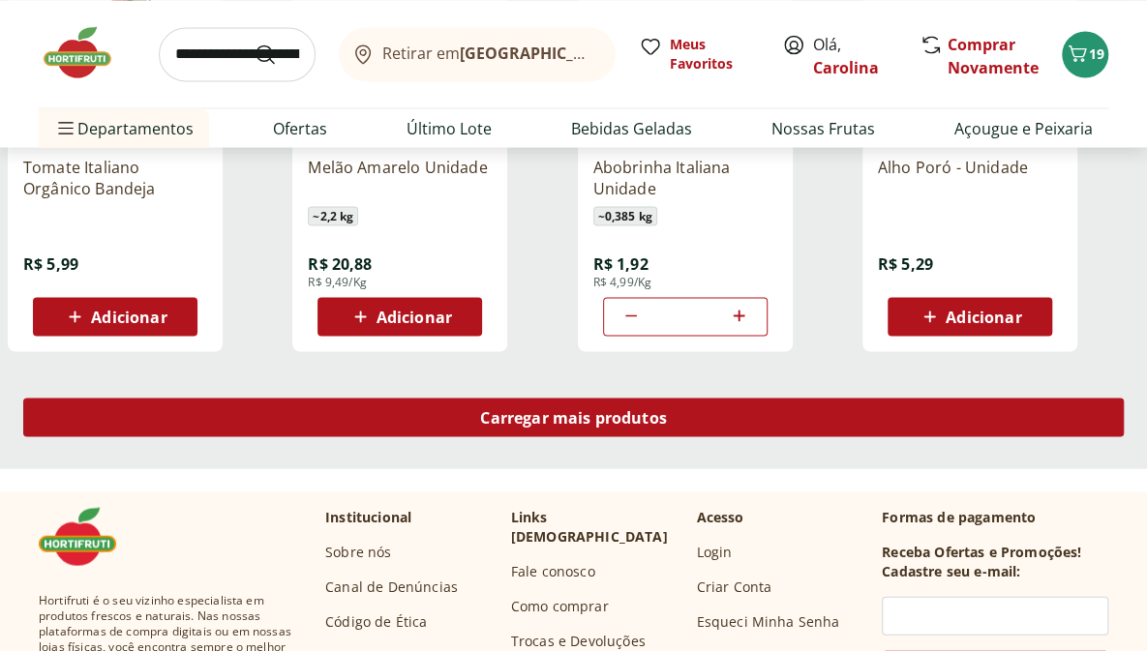
click at [265, 419] on div "Carregar mais produtos" at bounding box center [573, 417] width 1100 height 39
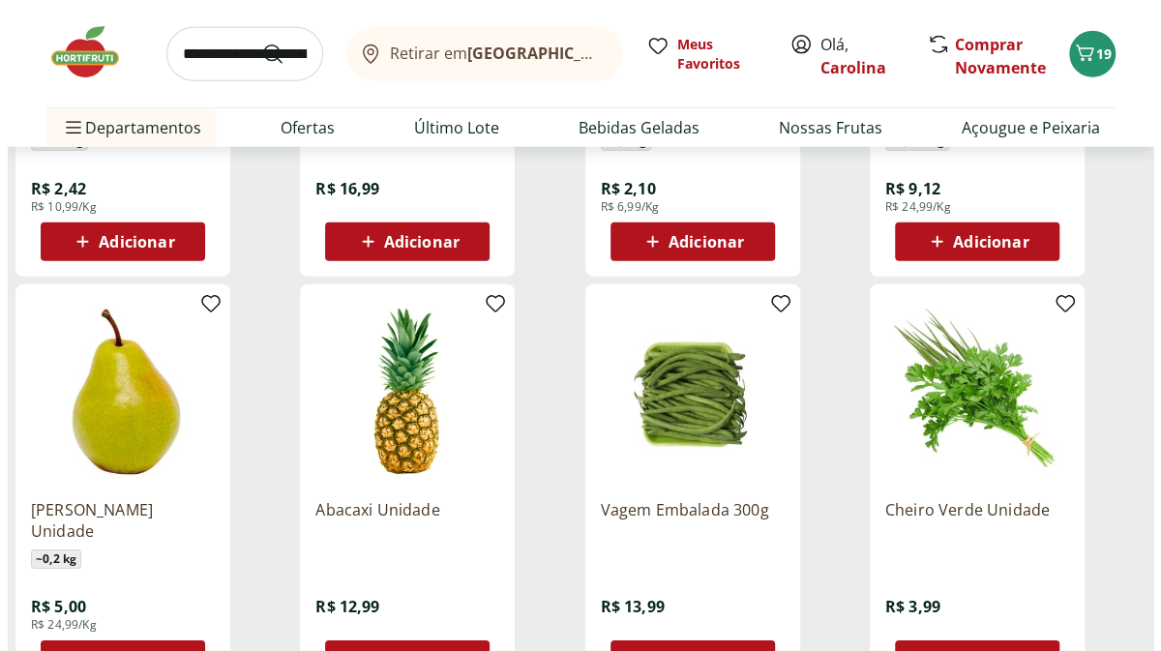
scroll to position [5983, 0]
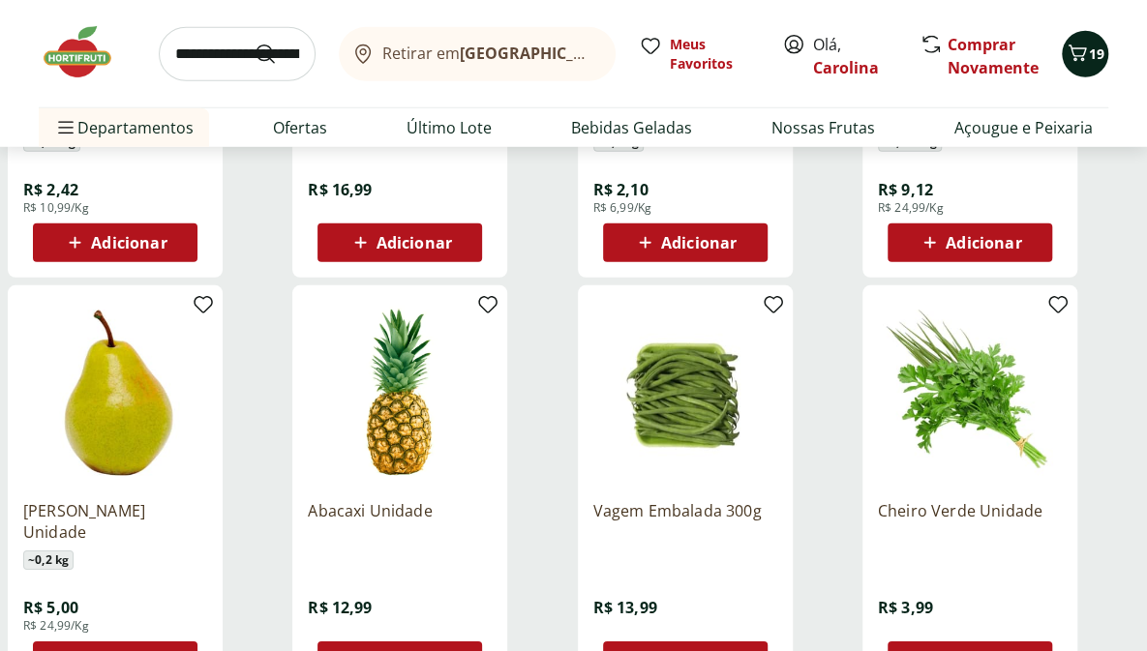
click at [1094, 53] on span "19" at bounding box center [1096, 54] width 15 height 18
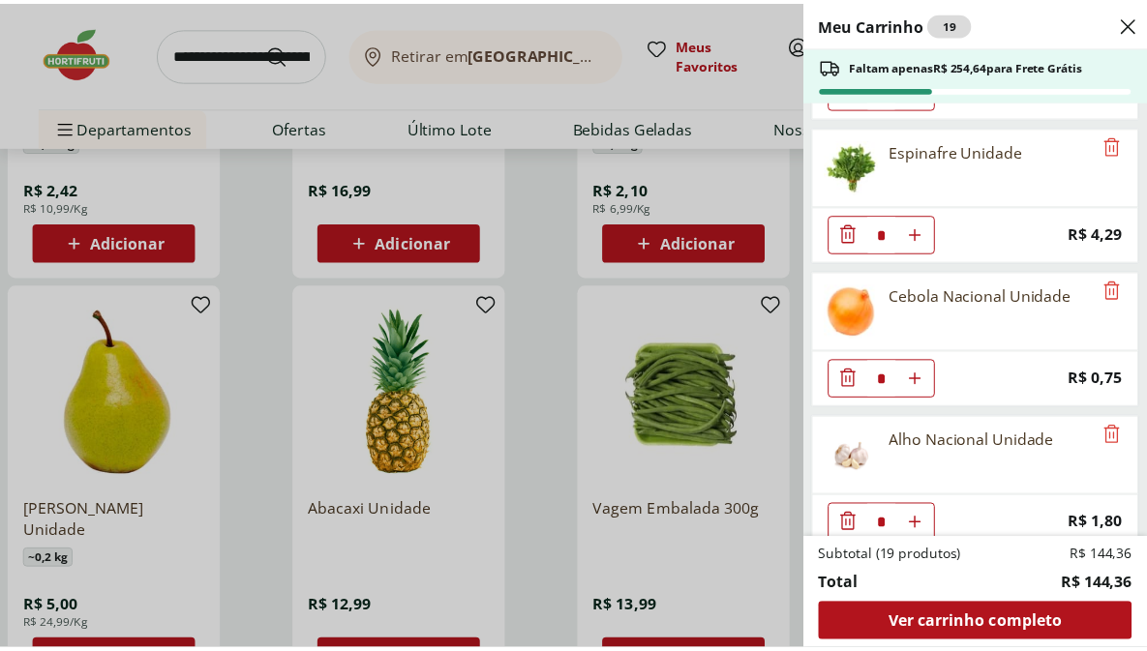
scroll to position [1144, 0]
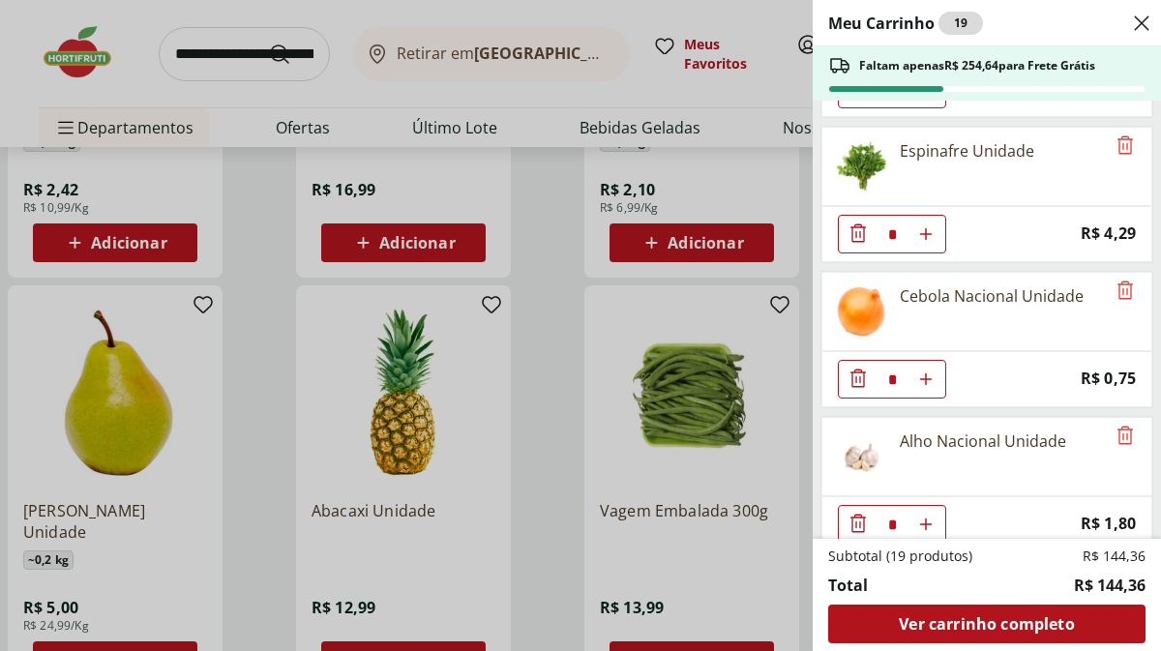
click at [285, 448] on div "Meu Carrinho 19 Faltam apenas R$ 254,64 para Frete Grátis Brócolis Ninja Unidad…" at bounding box center [580, 325] width 1161 height 651
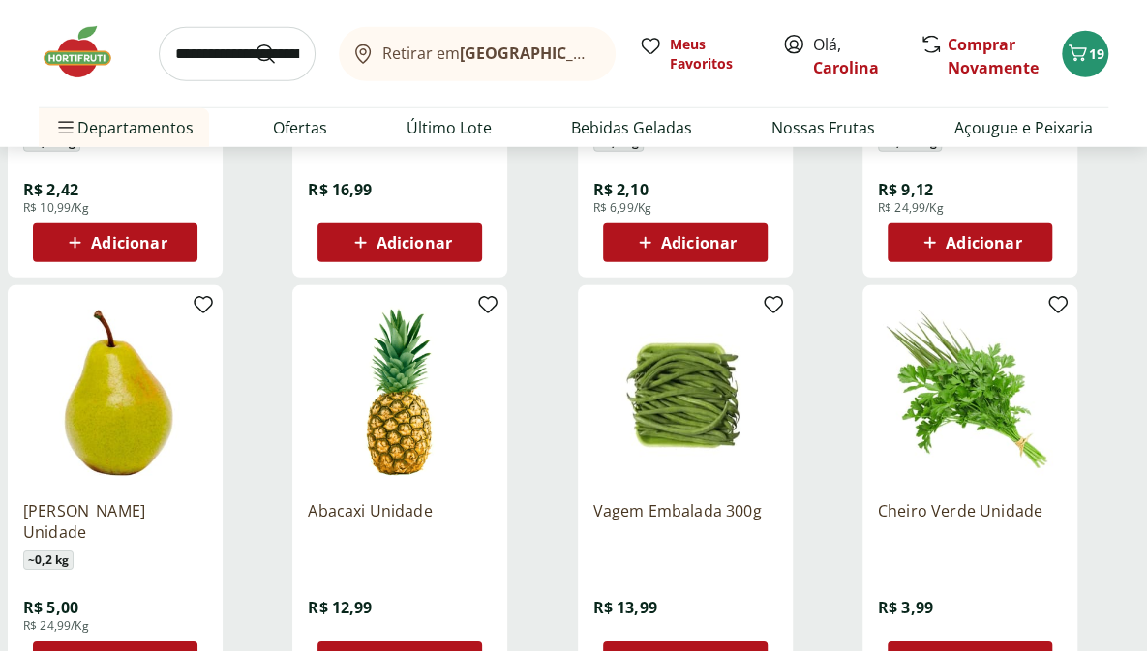
click at [243, 369] on div "Pera Williams Unidade ~ 0,2 kg R$ 5,00 R$ 24,99/Kg Adicionar" at bounding box center [146, 491] width 277 height 410
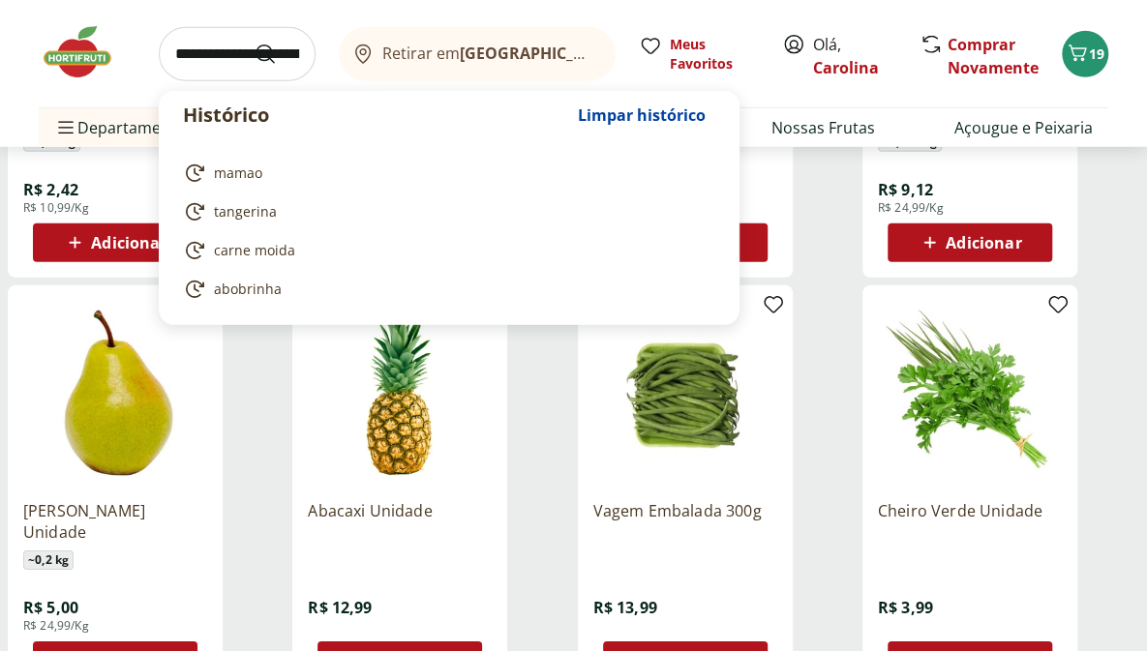
click at [229, 44] on input "search" at bounding box center [237, 54] width 157 height 54
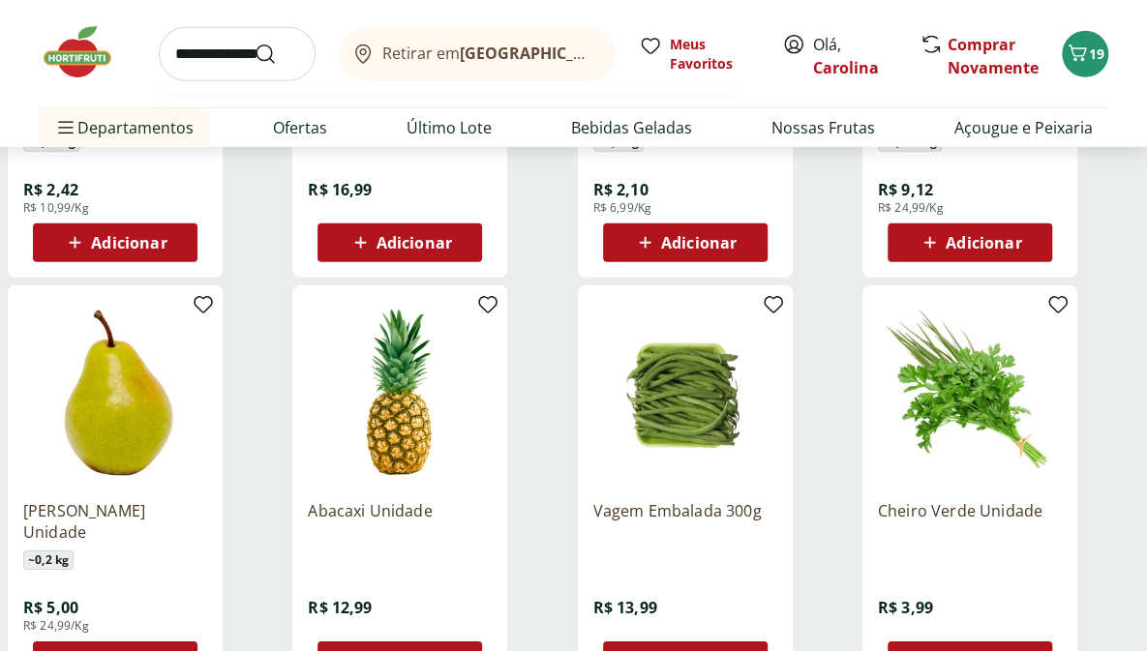
type input "**********"
click at [254, 43] on button "Submit Search" at bounding box center [277, 54] width 46 height 23
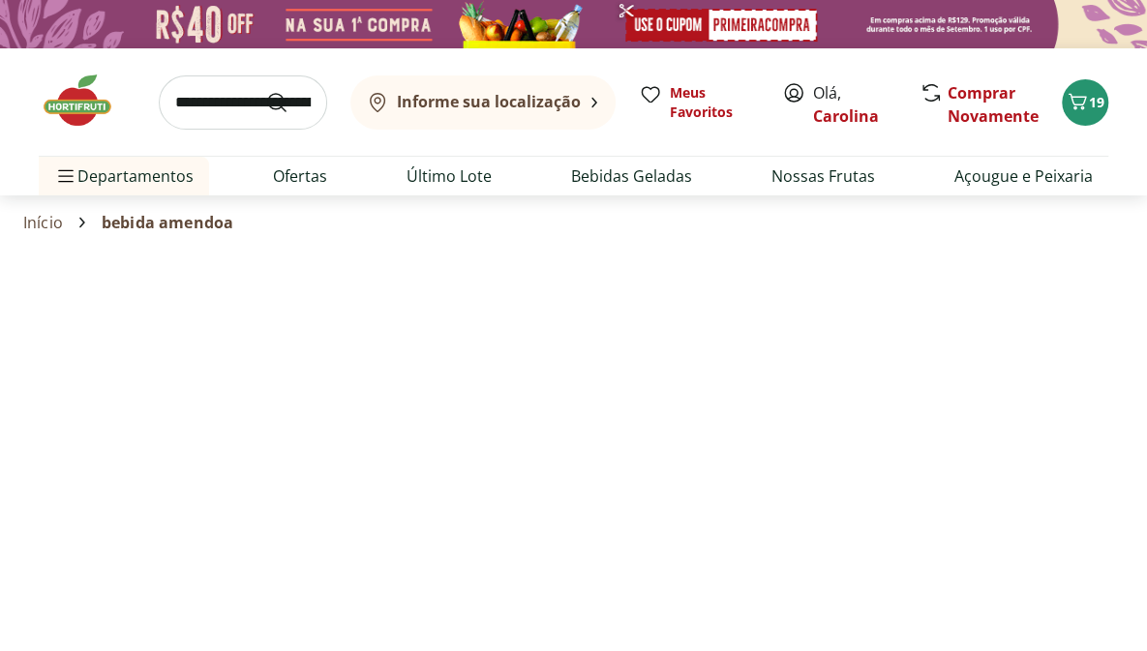
select select "**********"
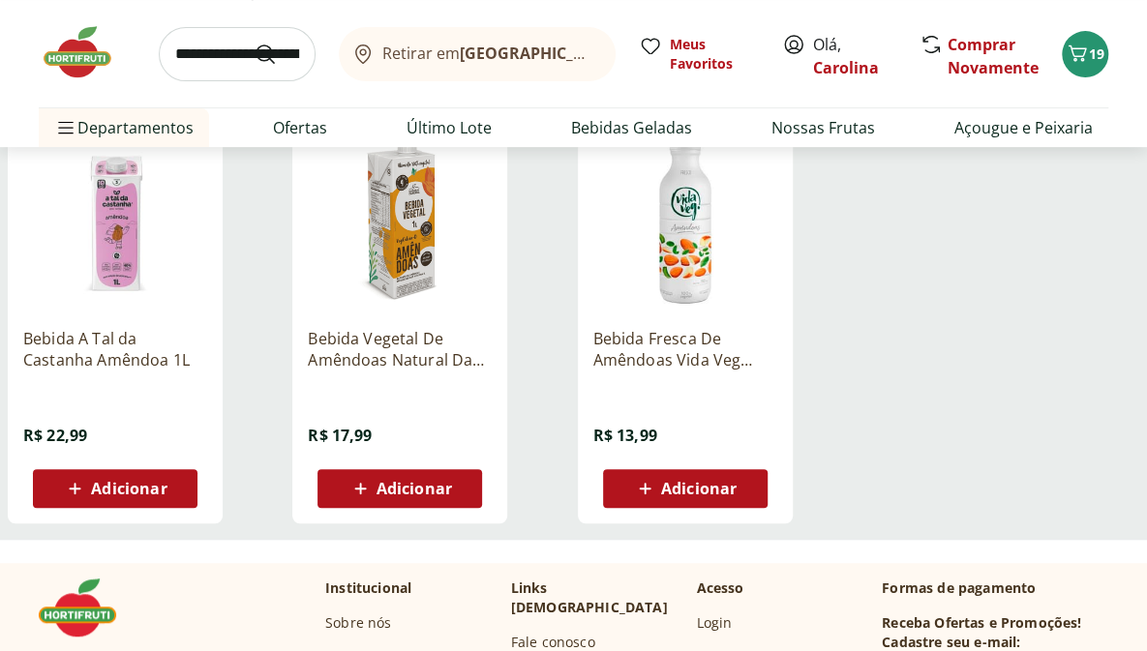
scroll to position [226, 0]
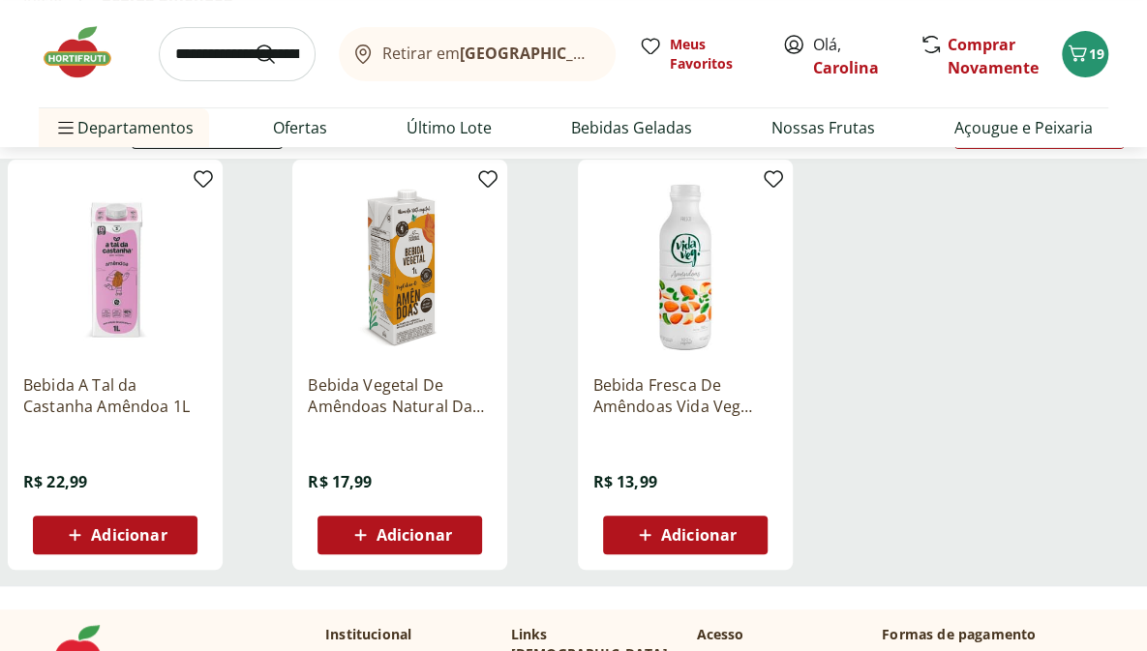
click at [349, 537] on icon at bounding box center [360, 535] width 24 height 23
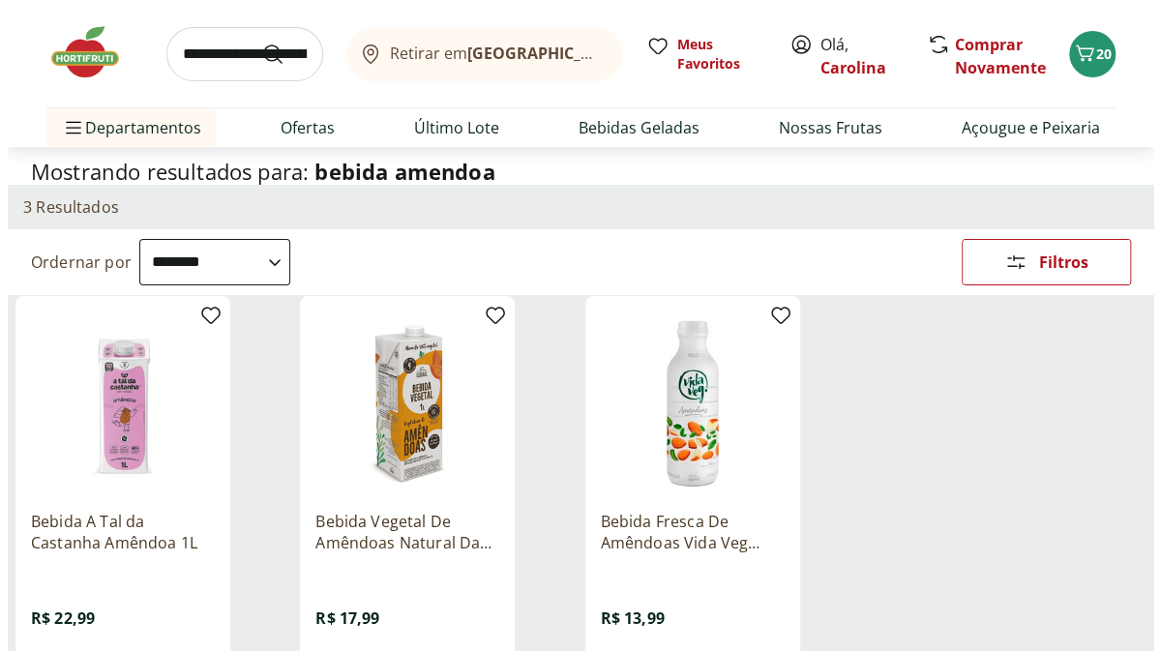
scroll to position [0, 0]
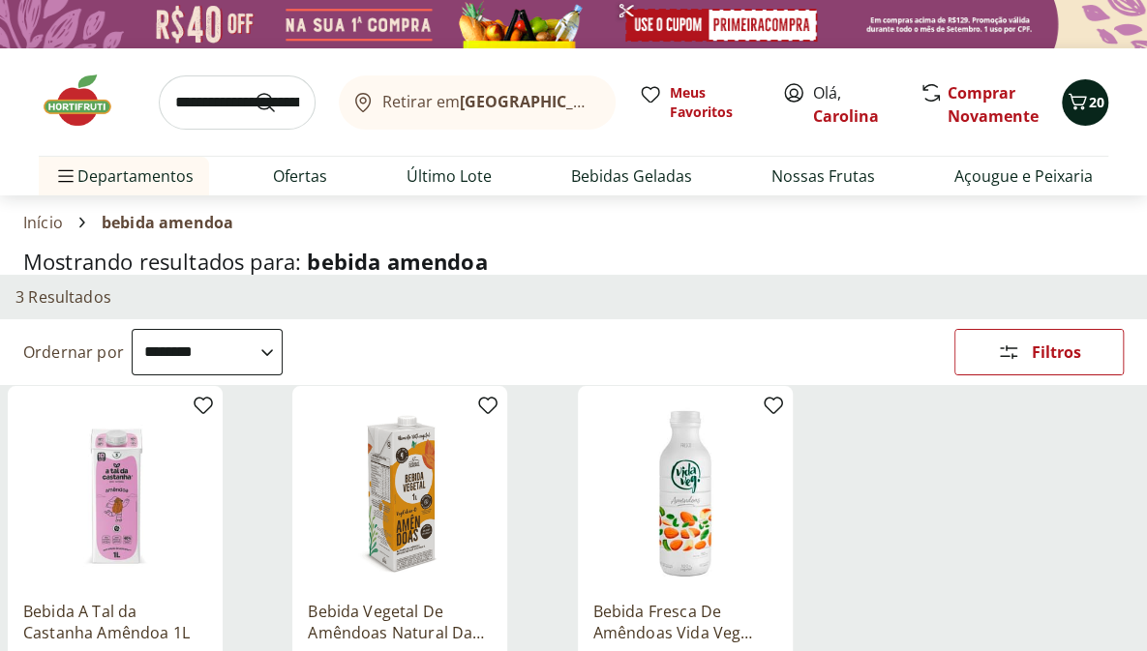
click at [1091, 84] on button "20" at bounding box center [1085, 102] width 46 height 46
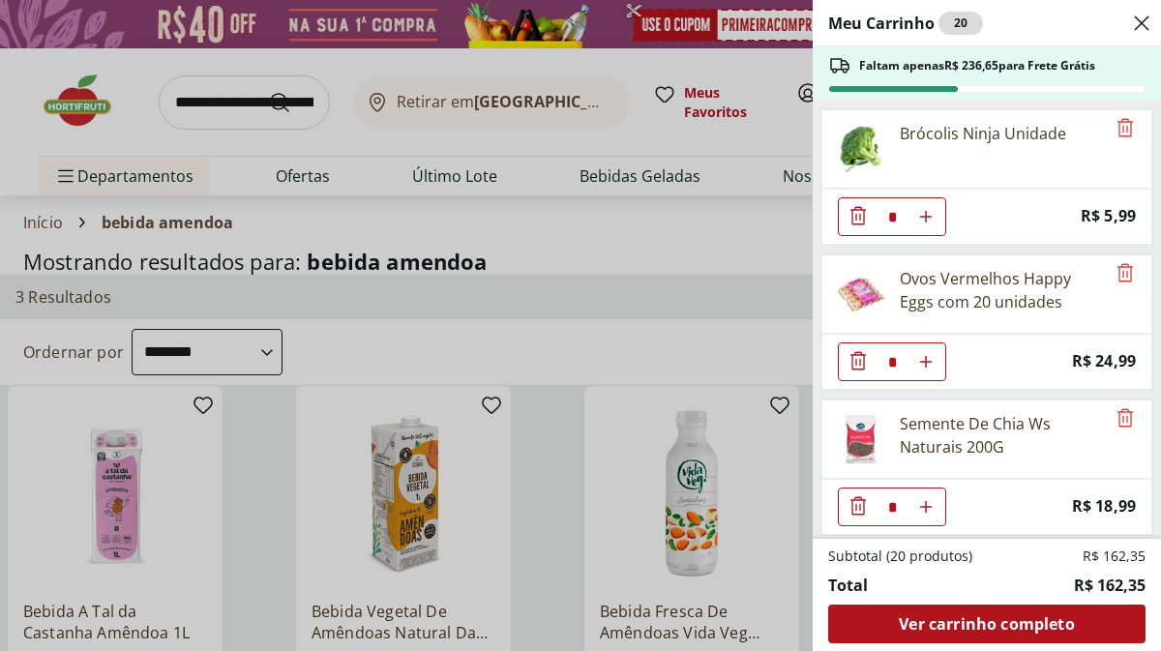
click at [525, 413] on div "Meu Carrinho 20 Faltam apenas R$ 236,65 para Frete Grátis Brócolis Ninja Unidad…" at bounding box center [580, 325] width 1161 height 651
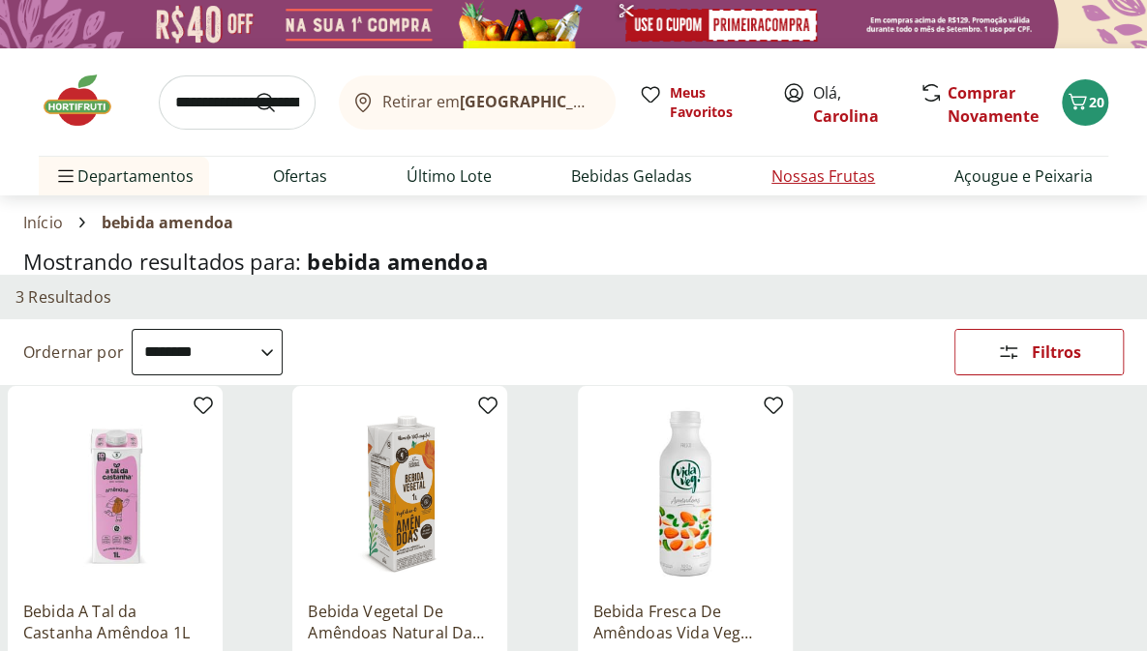
click at [859, 175] on link "Nossas Frutas" at bounding box center [823, 176] width 104 height 23
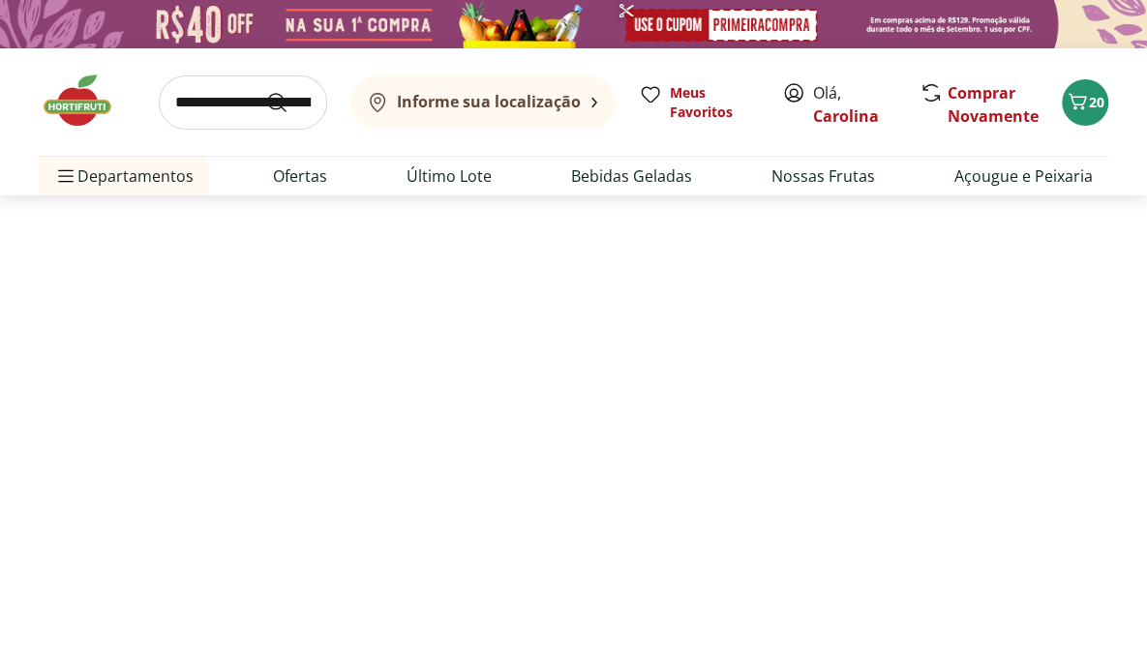
select select "**********"
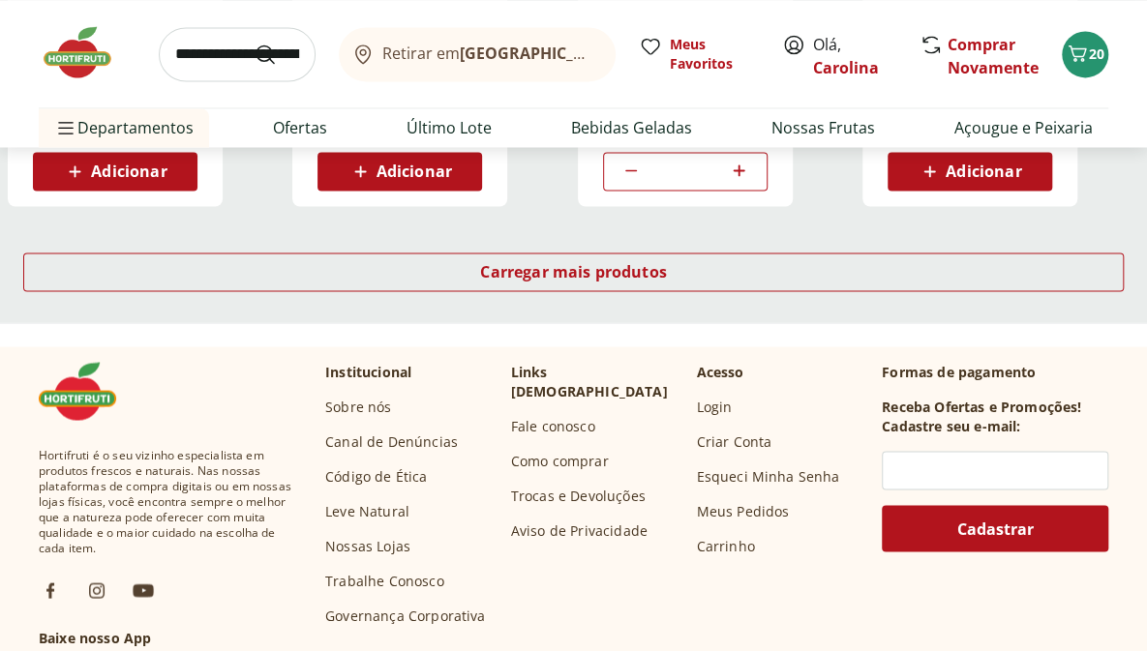
scroll to position [1424, 0]
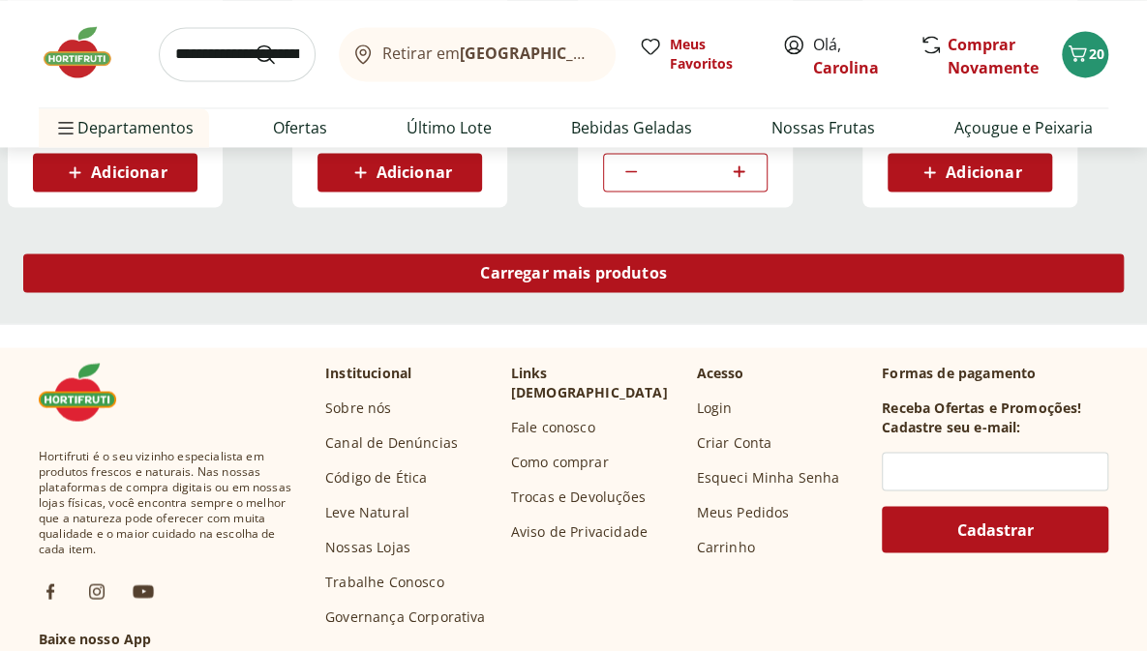
click at [299, 258] on div "Carregar mais produtos" at bounding box center [573, 273] width 1100 height 39
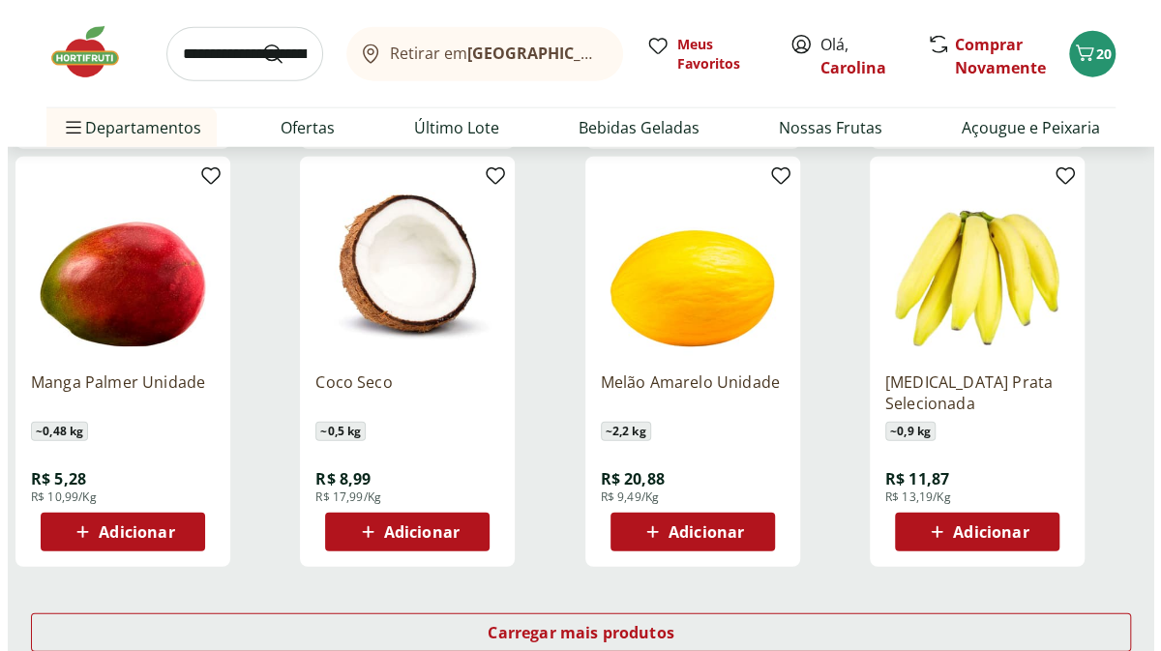
scroll to position [2325, 0]
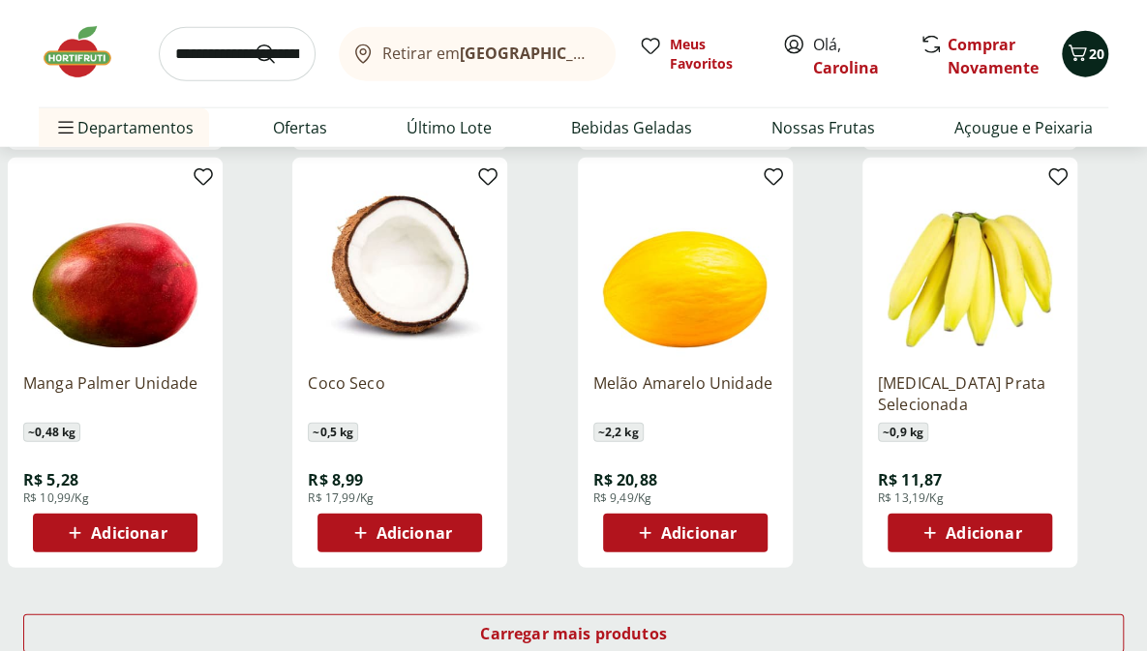
click at [1097, 51] on span "20" at bounding box center [1096, 54] width 15 height 18
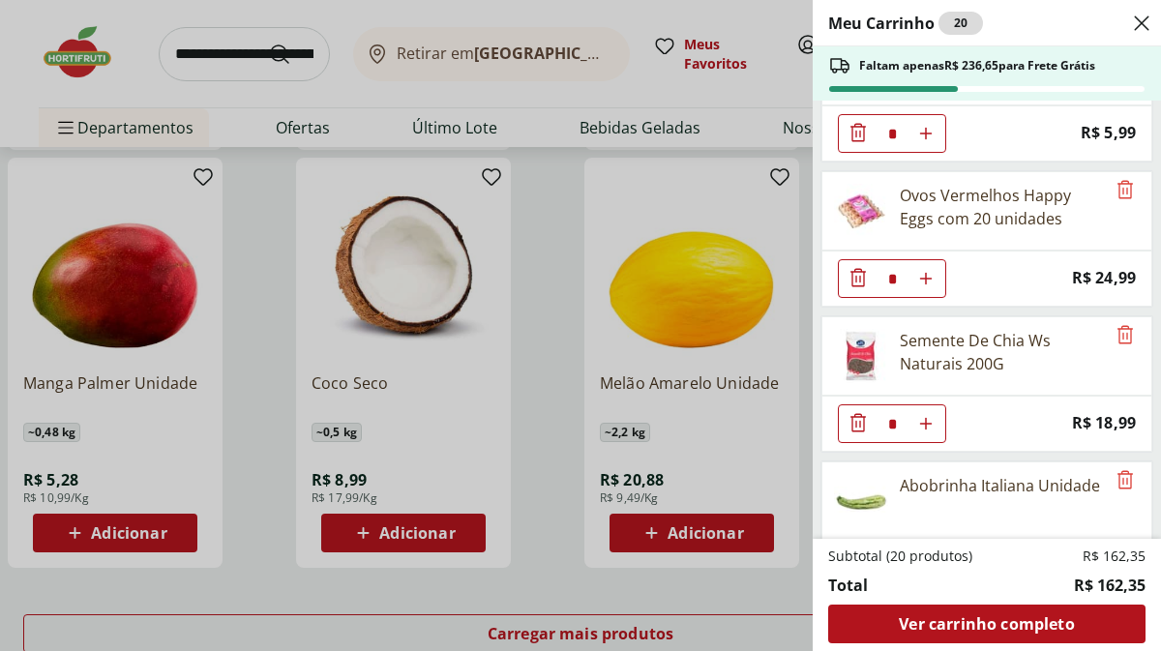
scroll to position [0, 0]
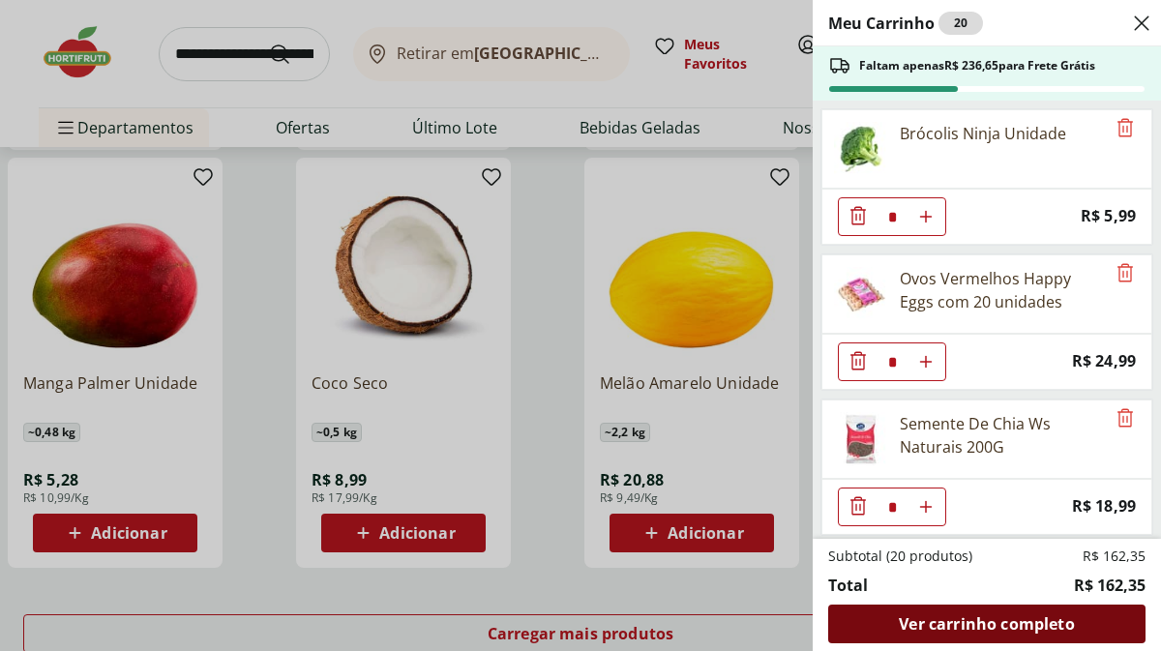
click at [999, 617] on span "Ver carrinho completo" at bounding box center [986, 624] width 175 height 15
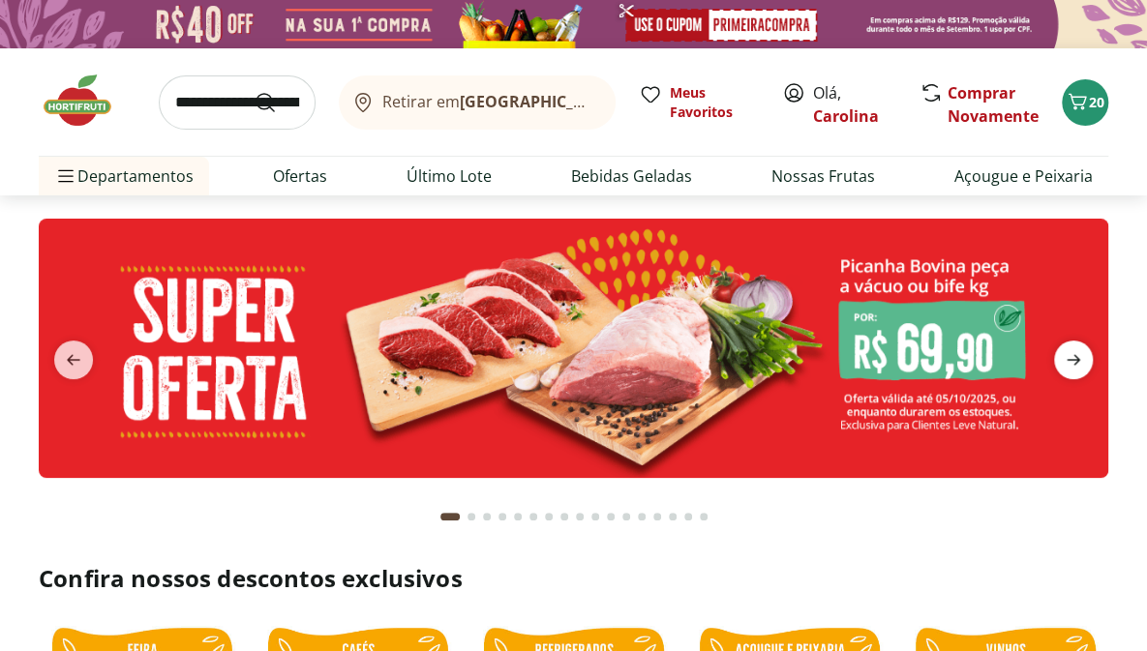
click at [1062, 367] on icon "next" at bounding box center [1073, 359] width 23 height 23
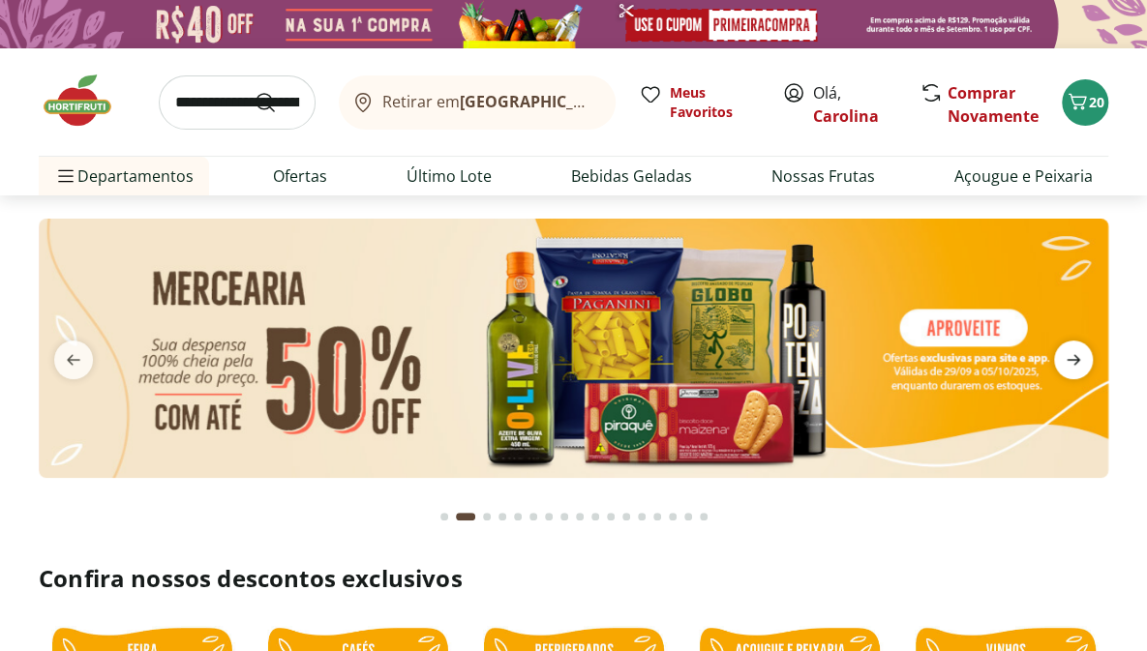
click at [1062, 367] on icon "next" at bounding box center [1073, 359] width 23 height 23
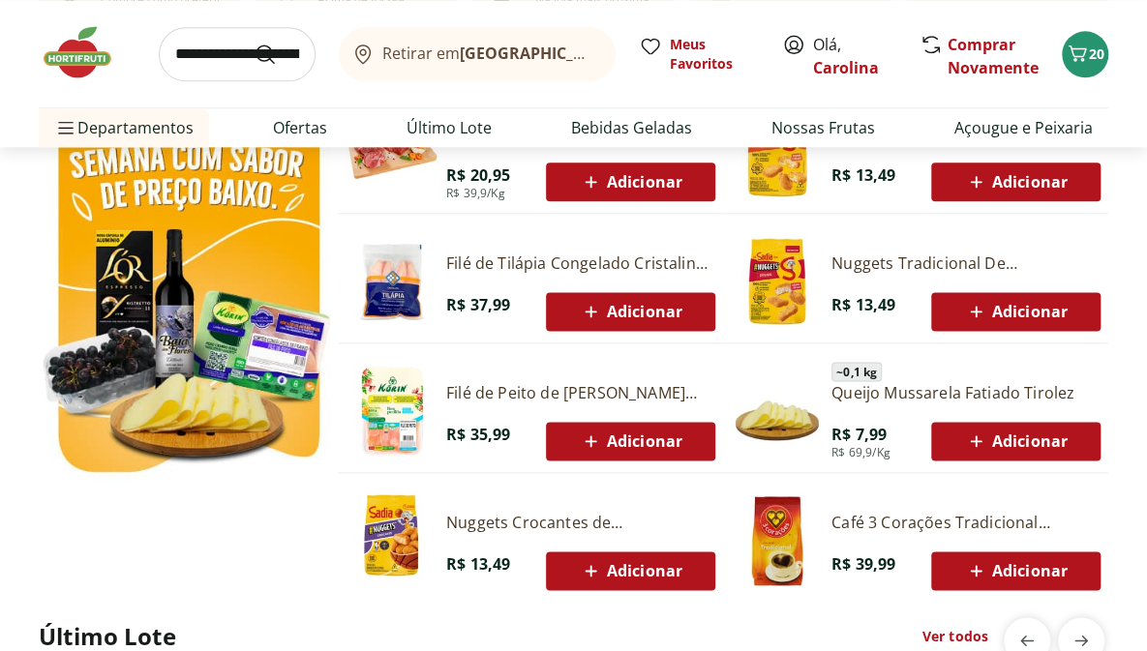
scroll to position [1104, 0]
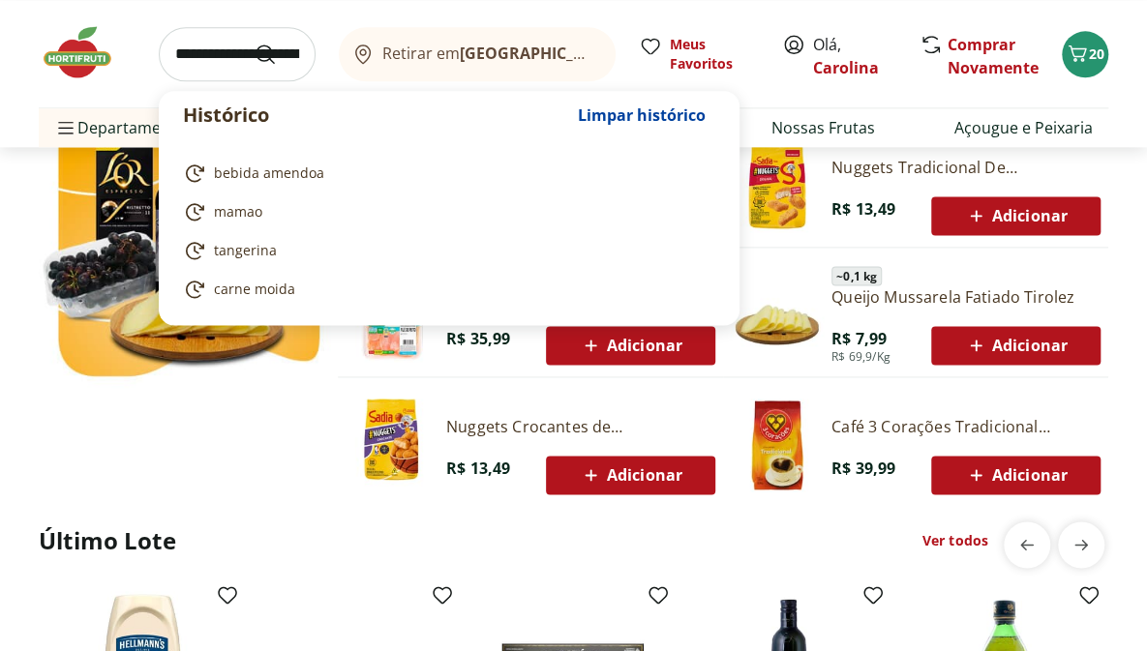
click at [214, 49] on input "search" at bounding box center [237, 54] width 157 height 54
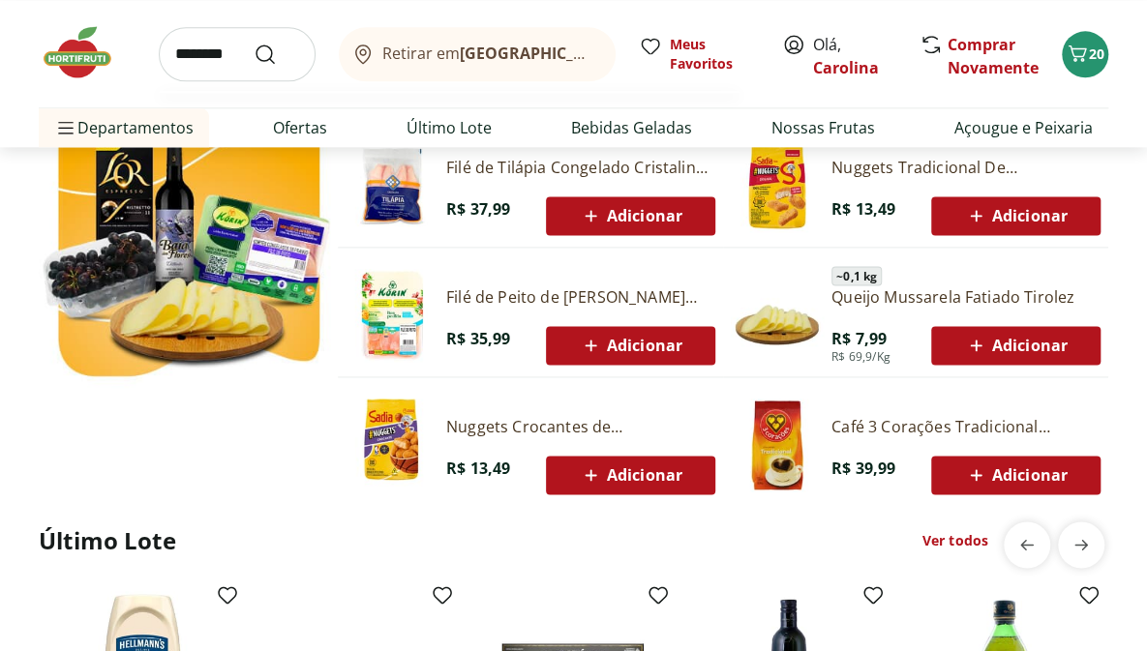
type input "********"
click at [254, 43] on button "Submit Search" at bounding box center [277, 54] width 46 height 23
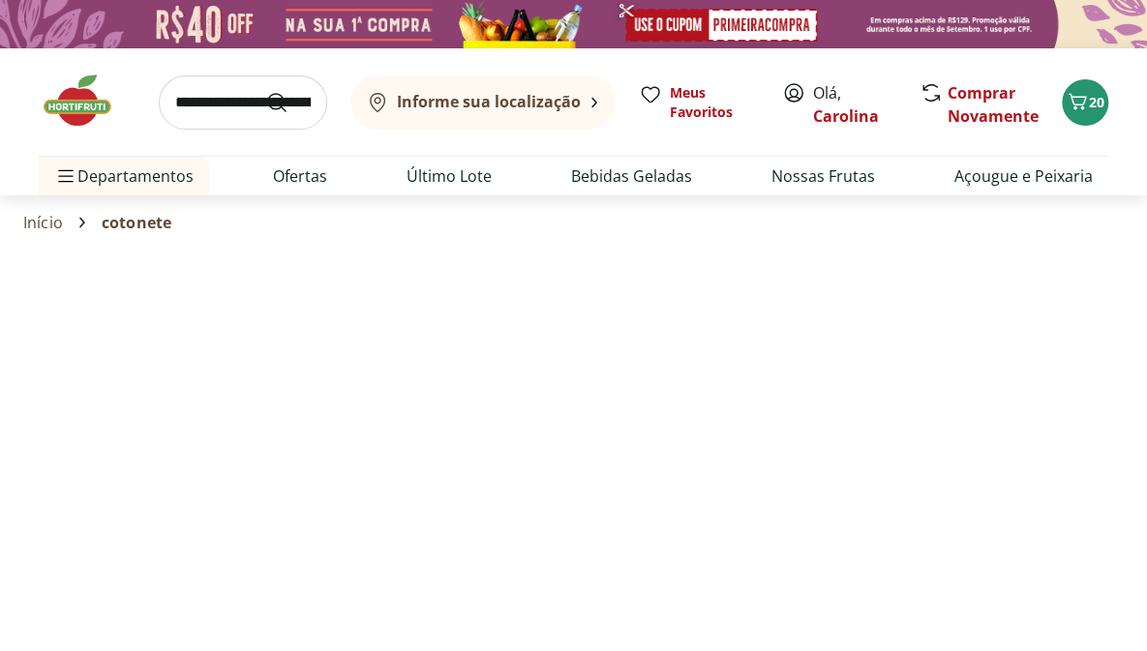
select select "**********"
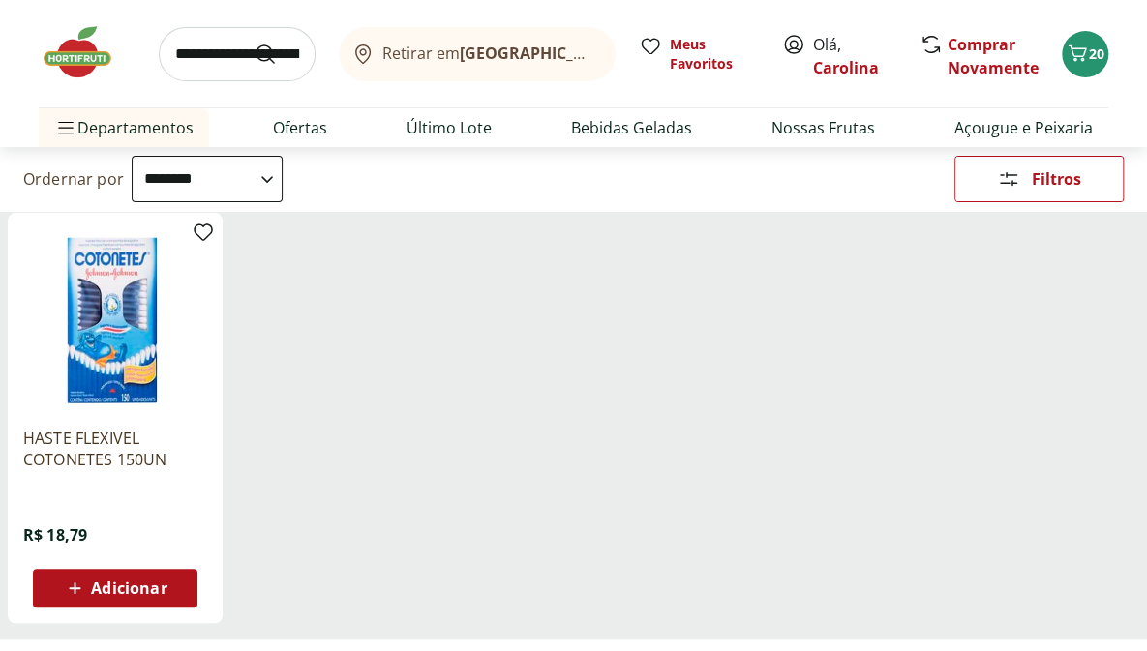
scroll to position [174, 0]
click at [141, 581] on span "Adicionar" at bounding box center [128, 587] width 75 height 15
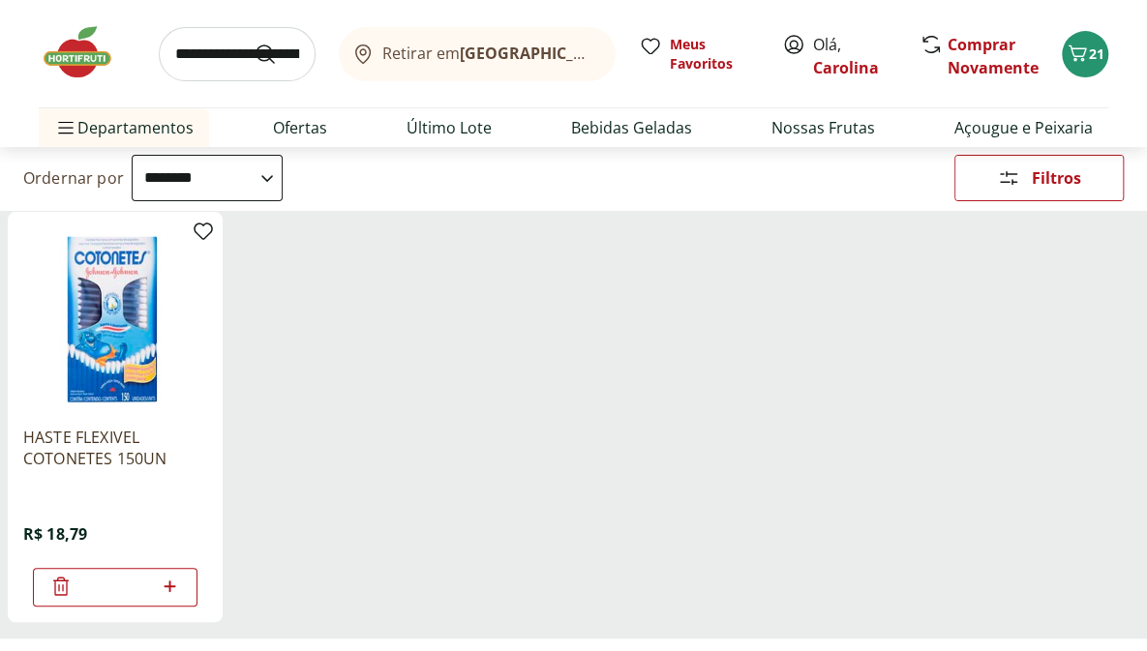
click at [111, 68] on img at bounding box center [87, 52] width 97 height 58
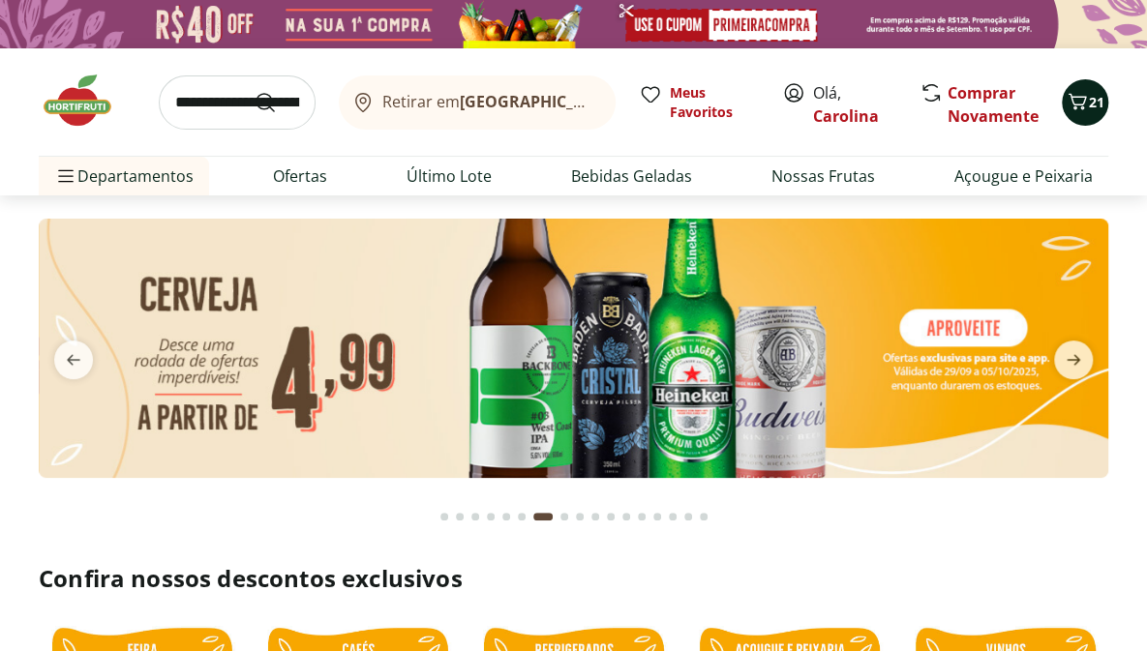
click at [1075, 84] on button "21" at bounding box center [1085, 102] width 46 height 46
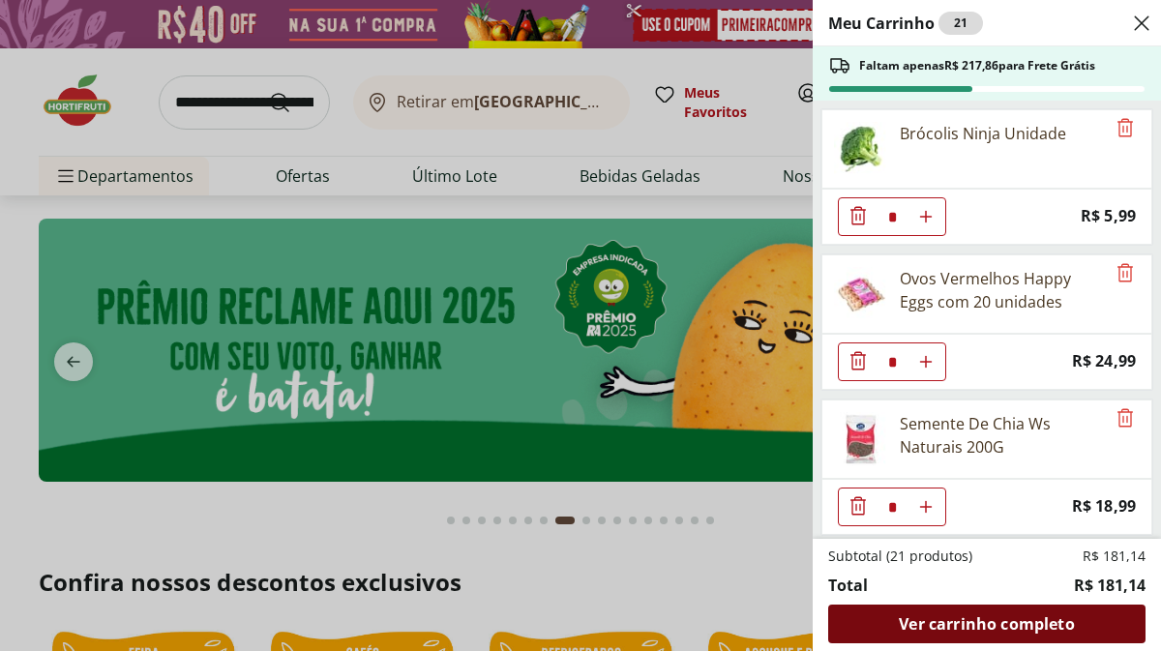
click at [908, 617] on span "Ver carrinho completo" at bounding box center [986, 624] width 175 height 15
